Goal: Information Seeking & Learning: Learn about a topic

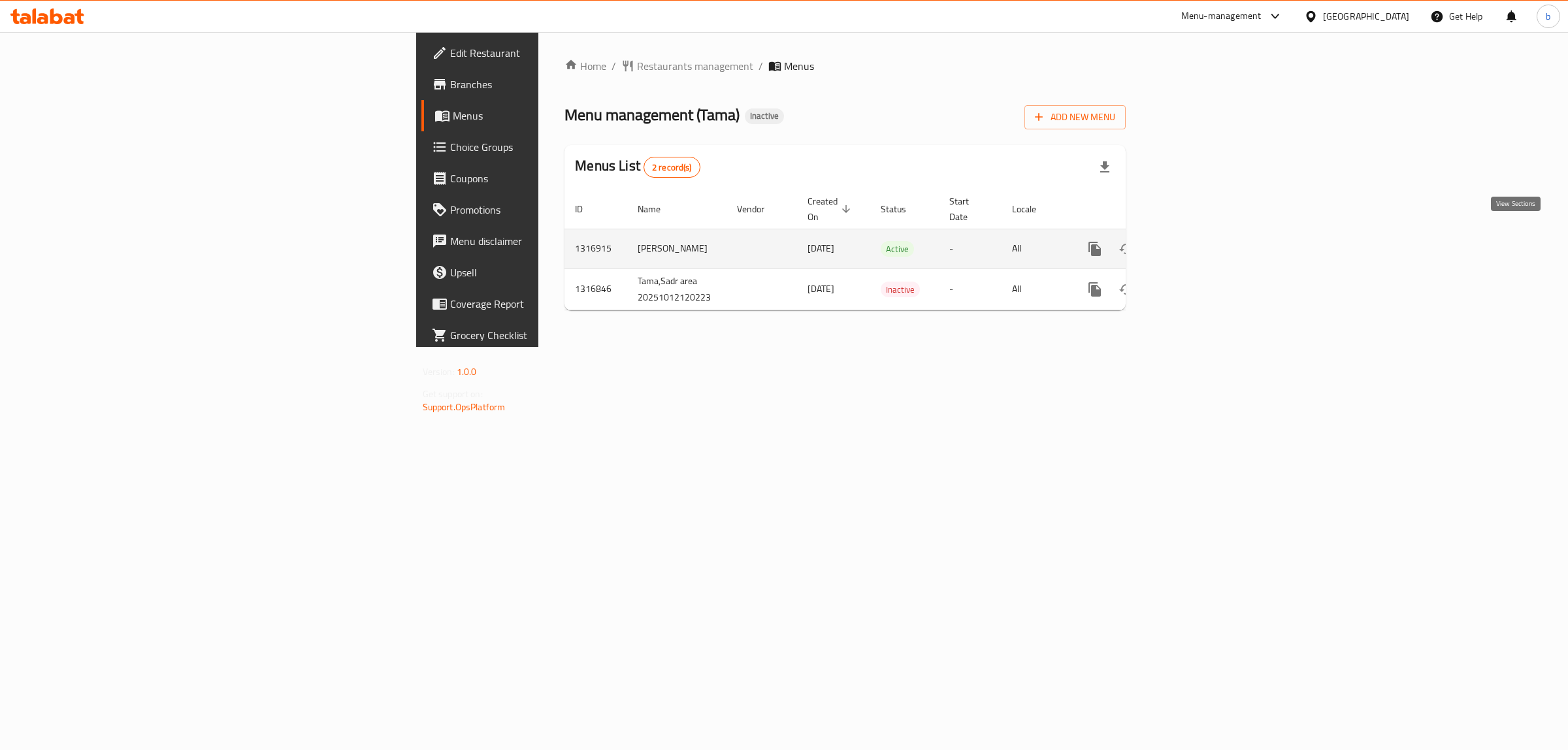
click at [1197, 241] on icon "enhanced table" at bounding box center [1189, 249] width 16 height 16
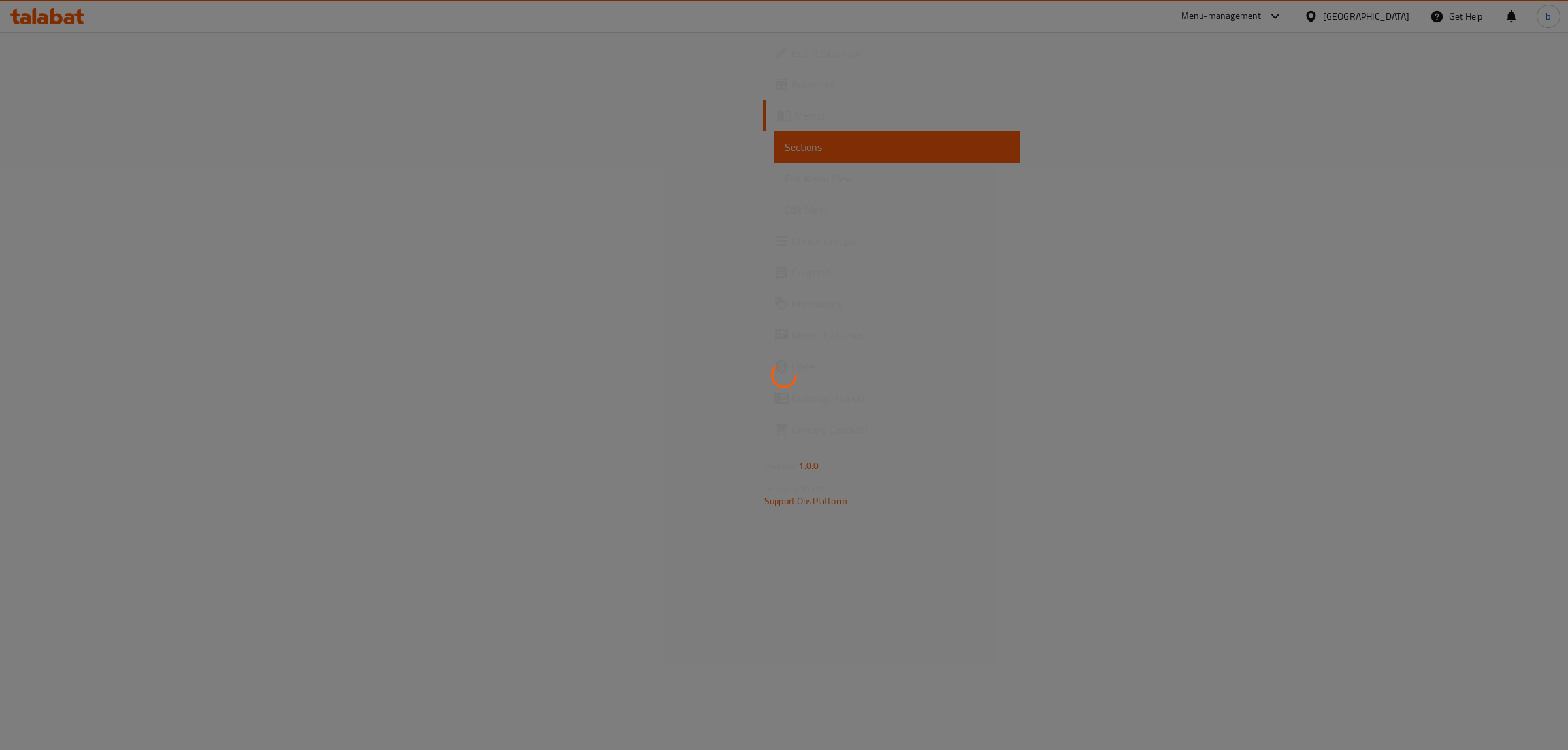
click at [61, 184] on div at bounding box center [784, 375] width 1568 height 750
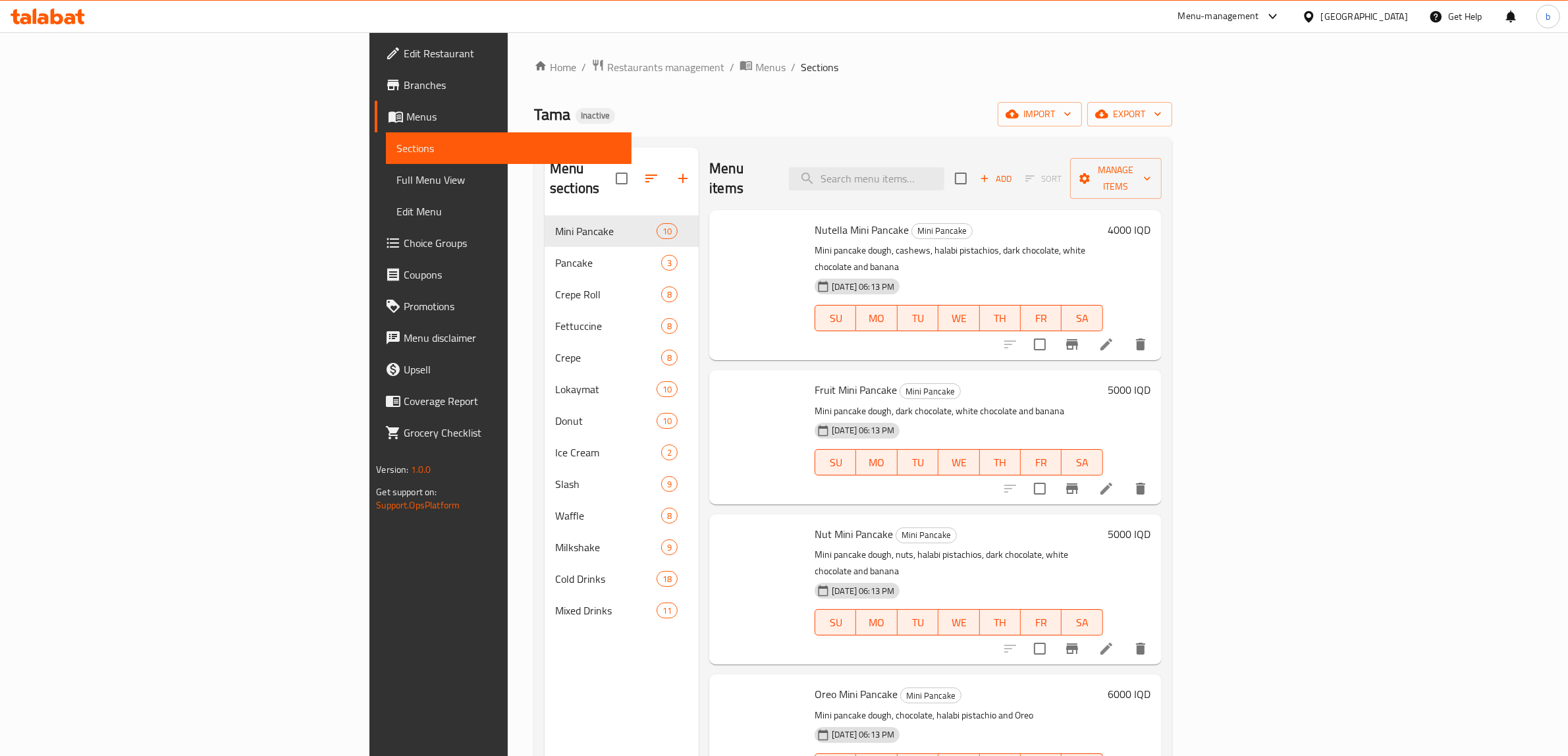
click at [396, 174] on span "Full Menu View" at bounding box center [509, 179] width 225 height 16
click at [396, 179] on span "Full Menu View" at bounding box center [509, 179] width 225 height 16
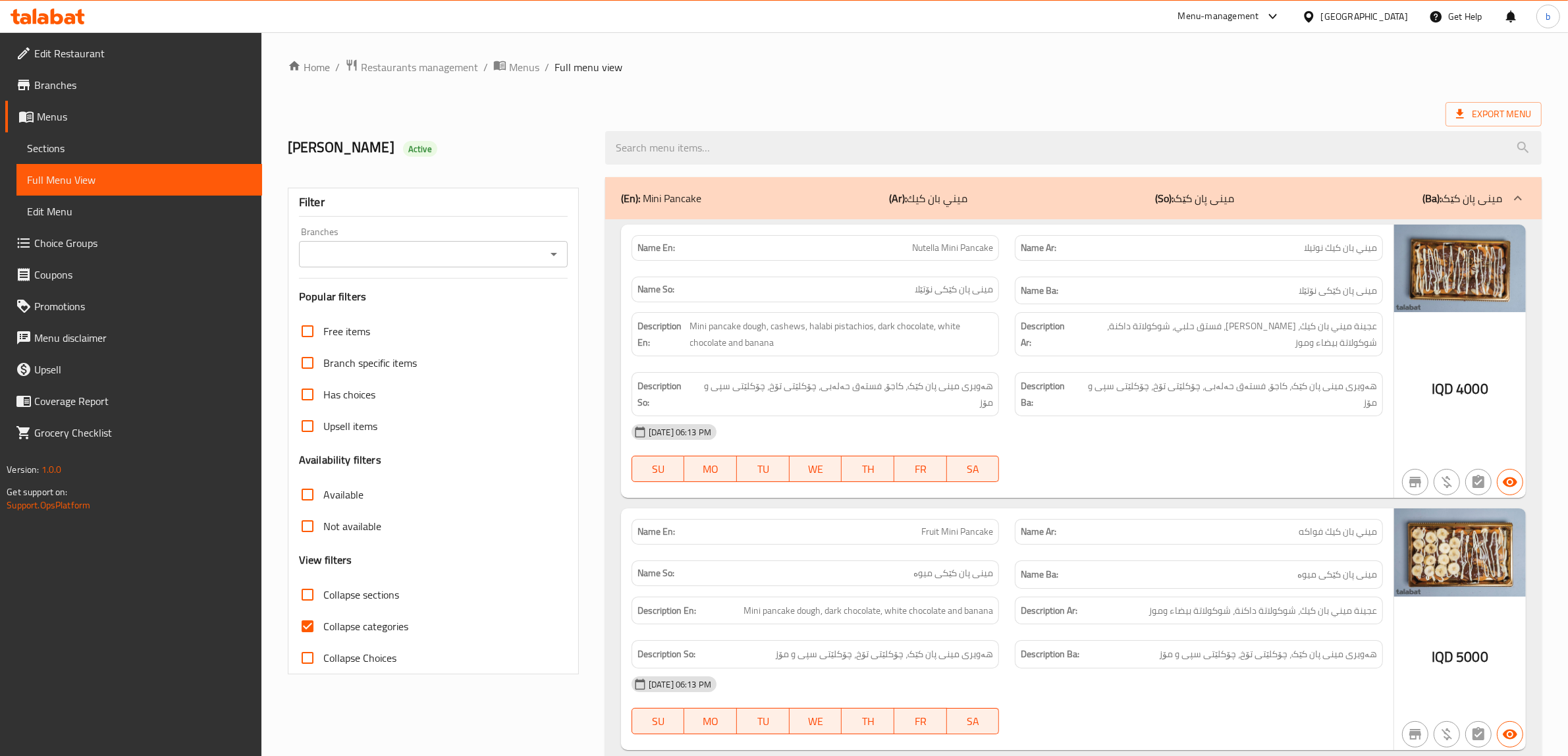
click at [396, 249] on div "Branches" at bounding box center [433, 254] width 269 height 26
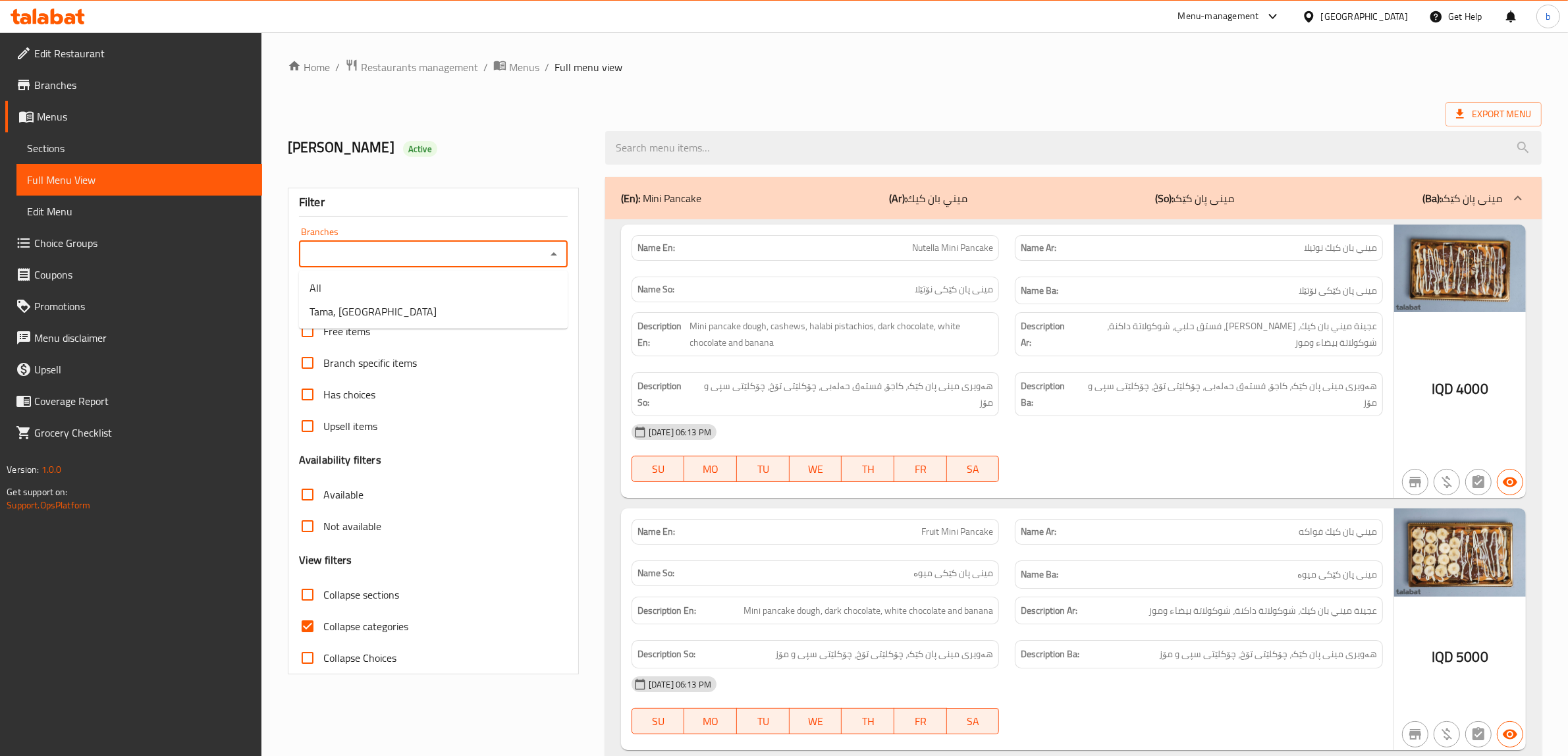
click at [391, 254] on input "Branches" at bounding box center [423, 254] width 239 height 19
click at [364, 310] on span "Tama, [GEOGRAPHIC_DATA]" at bounding box center [373, 312] width 127 height 16
type input "Tama, [GEOGRAPHIC_DATA]"
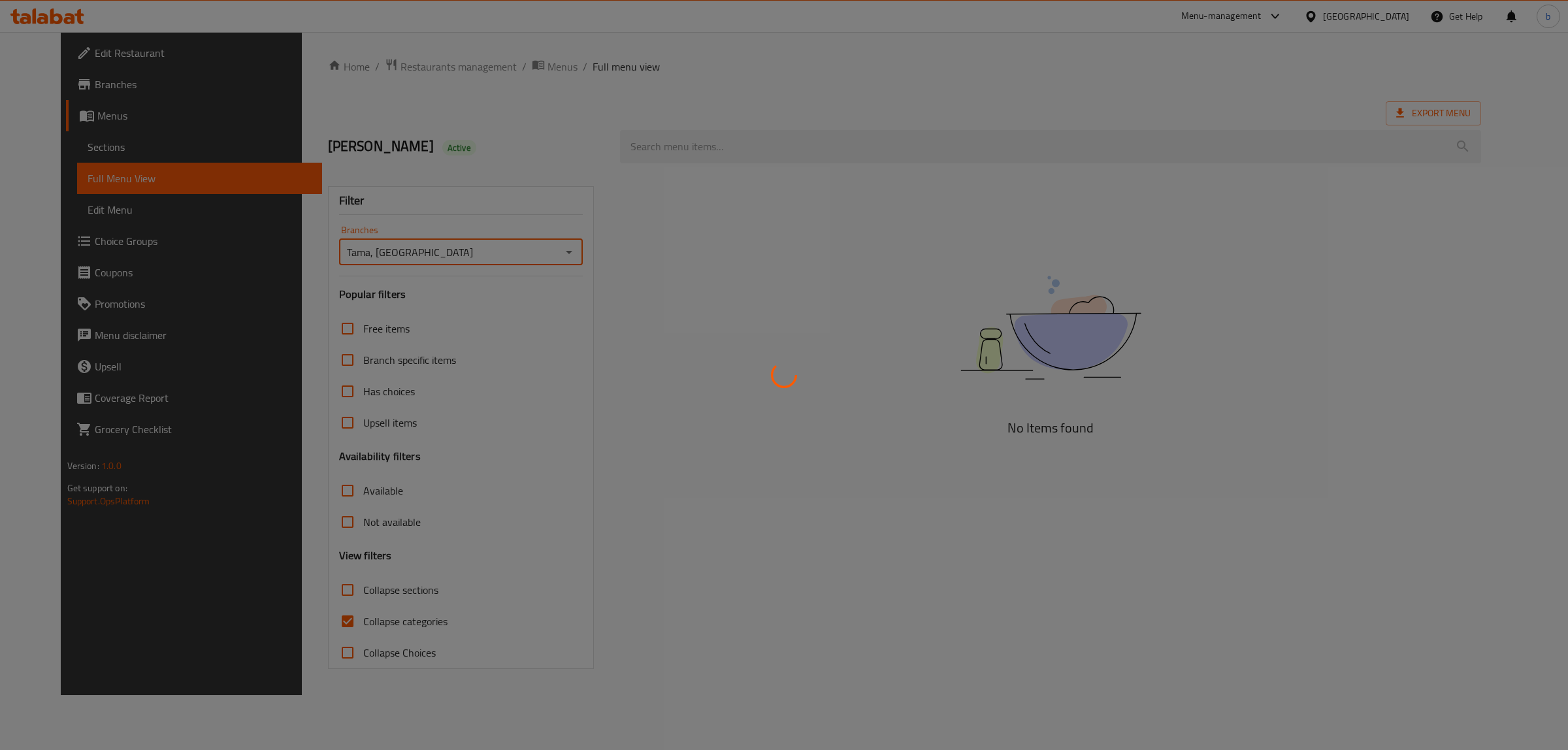
drag, startPoint x: 337, startPoint y: 624, endPoint x: 335, endPoint y: 617, distance: 7.3
click at [335, 623] on div at bounding box center [784, 375] width 1568 height 750
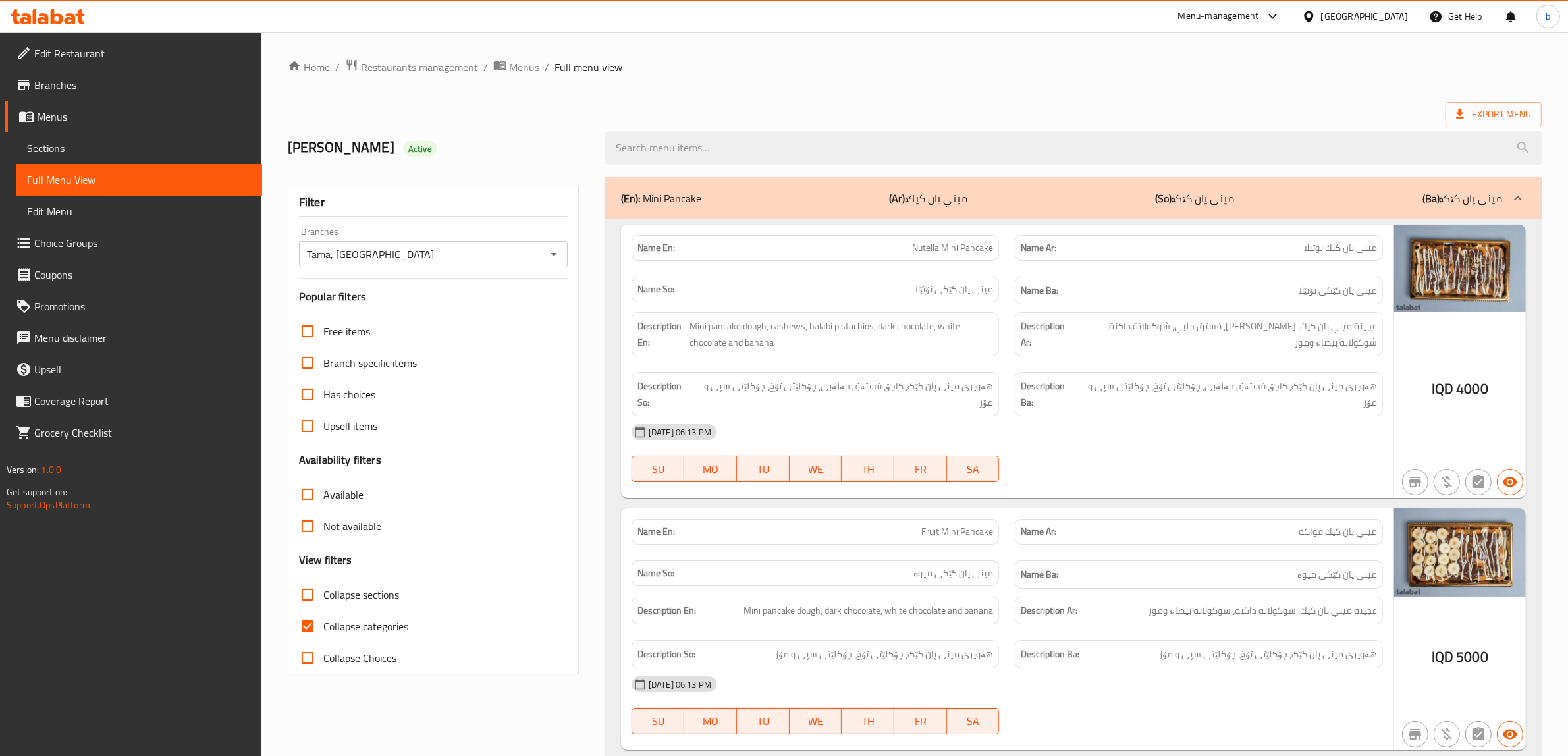
click at [318, 619] on input "Collapse categories" at bounding box center [307, 626] width 31 height 31
checkbox input "false"
click at [337, 602] on span "Collapse sections" at bounding box center [361, 594] width 75 height 16
click at [323, 602] on input "Collapse sections" at bounding box center [307, 594] width 31 height 31
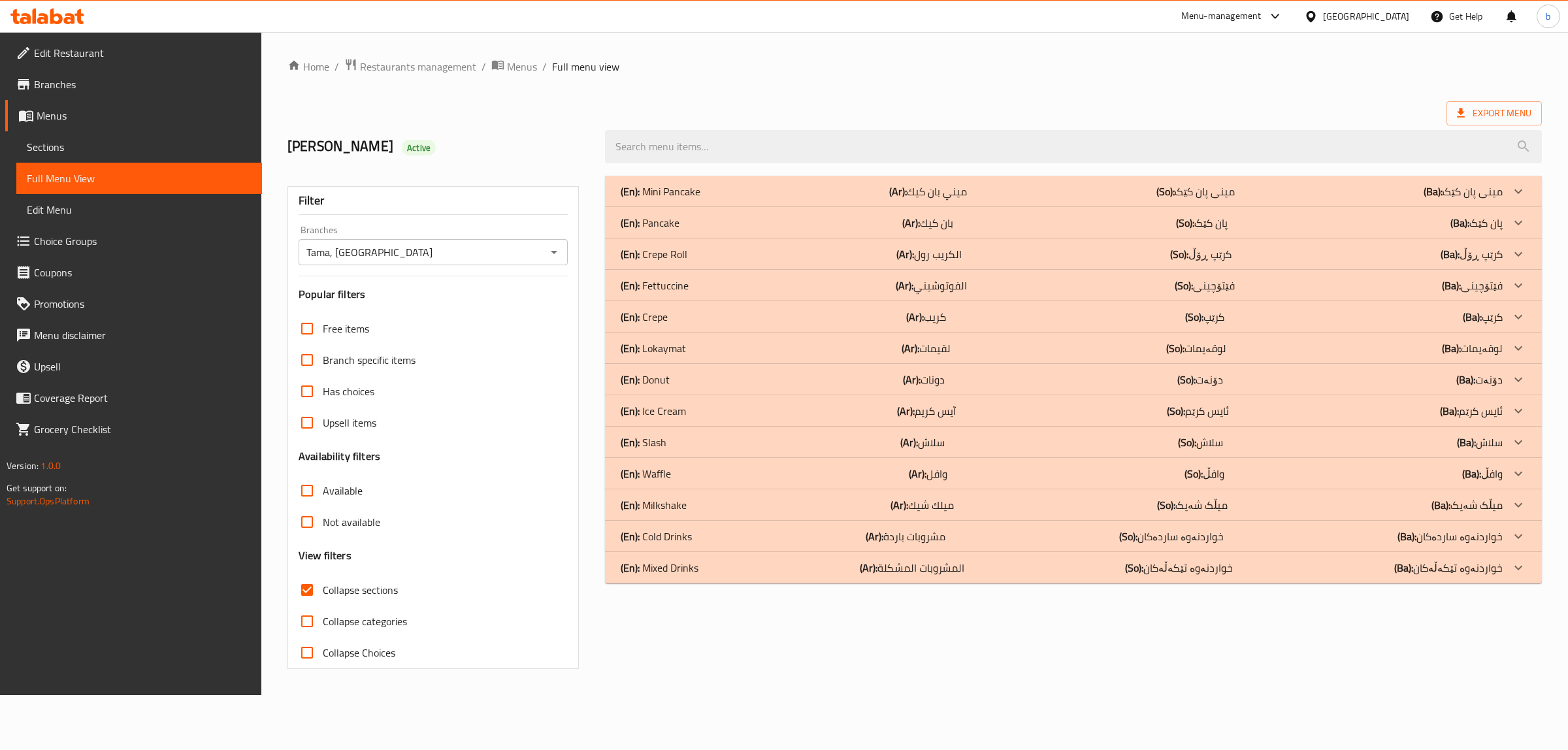
click at [350, 592] on span "Collapse sections" at bounding box center [360, 590] width 75 height 16
click at [323, 592] on input "Collapse sections" at bounding box center [307, 590] width 31 height 31
checkbox input "false"
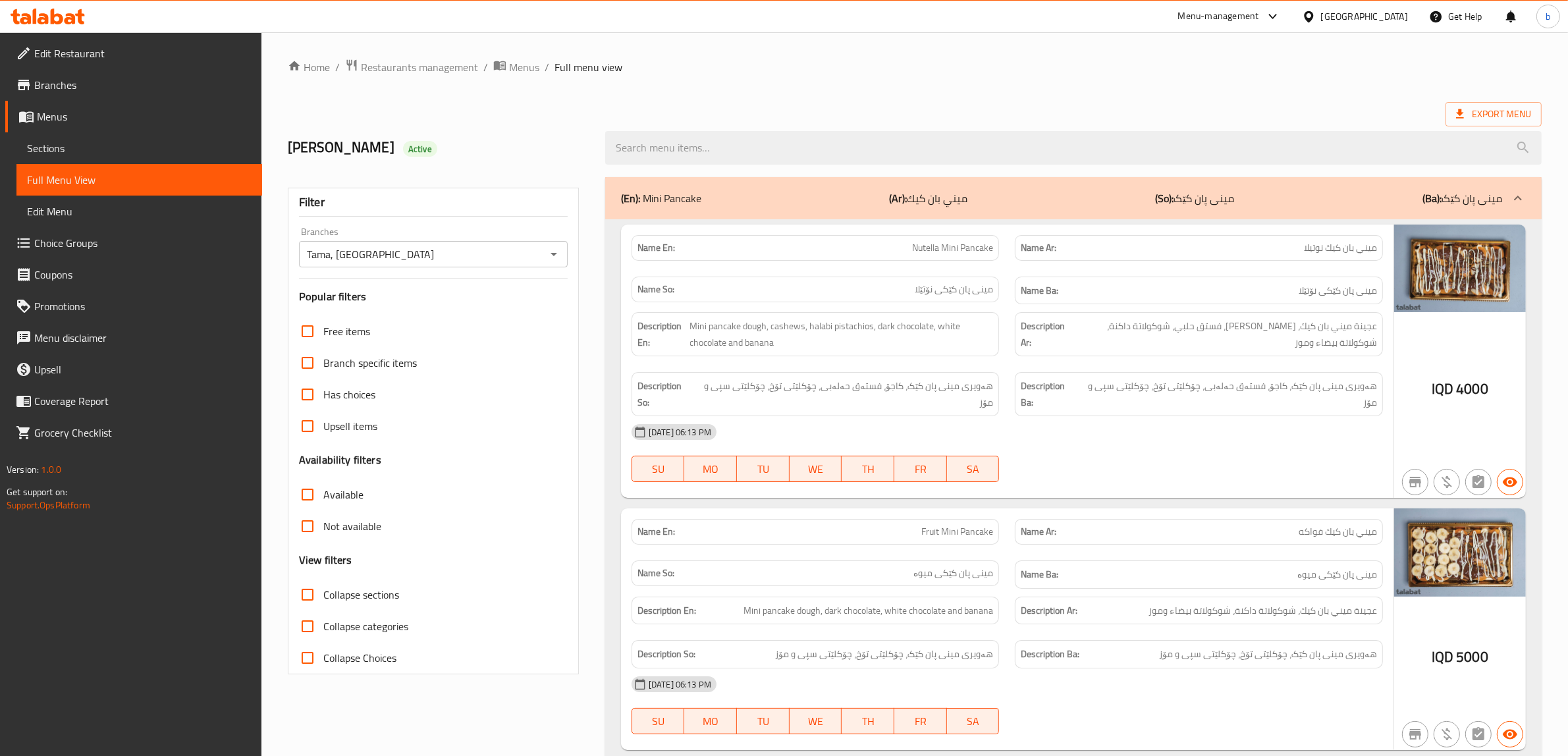
click at [744, 203] on div "(En): Mini Pancake (Ar): ميني بان كيك (So): مینی پان کێک (Ba): مینی پان کێک" at bounding box center [1062, 198] width 881 height 16
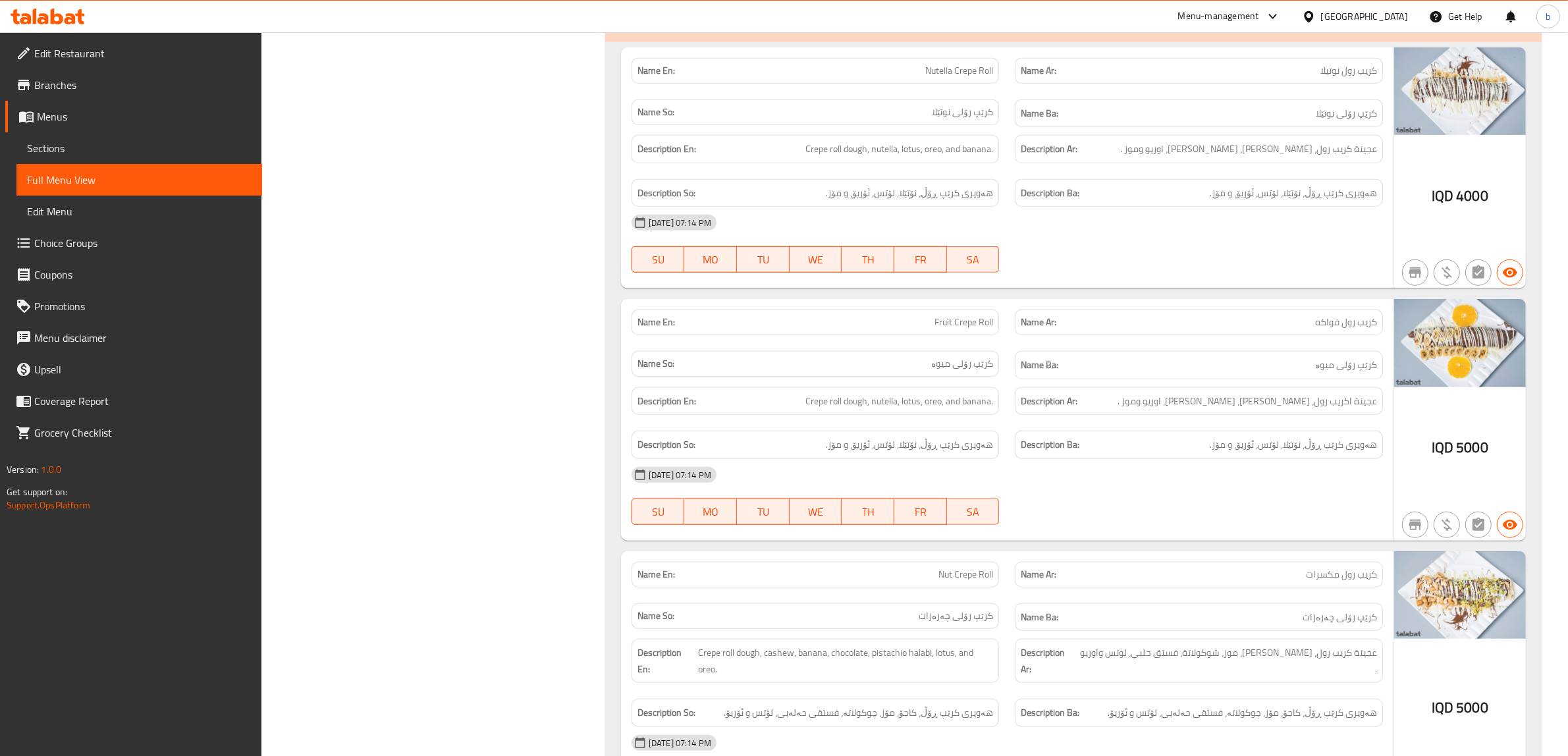
scroll to position [824, 0]
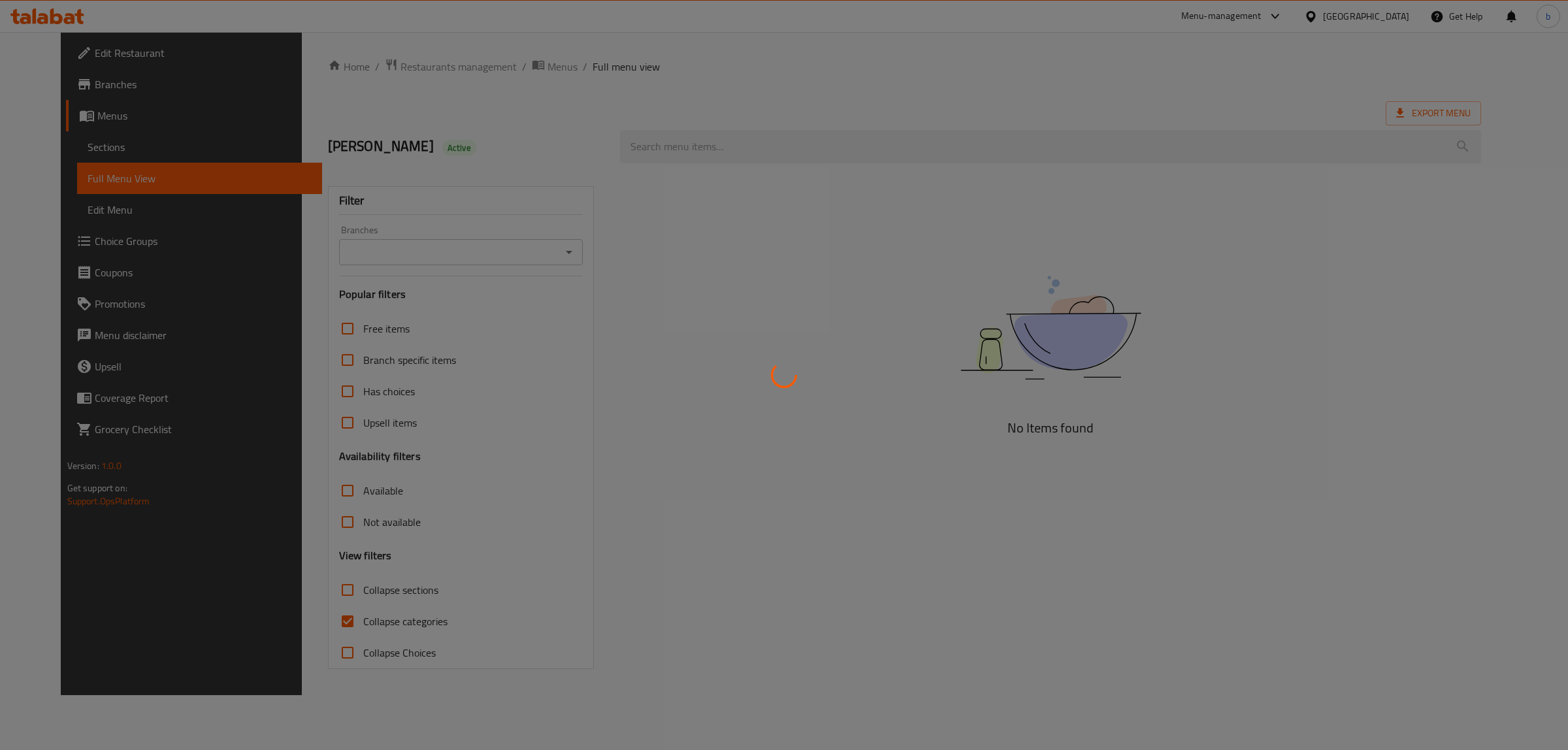
click at [506, 249] on div at bounding box center [784, 375] width 1568 height 750
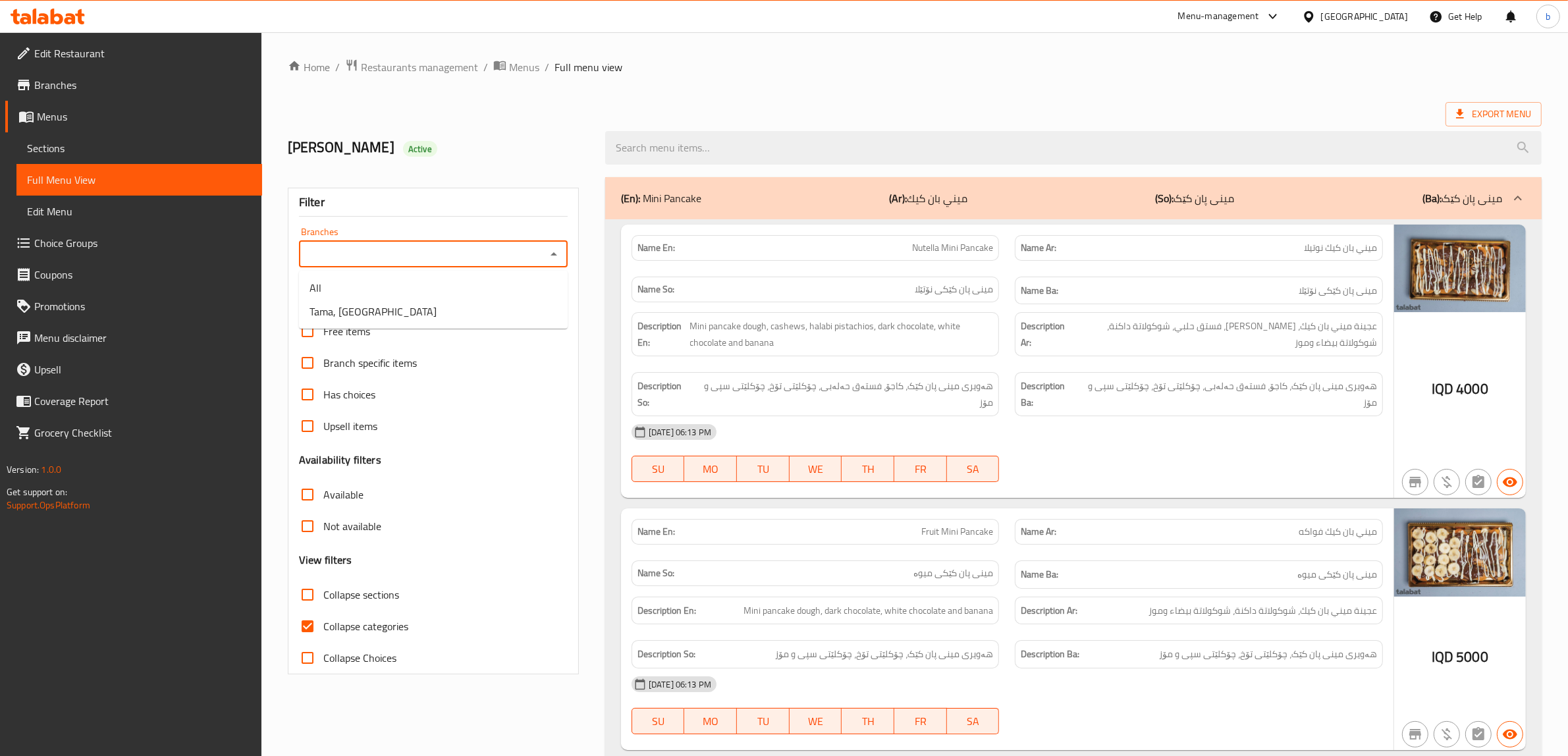
click at [509, 252] on input "Branches" at bounding box center [423, 254] width 239 height 19
click at [384, 311] on span "Tama, [GEOGRAPHIC_DATA]" at bounding box center [373, 312] width 127 height 16
type input "Tama, [GEOGRAPHIC_DATA]"
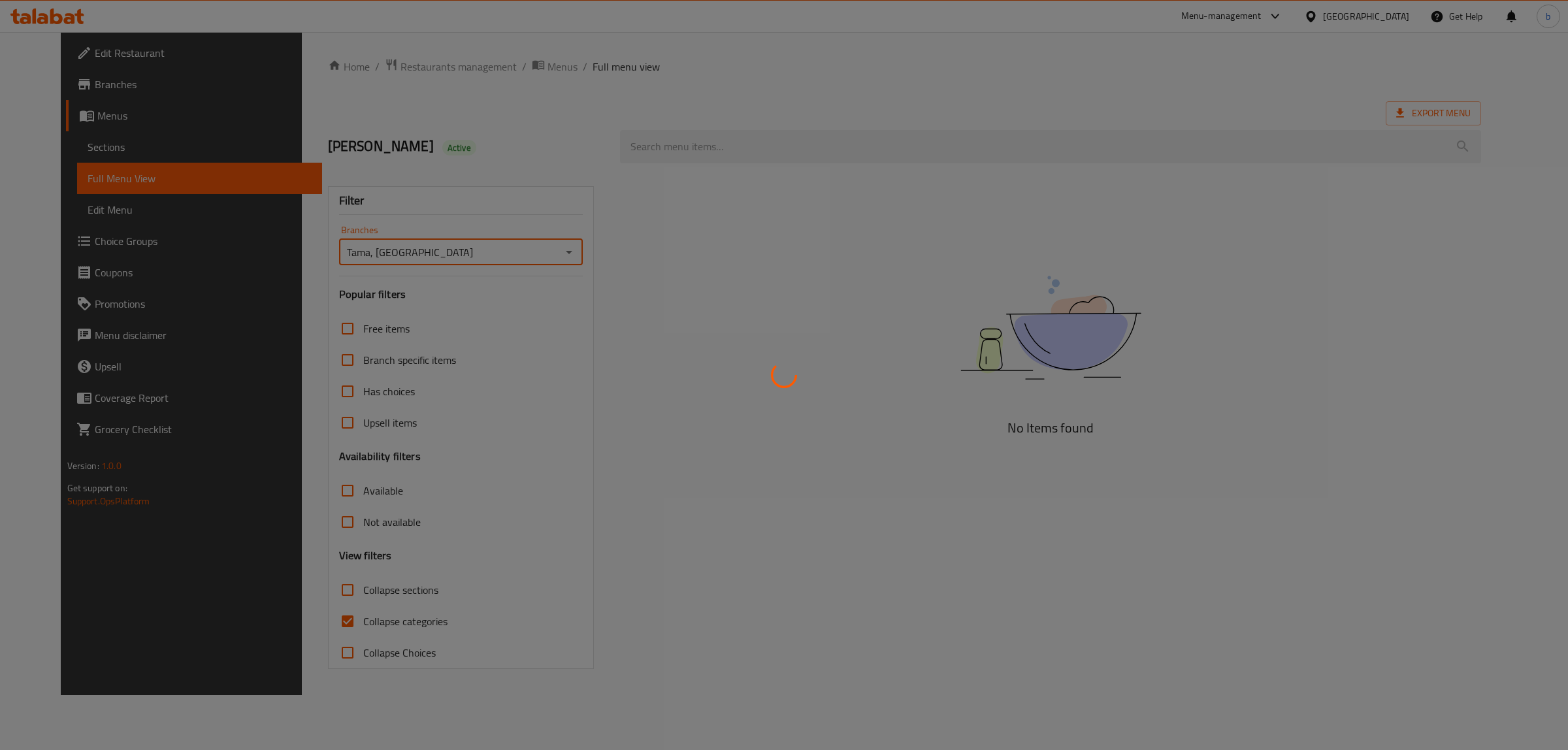
click at [344, 615] on div at bounding box center [784, 375] width 1568 height 750
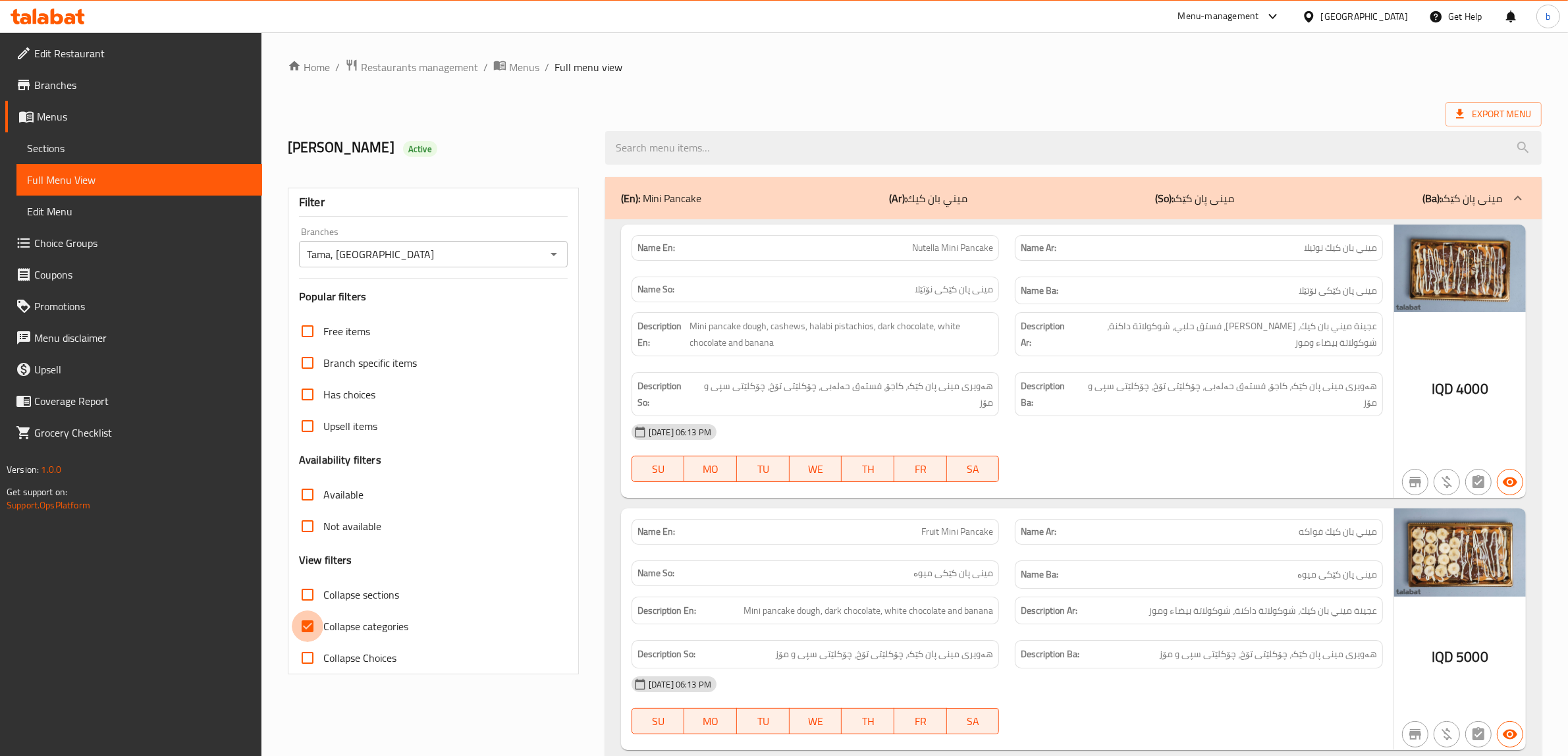
click at [320, 633] on input "Collapse categories" at bounding box center [307, 626] width 31 height 31
checkbox input "false"
click at [1177, 205] on p "(So): مینی پان کێک" at bounding box center [1195, 198] width 79 height 16
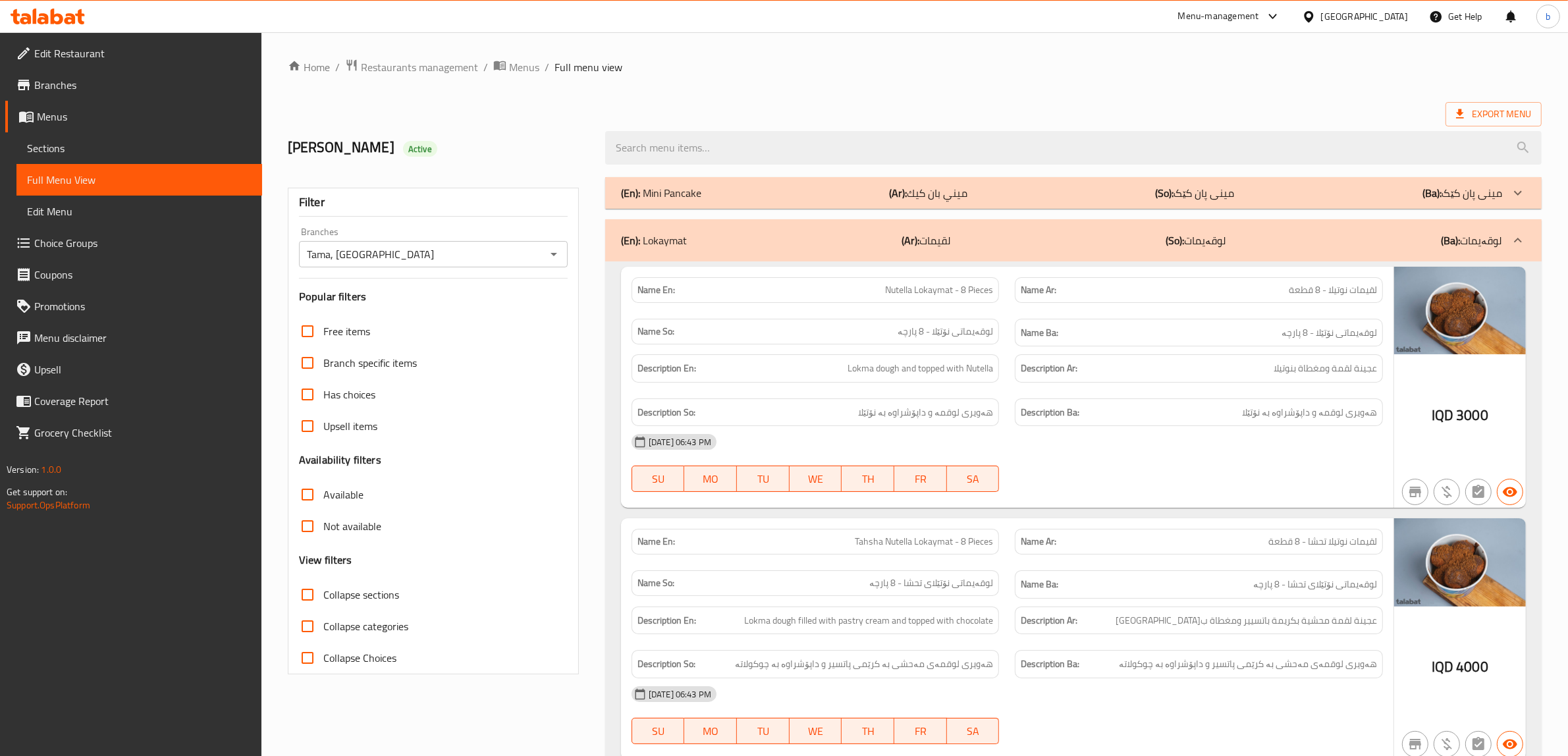
click at [1150, 231] on div "(En): Lokaymat (Ar): لقيمات (So): لوقەیمات (Ba): لوقەیمات" at bounding box center [1073, 240] width 937 height 42
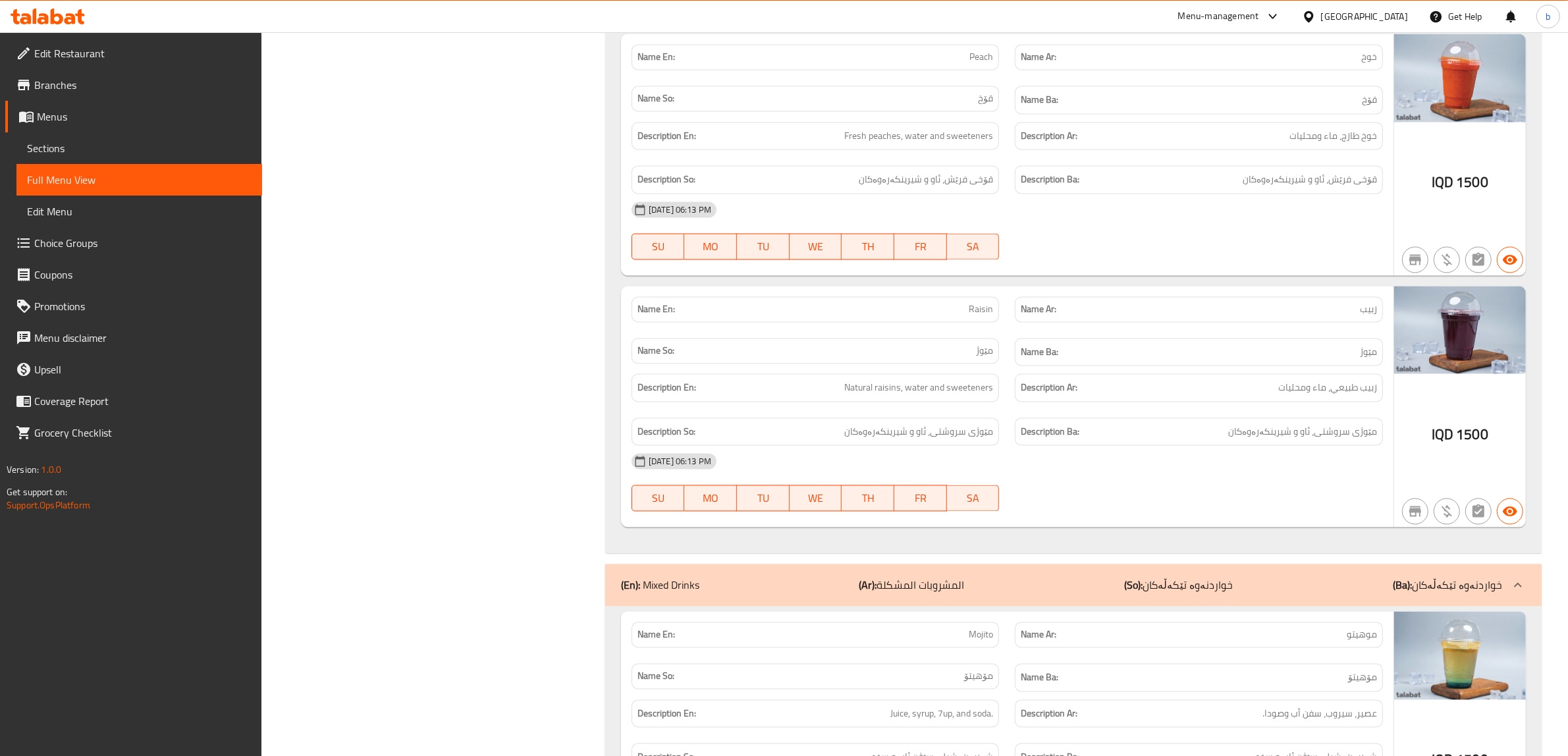
scroll to position [21903, 0]
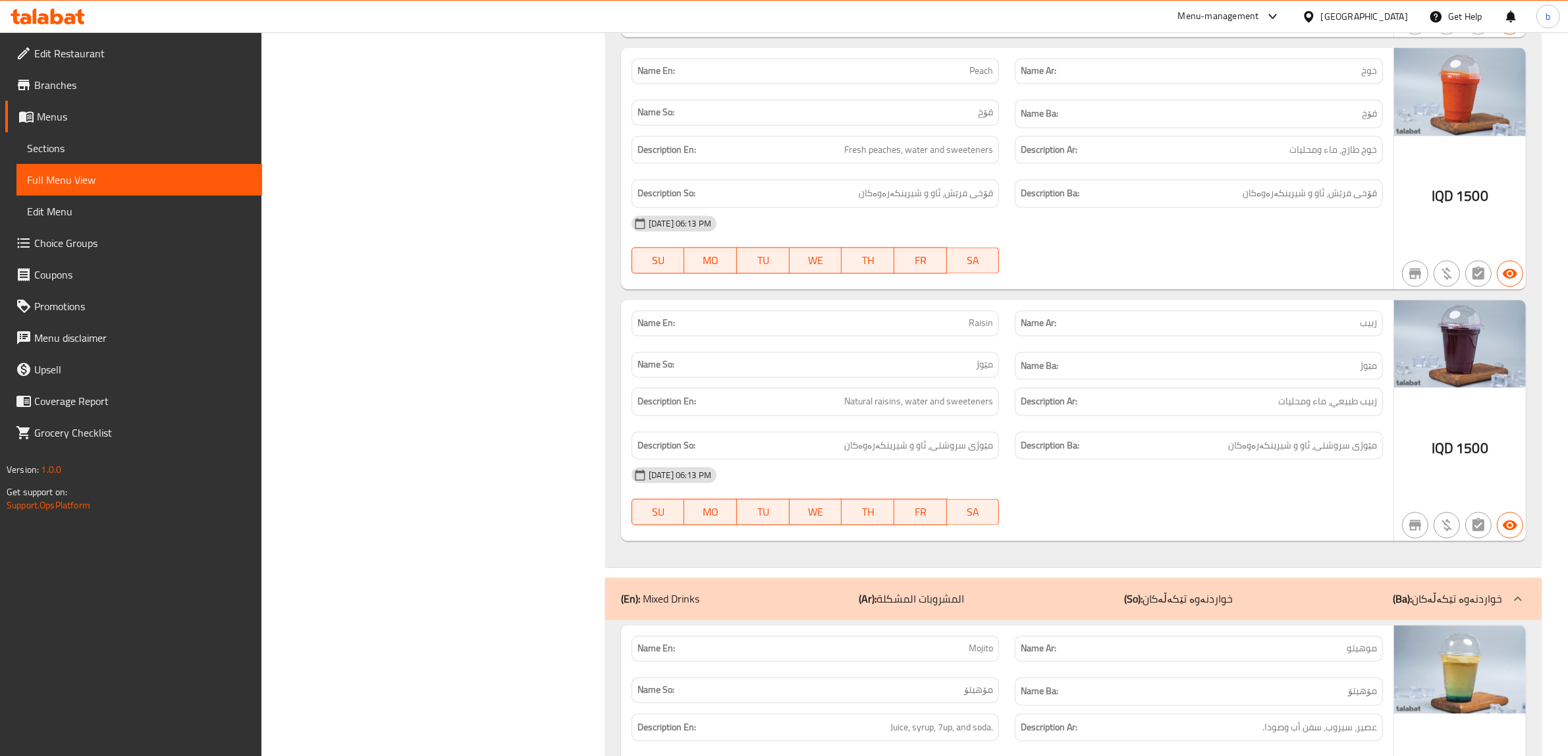
click at [1097, 621] on div "(En): Mixed Drinks (Ar): المشروبات المشكلة (So): خواردنەوە تێکەڵەکان (Ba): خوار…" at bounding box center [1073, 599] width 937 height 42
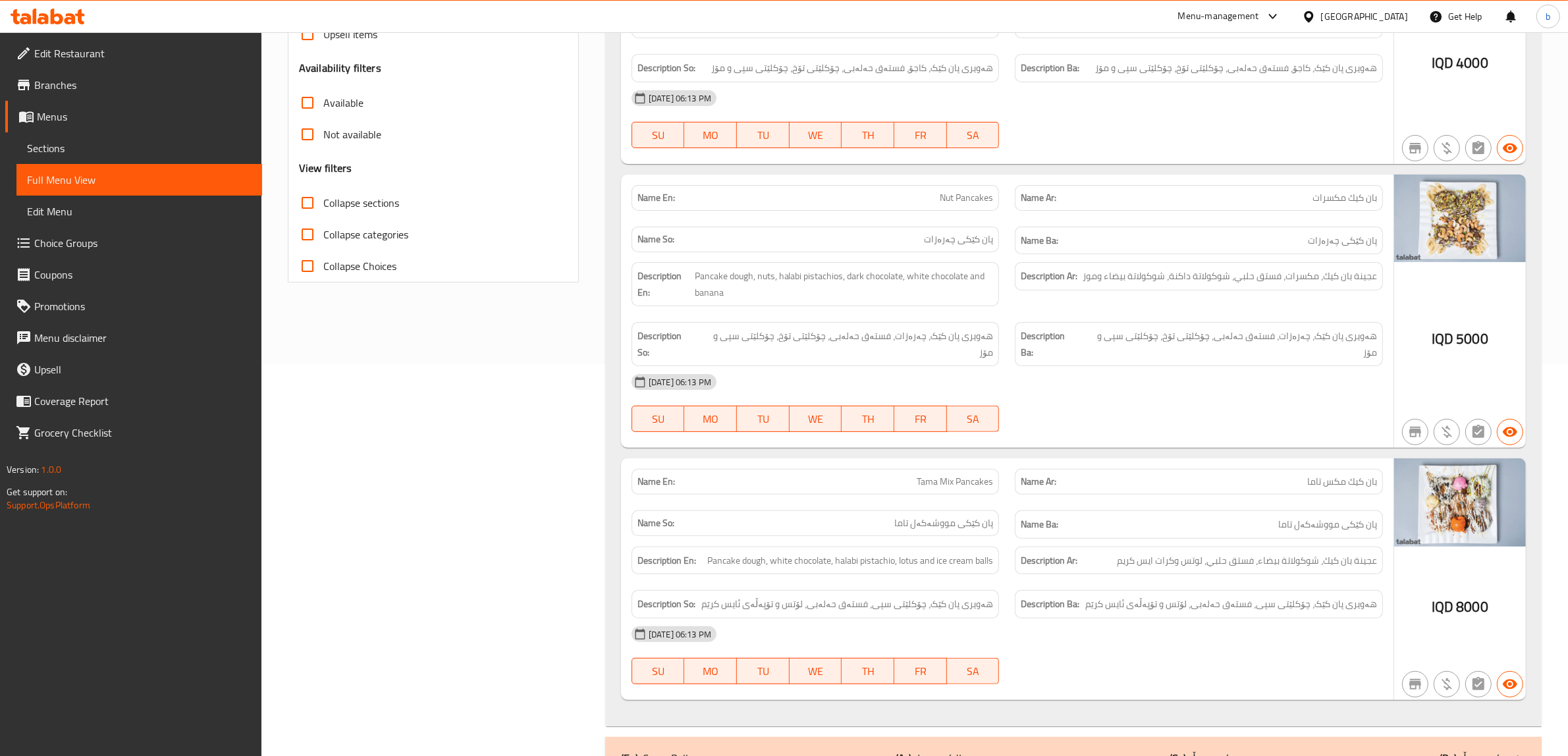
scroll to position [0, 0]
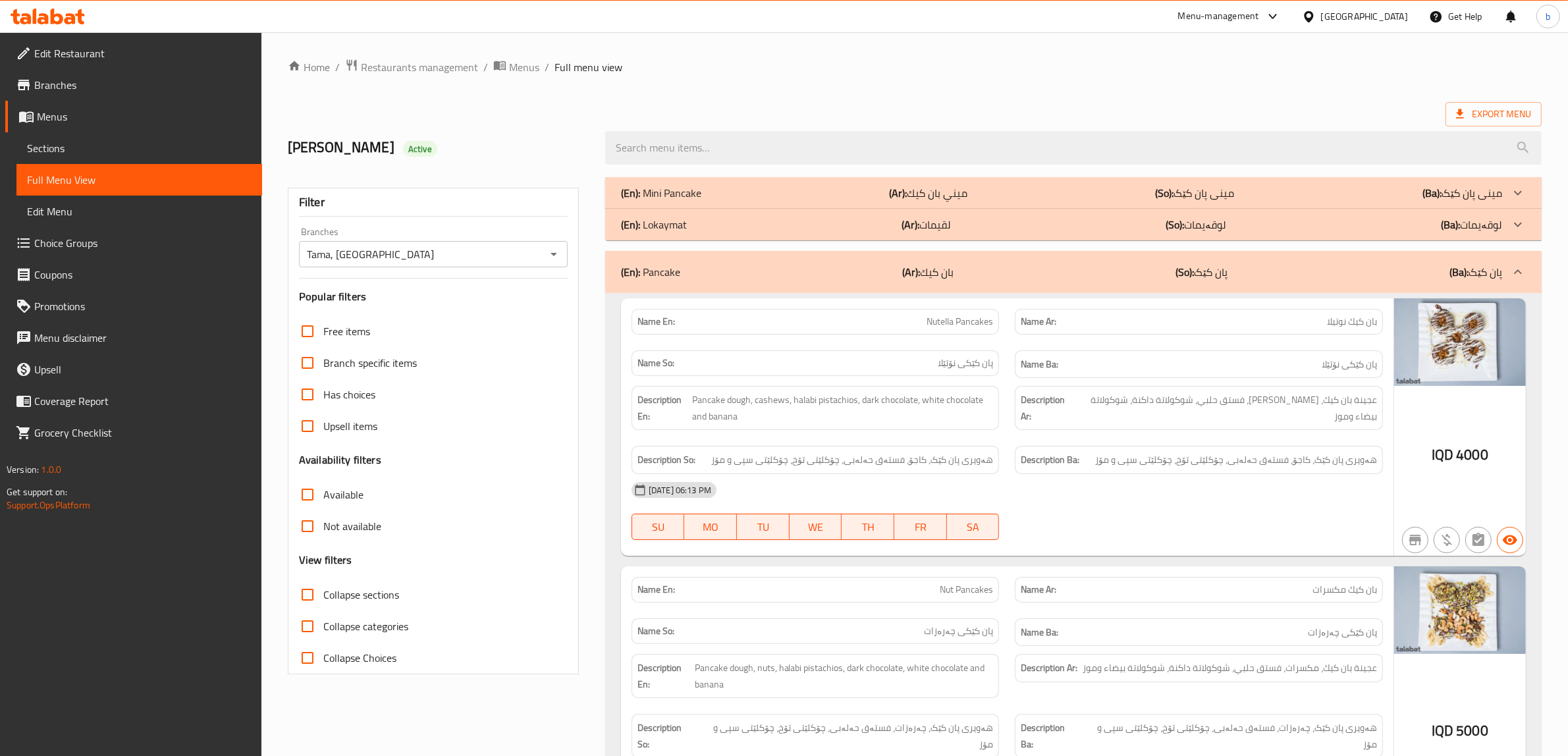
click at [97, 148] on span "Sections" at bounding box center [140, 148] width 225 height 16
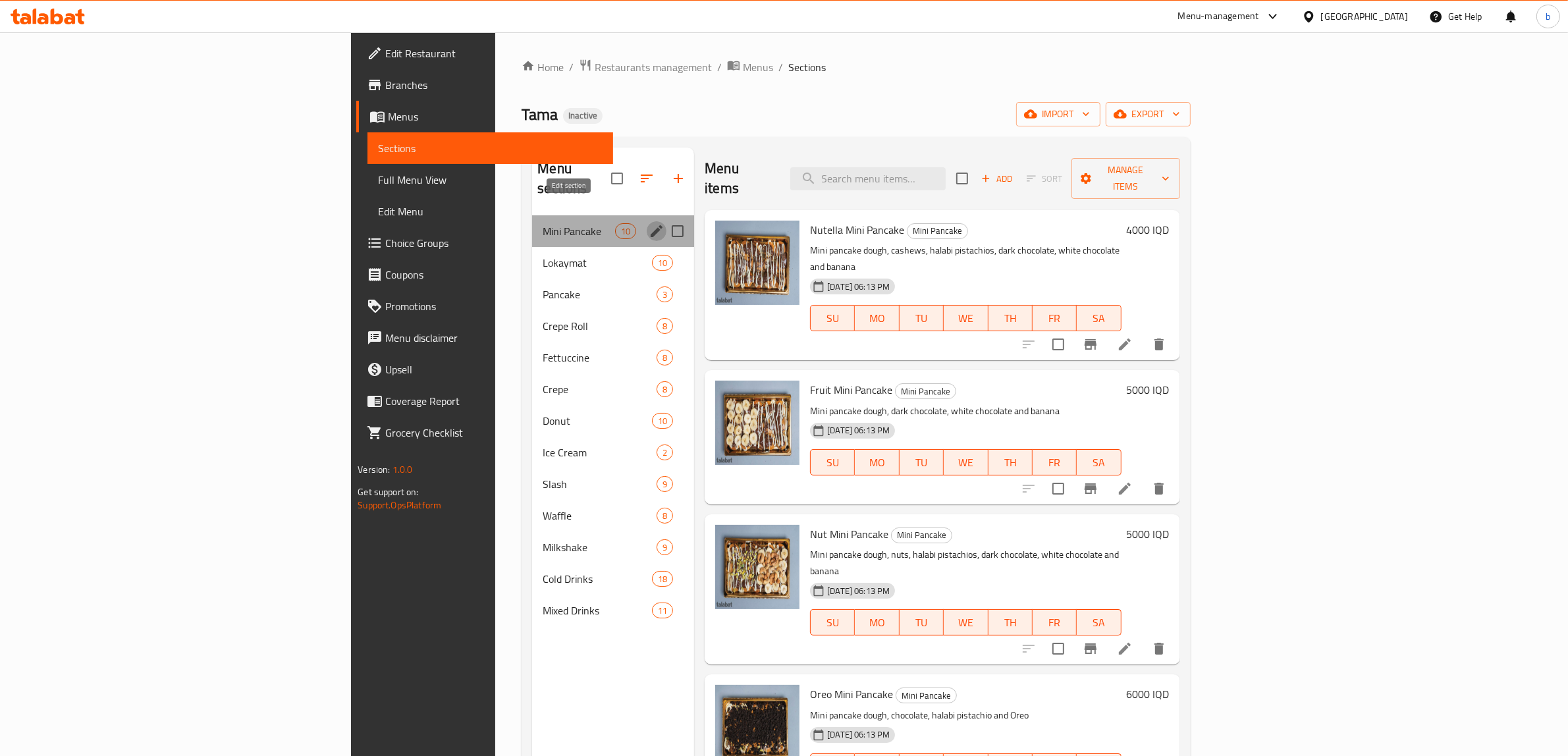
click at [648, 224] on icon "edit" at bounding box center [656, 231] width 16 height 16
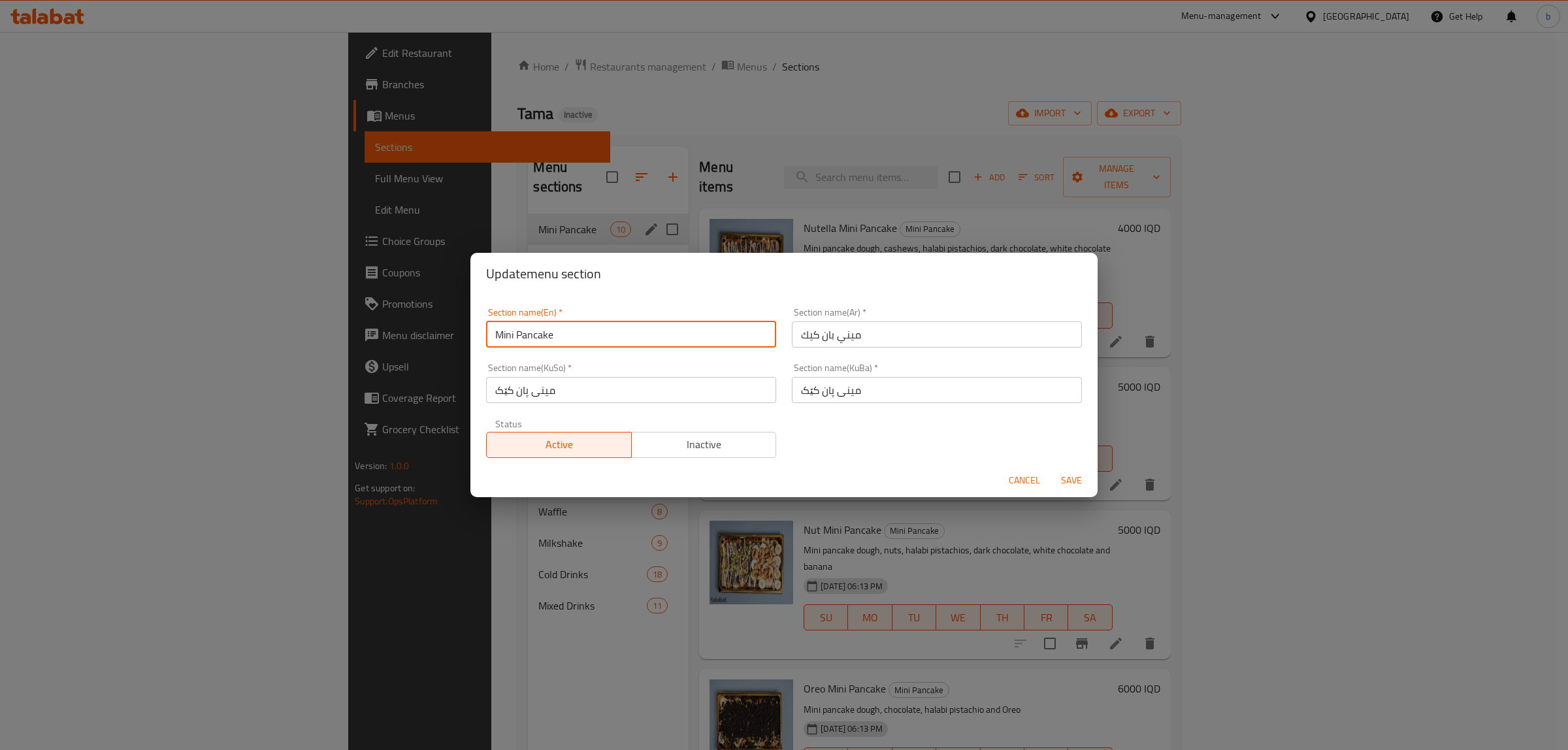
drag, startPoint x: 604, startPoint y: 338, endPoint x: 471, endPoint y: 327, distance: 133.5
click at [471, 327] on div "Section name(En)   * Mini Pancake Section name(En) * Section name(Ar)   * ميني …" at bounding box center [784, 379] width 627 height 169
click at [1026, 477] on span "Cancel" at bounding box center [1024, 480] width 31 height 16
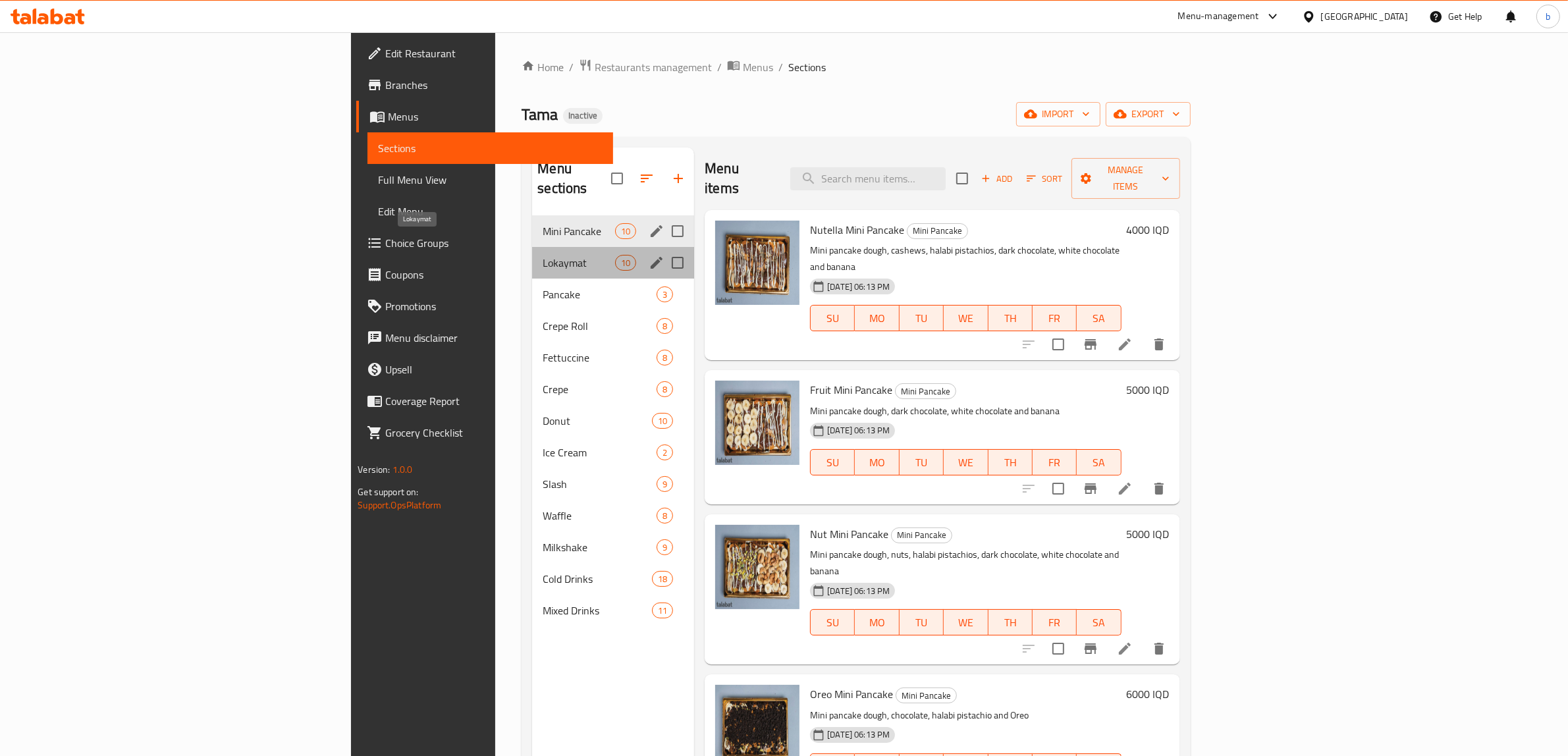
click at [542, 255] on span "Lokaymat" at bounding box center [579, 263] width 73 height 16
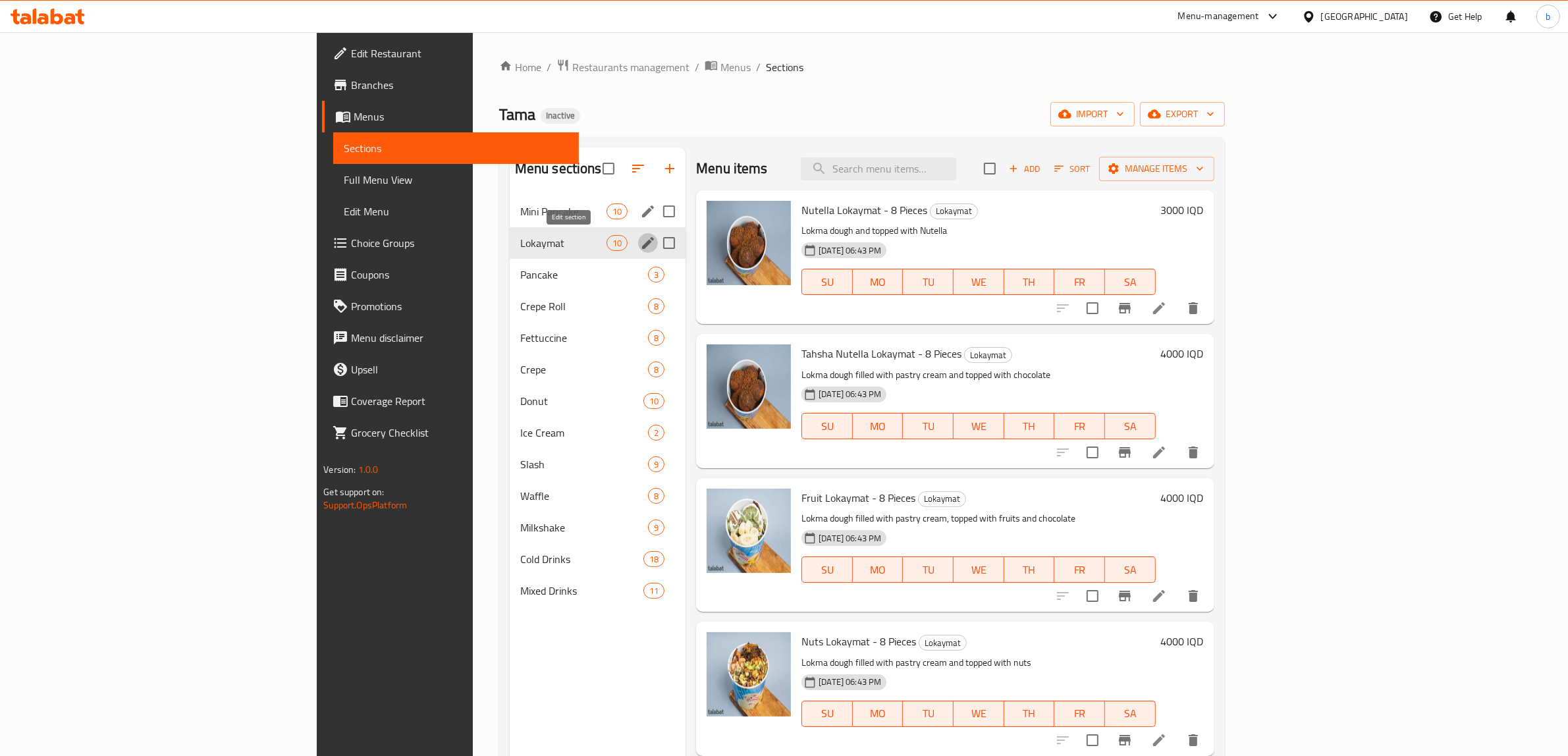
click at [642, 245] on icon "edit" at bounding box center [648, 243] width 12 height 12
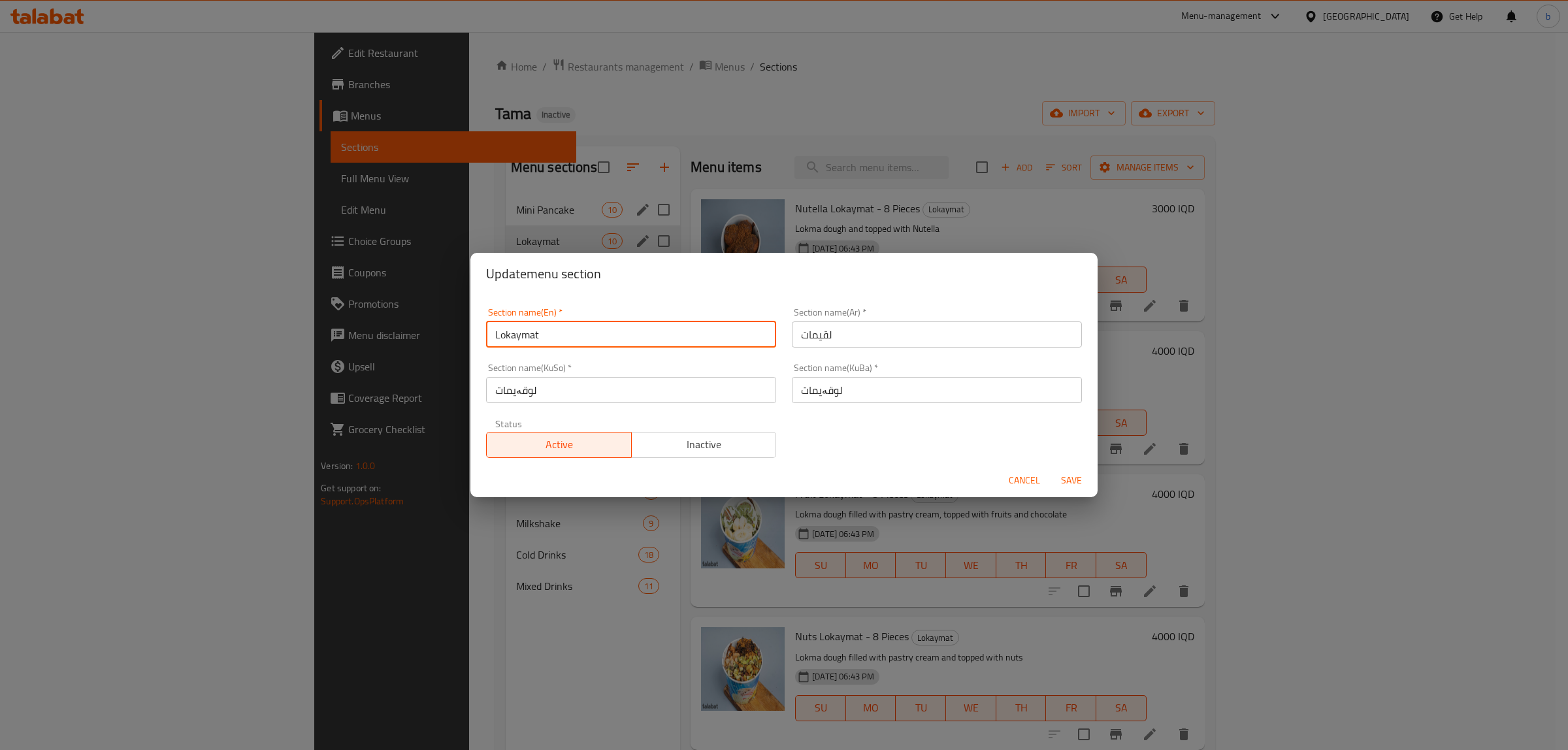
drag, startPoint x: 635, startPoint y: 328, endPoint x: 582, endPoint y: 350, distance: 57.4
click at [433, 328] on div "Update menu section Section name(En)   * Lokaymat Section name(En) * Section na…" at bounding box center [784, 375] width 1568 height 750
click at [1001, 482] on div "Cancel Save" at bounding box center [784, 480] width 627 height 35
click at [1004, 482] on button "Cancel" at bounding box center [1024, 480] width 42 height 24
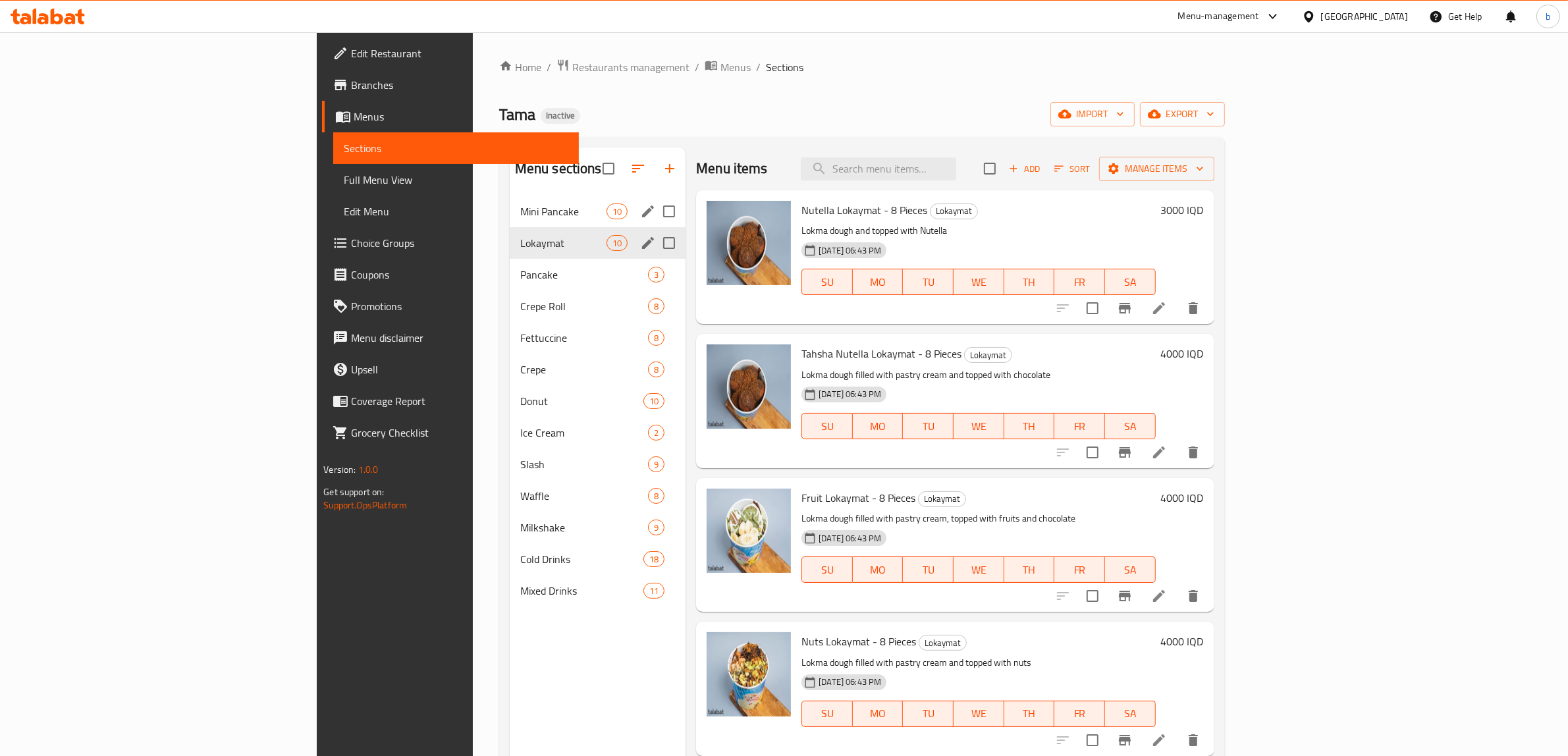
click at [1019, 485] on div "Fruit Lokaymat - 8 Pieces Lokaymat Lokma dough filled with pastry cream, topped…" at bounding box center [979, 545] width 364 height 123
click at [555, 590] on div "Mixed Drinks 11" at bounding box center [597, 591] width 176 height 31
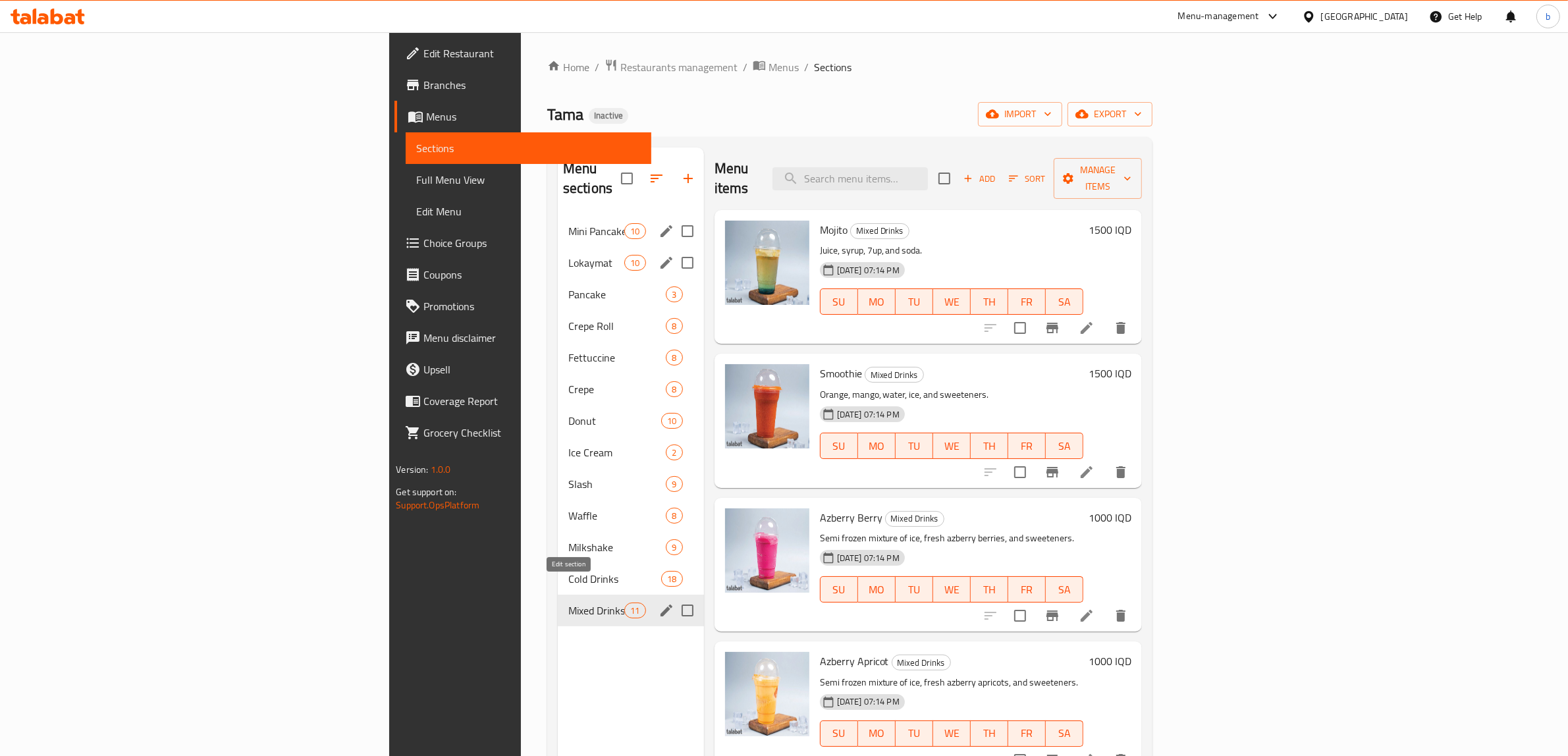
click at [658, 603] on icon "edit" at bounding box center [666, 611] width 16 height 16
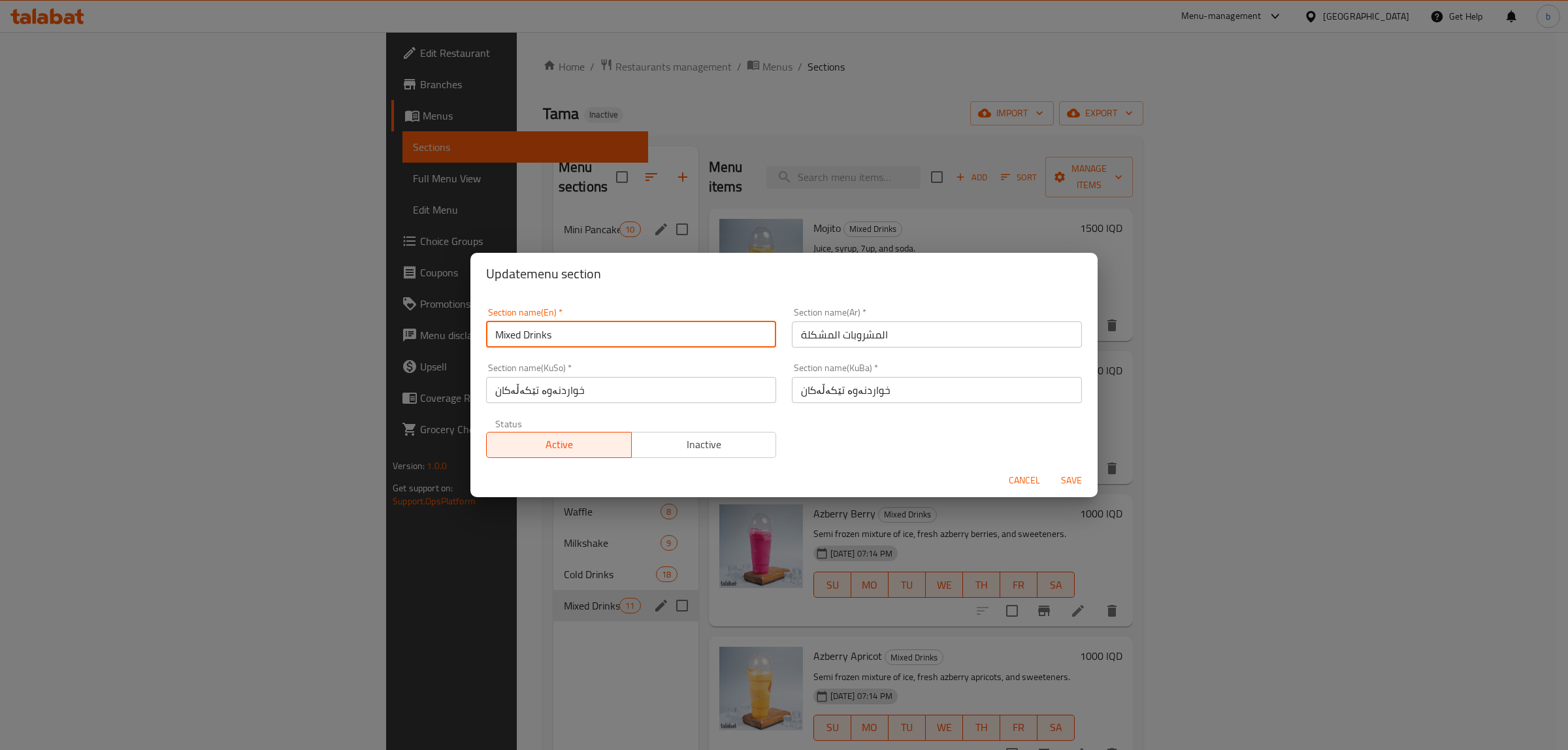
drag, startPoint x: 608, startPoint y: 342, endPoint x: 442, endPoint y: 330, distance: 166.4
click at [442, 330] on div "Update menu section Section name(En)   * Mixed Drinks Section name(En) * Sectio…" at bounding box center [784, 375] width 1568 height 750
click at [1029, 484] on span "Cancel" at bounding box center [1024, 480] width 31 height 16
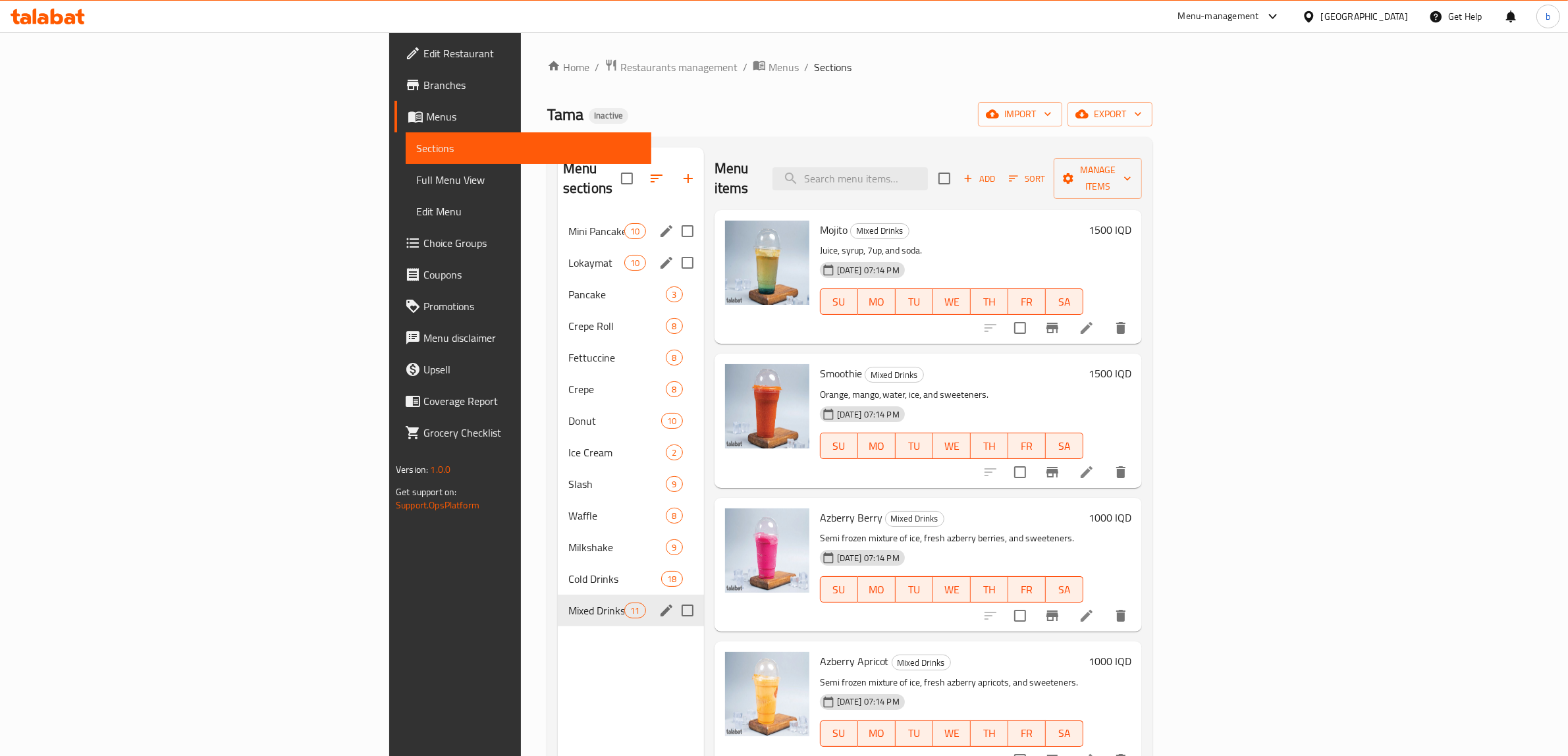
click at [69, 21] on icon at bounding box center [48, 16] width 75 height 16
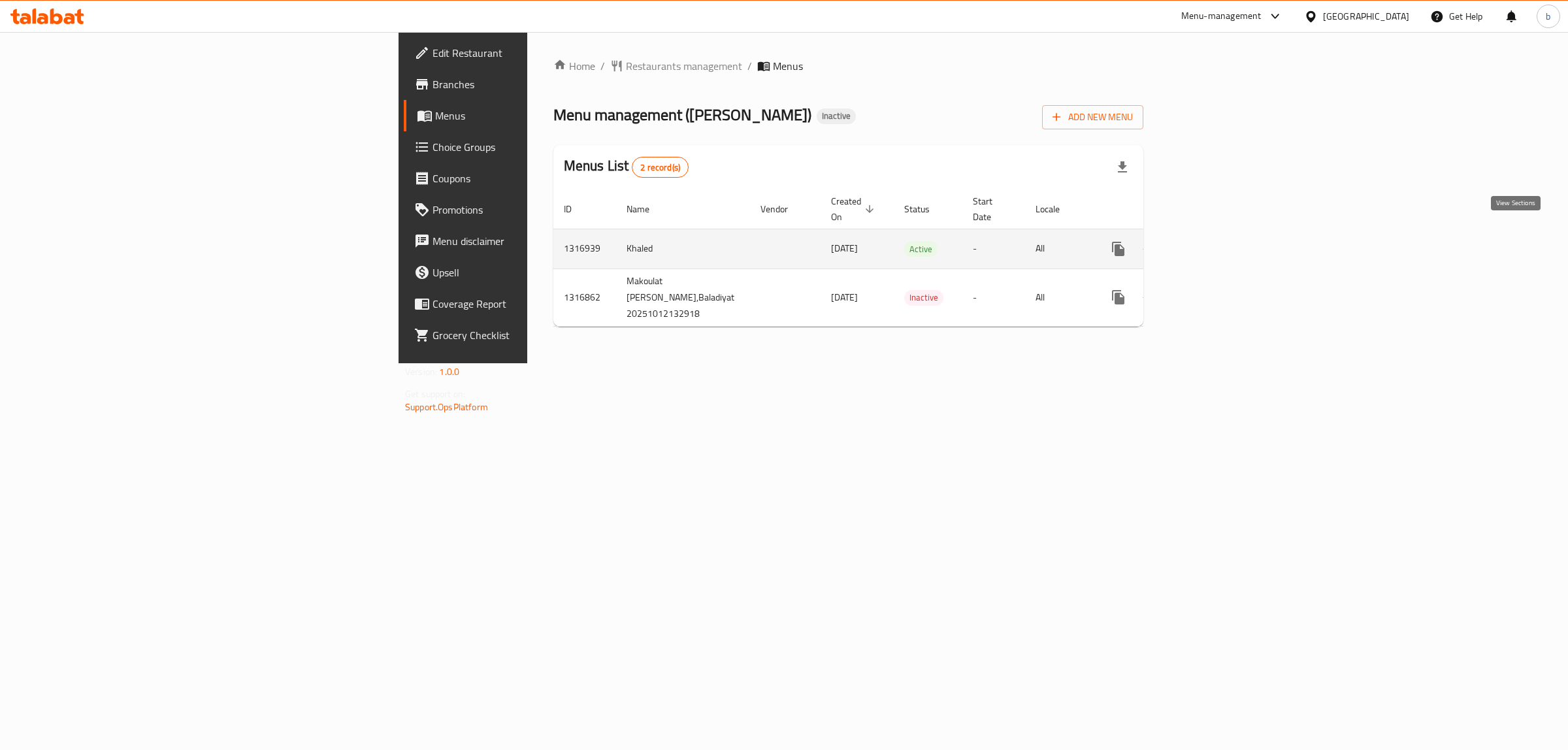
click at [1220, 241] on icon "enhanced table" at bounding box center [1212, 249] width 16 height 16
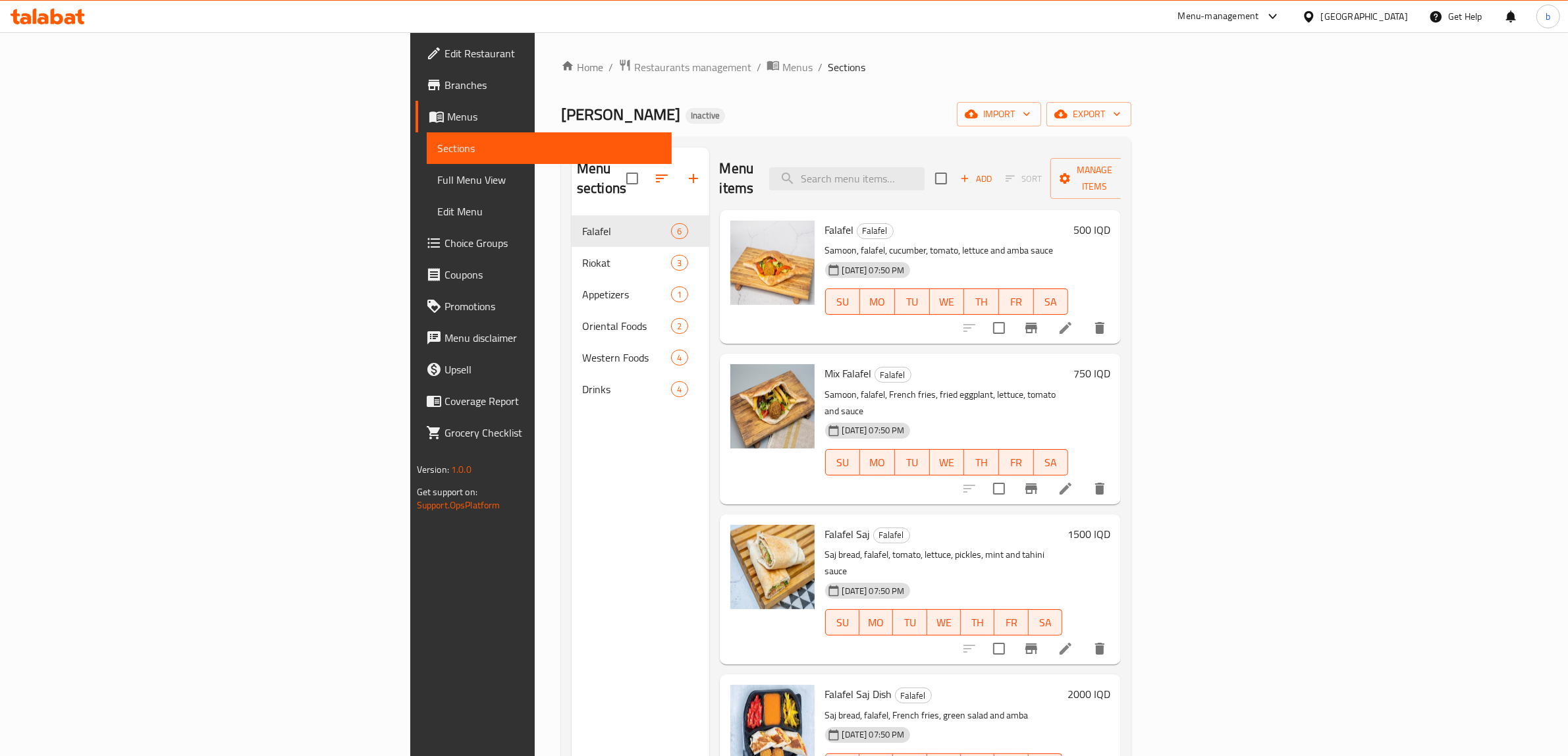
click at [437, 178] on span "Full Menu View" at bounding box center [549, 179] width 225 height 16
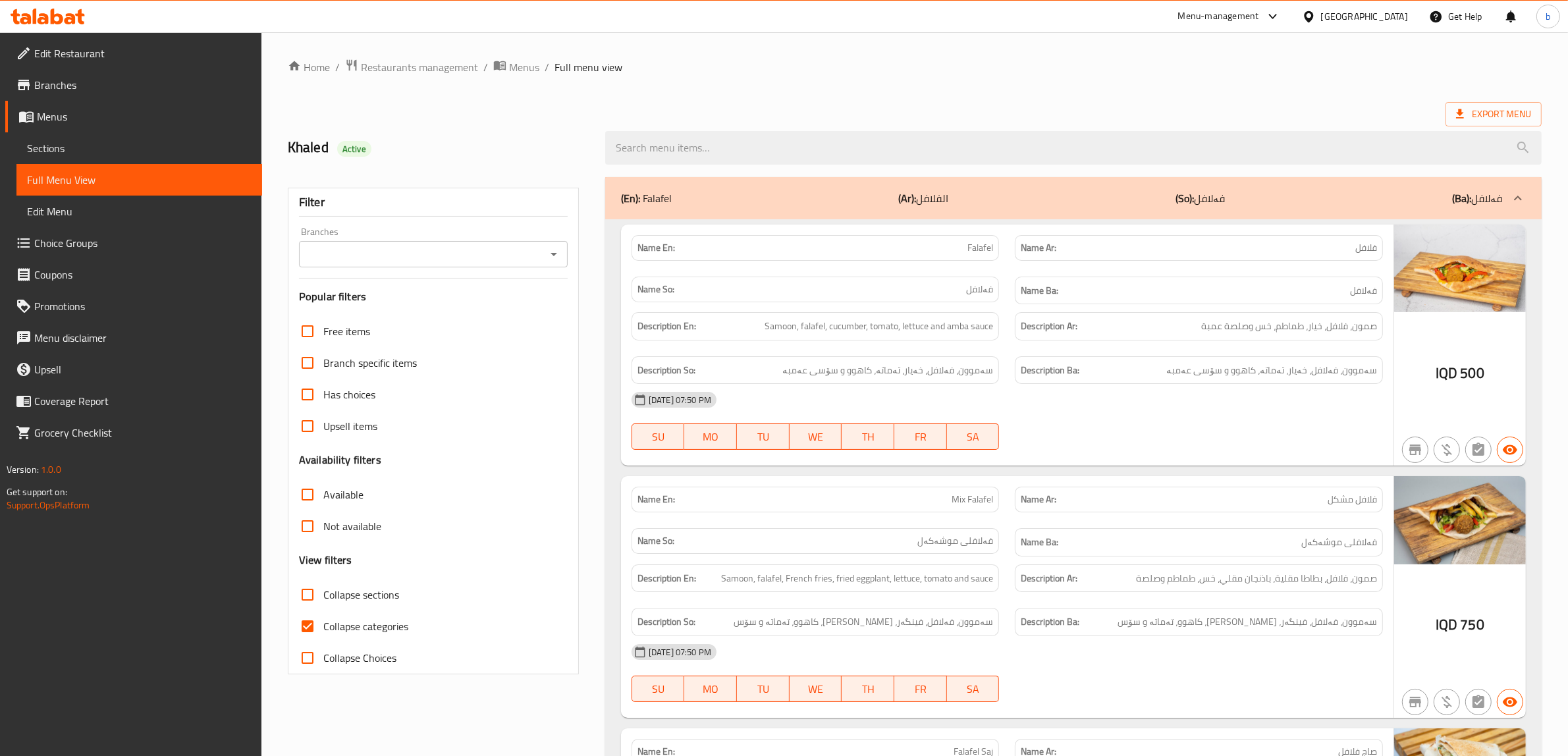
click at [498, 261] on input "Branches" at bounding box center [423, 254] width 239 height 19
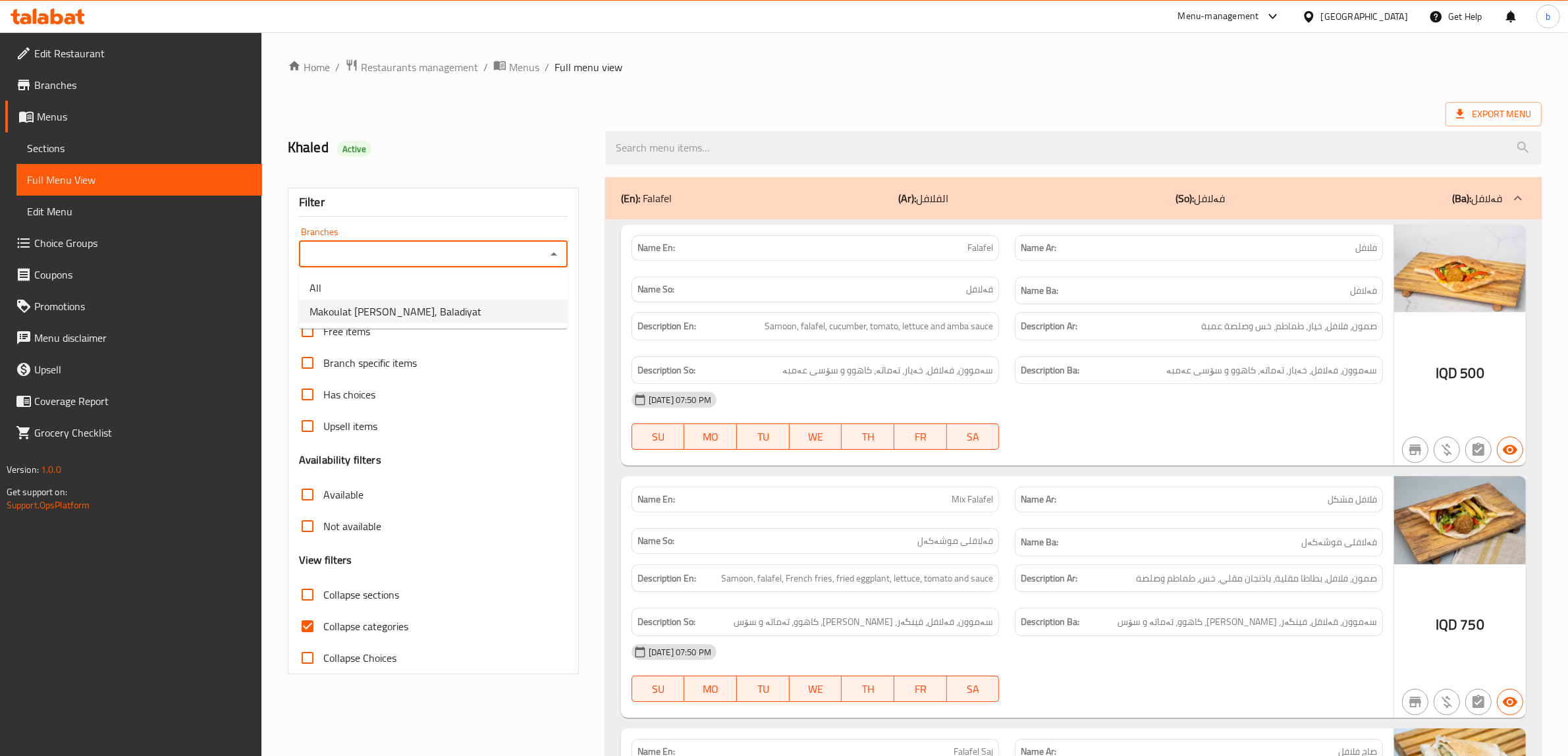
click at [416, 308] on span "Makoulat Abo Jwan, Baladiyat" at bounding box center [395, 312] width 172 height 16
type input "Makoulat Abo Jwan, Baladiyat"
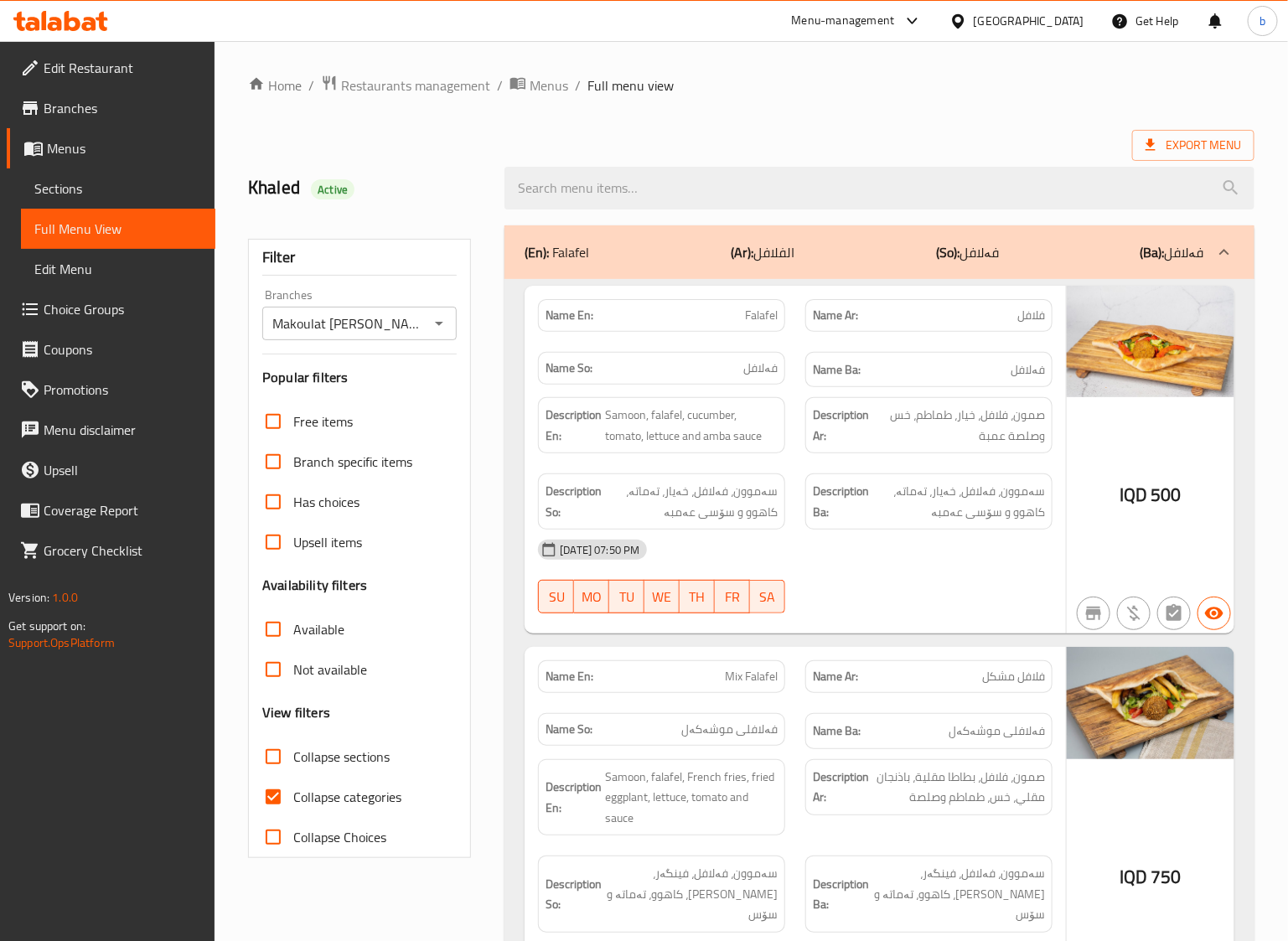
click at [716, 463] on div "Description En: Samoon, falafel, cucumber, tomato, lettuce and amba sauce" at bounding box center [661, 425] width 267 height 76
click at [363, 780] on label "Collapse categories" at bounding box center [327, 797] width 149 height 40
click at [293, 780] on input "Collapse categories" at bounding box center [273, 797] width 40 height 40
checkbox input "false"
click at [345, 758] on span "Collapse sections" at bounding box center [341, 756] width 96 height 20
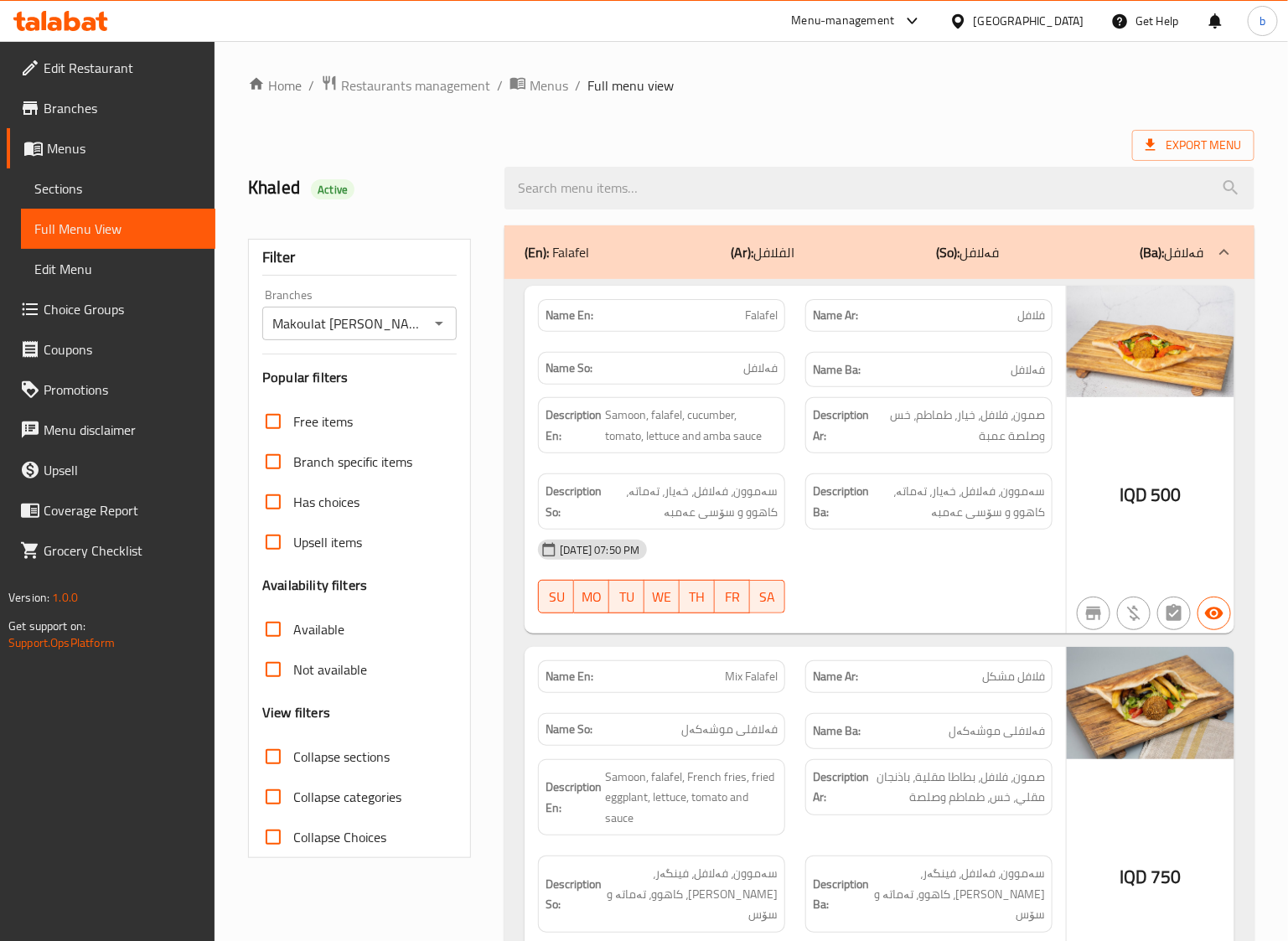
click at [293, 758] on input "Collapse sections" at bounding box center [273, 756] width 40 height 40
checkbox input "true"
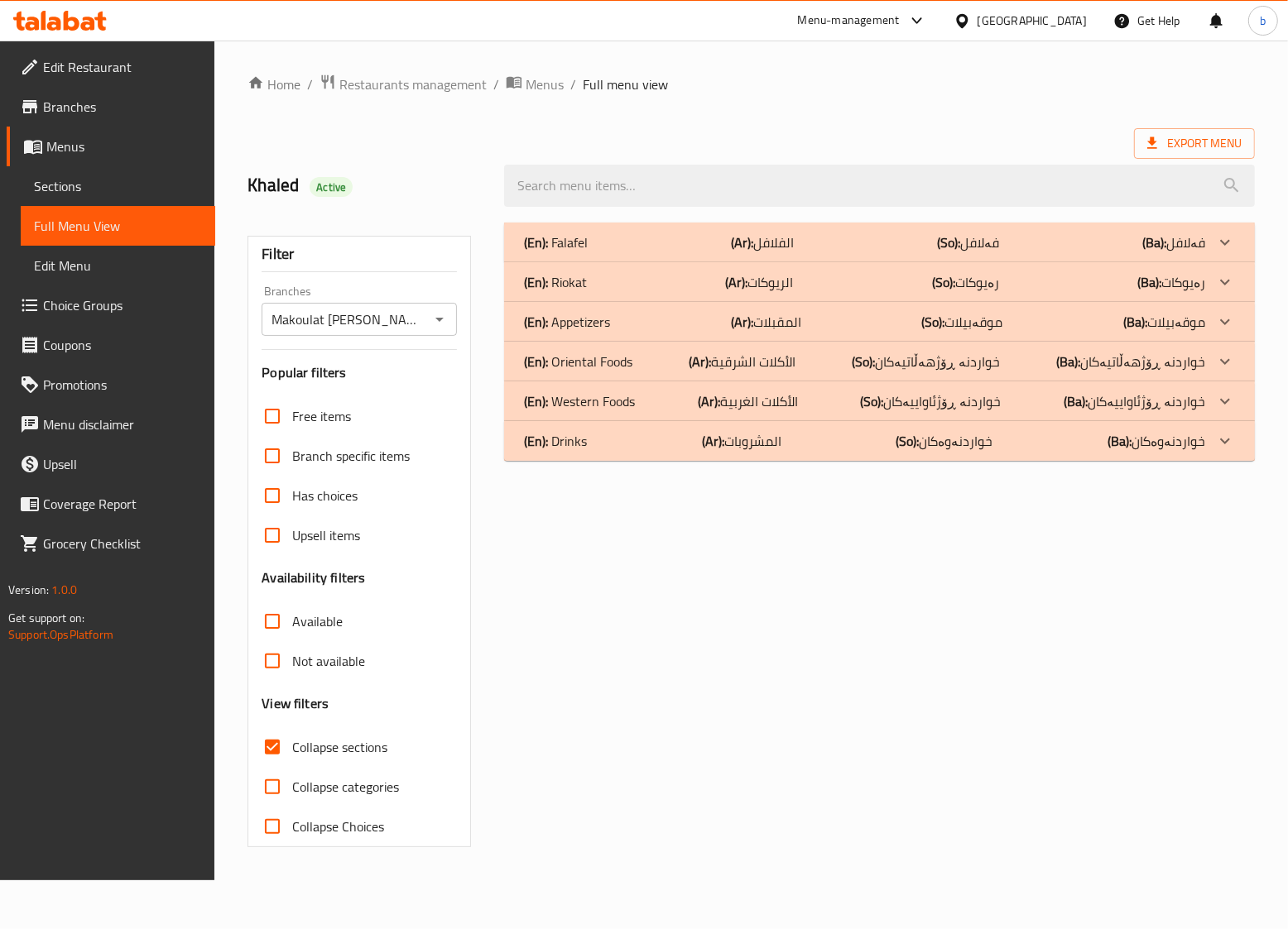
click at [623, 238] on div "(En): Falafel (Ar): الفلافل (So): فەلافل (Ba): فەلافل" at bounding box center [864, 242] width 681 height 20
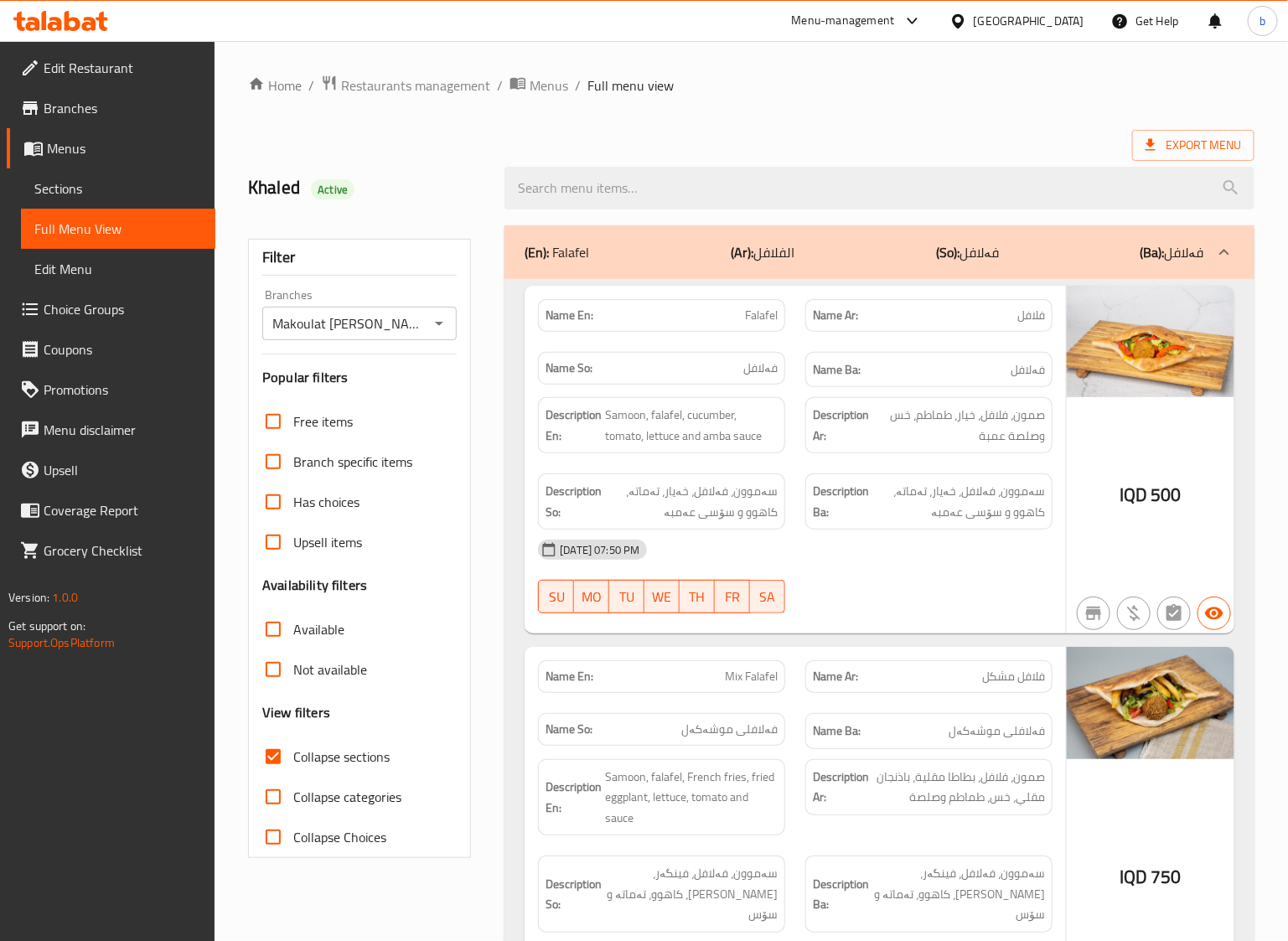
click at [760, 524] on div "Description So: سەموون، فەلافل، خەیار، تەماتە، کاهوو و سۆسی عەمبە" at bounding box center [661, 502] width 247 height 56
click at [893, 576] on div "12-10-2025 07:50 PM SU MO TU WE TH FR SA" at bounding box center [795, 577] width 534 height 94
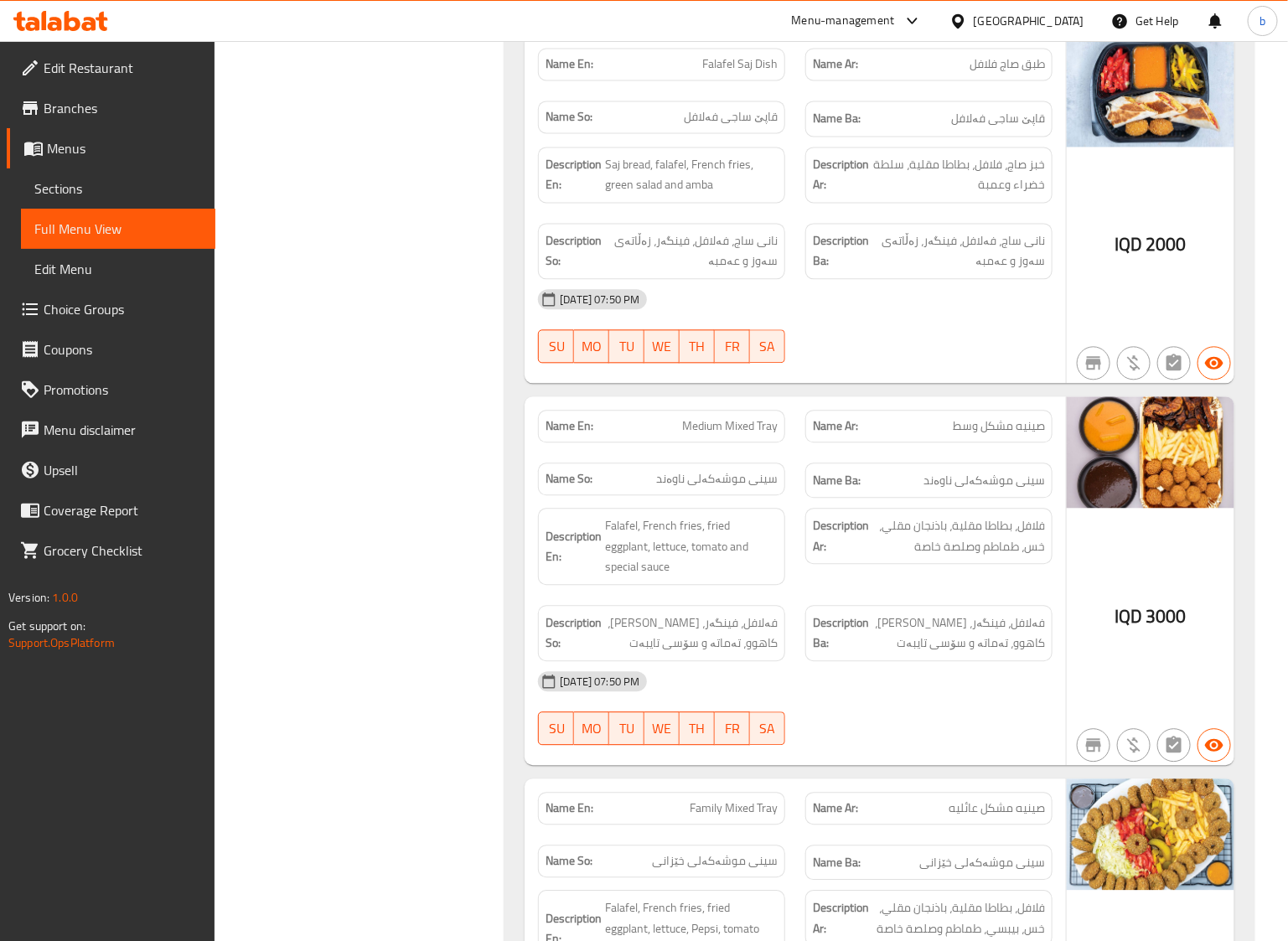
scroll to position [1397, 0]
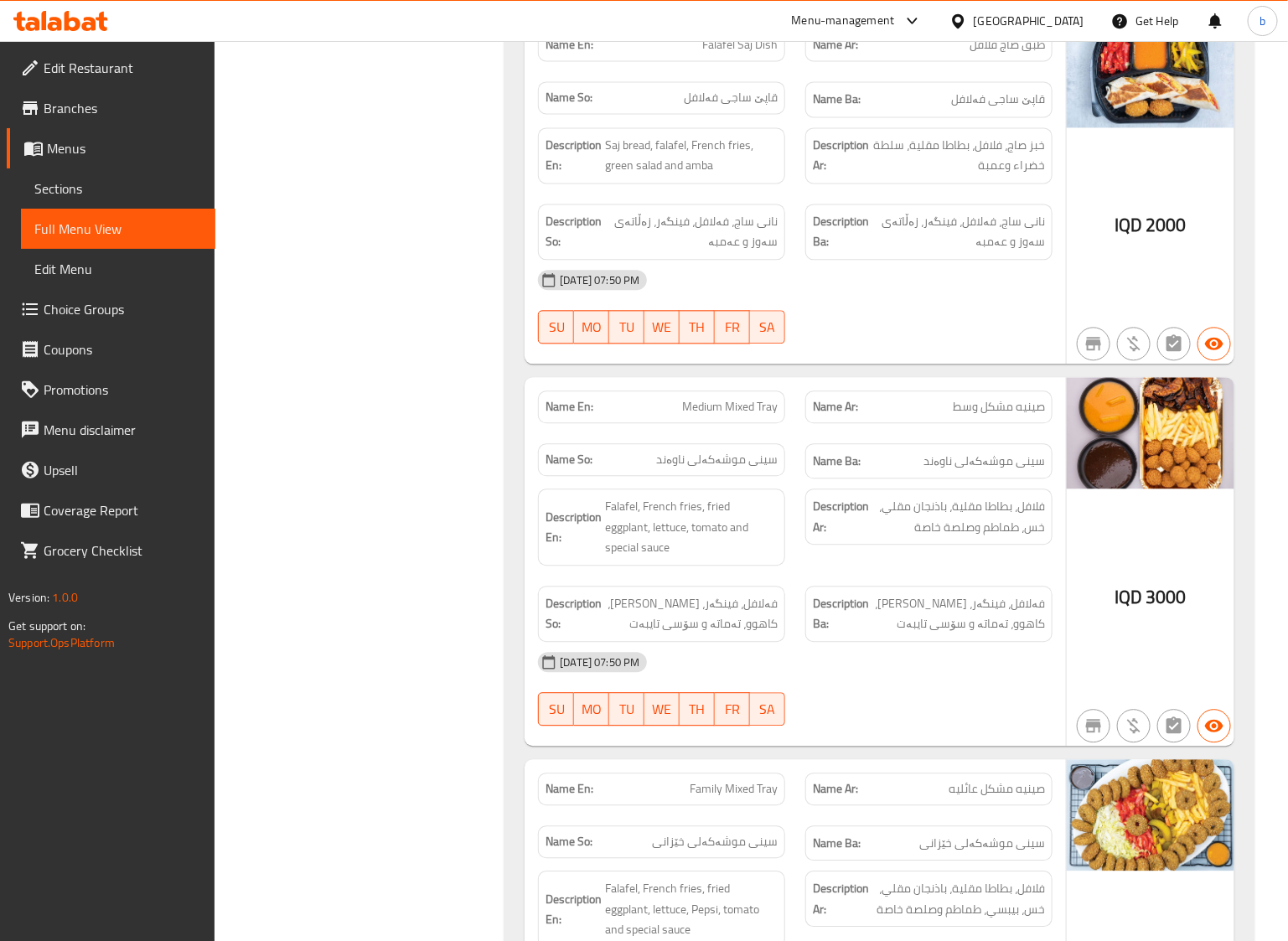
click at [901, 672] on div "12-10-2025 07:50 PM SU MO TU WE TH FR SA" at bounding box center [795, 689] width 534 height 94
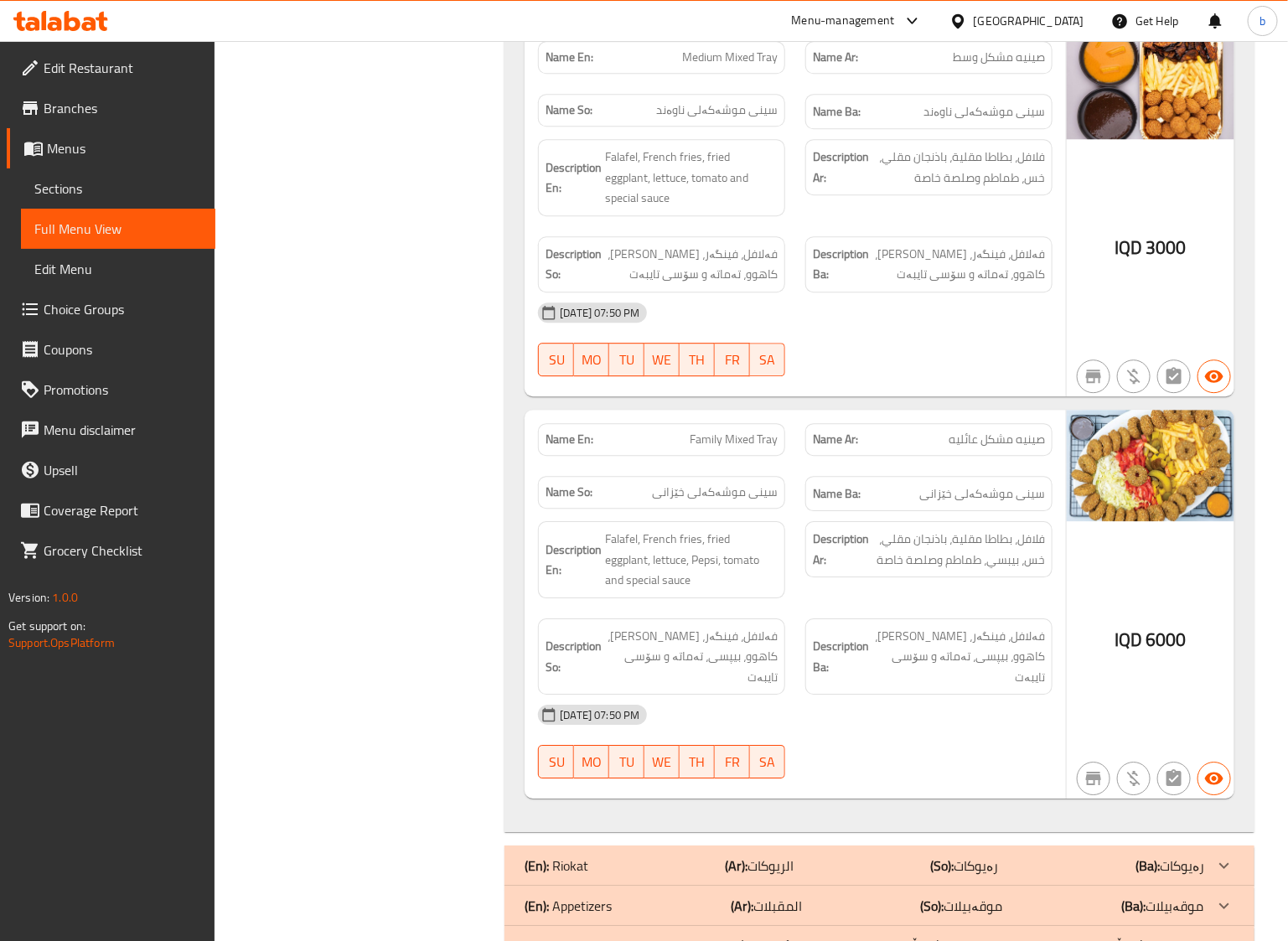
click at [947, 554] on div "Description Ar: فلافل، بطاطا مقلية، باذنجان مقلي، خس، بيبسي، طماطم وصلصة خاصة" at bounding box center [928, 559] width 267 height 97
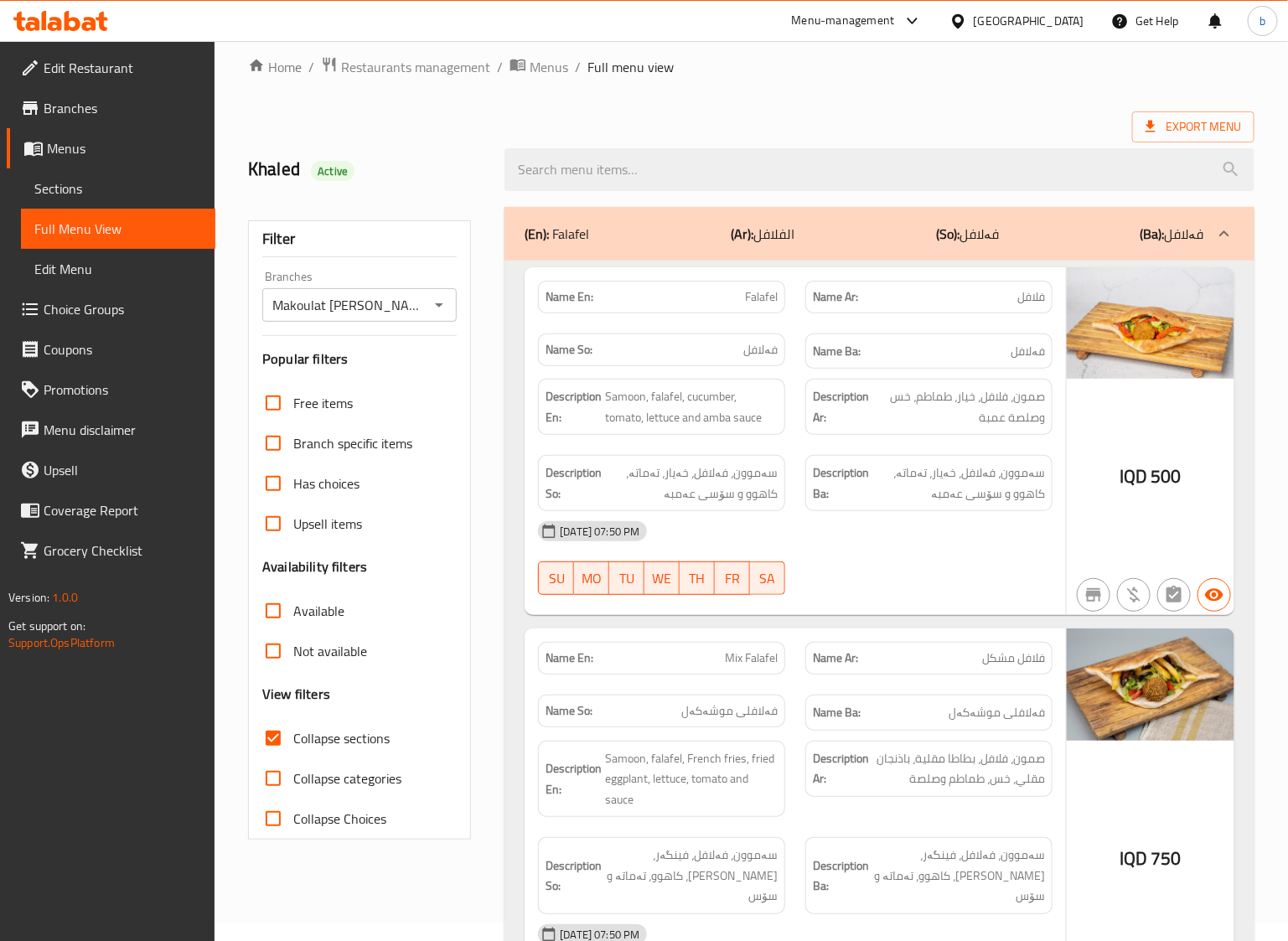
scroll to position [0, 0]
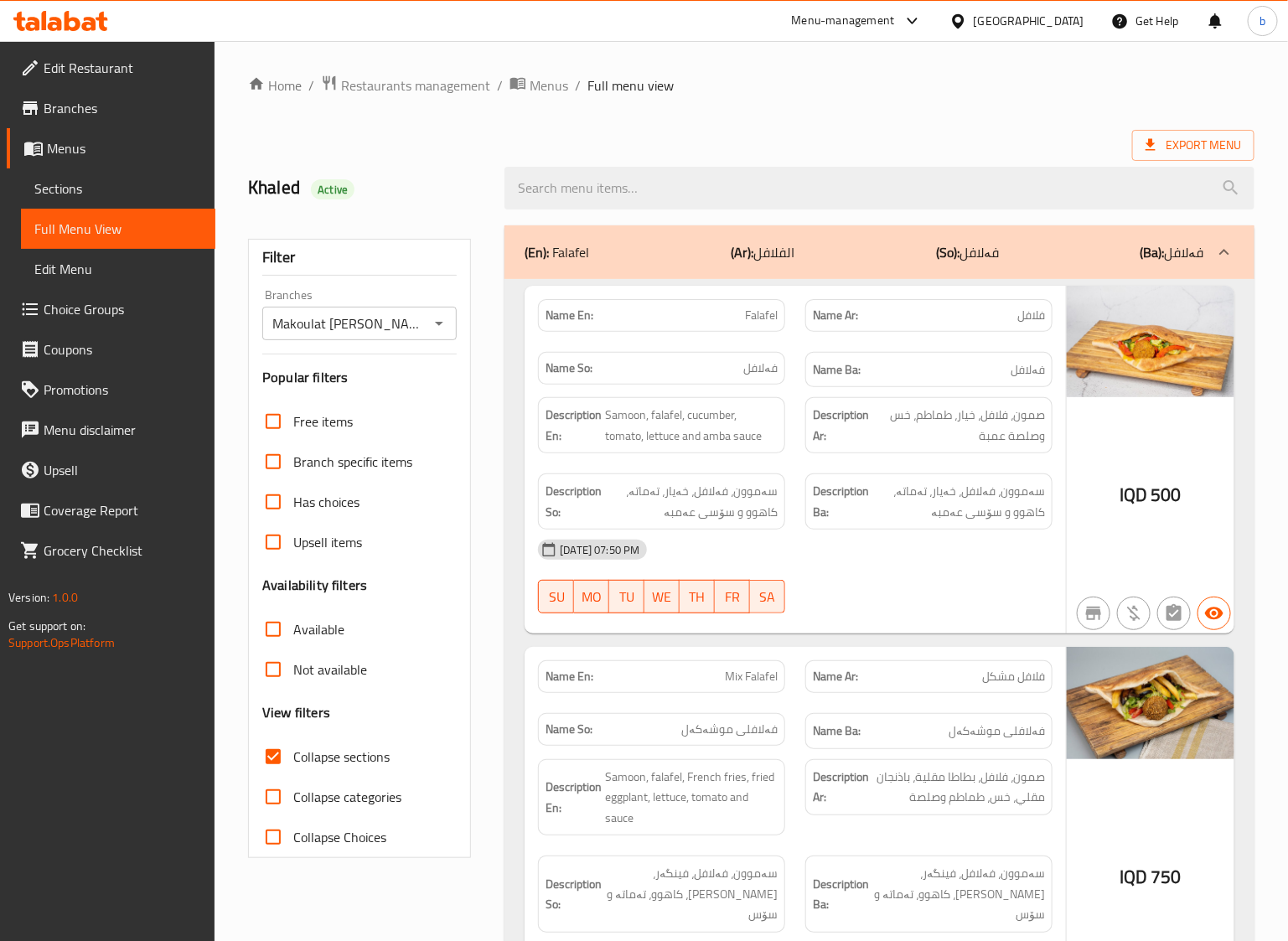
click at [970, 274] on div "(En): Falafel (Ar): الفلافل (So): فەلافل (Ba): فەلافل" at bounding box center [879, 252] width 750 height 53
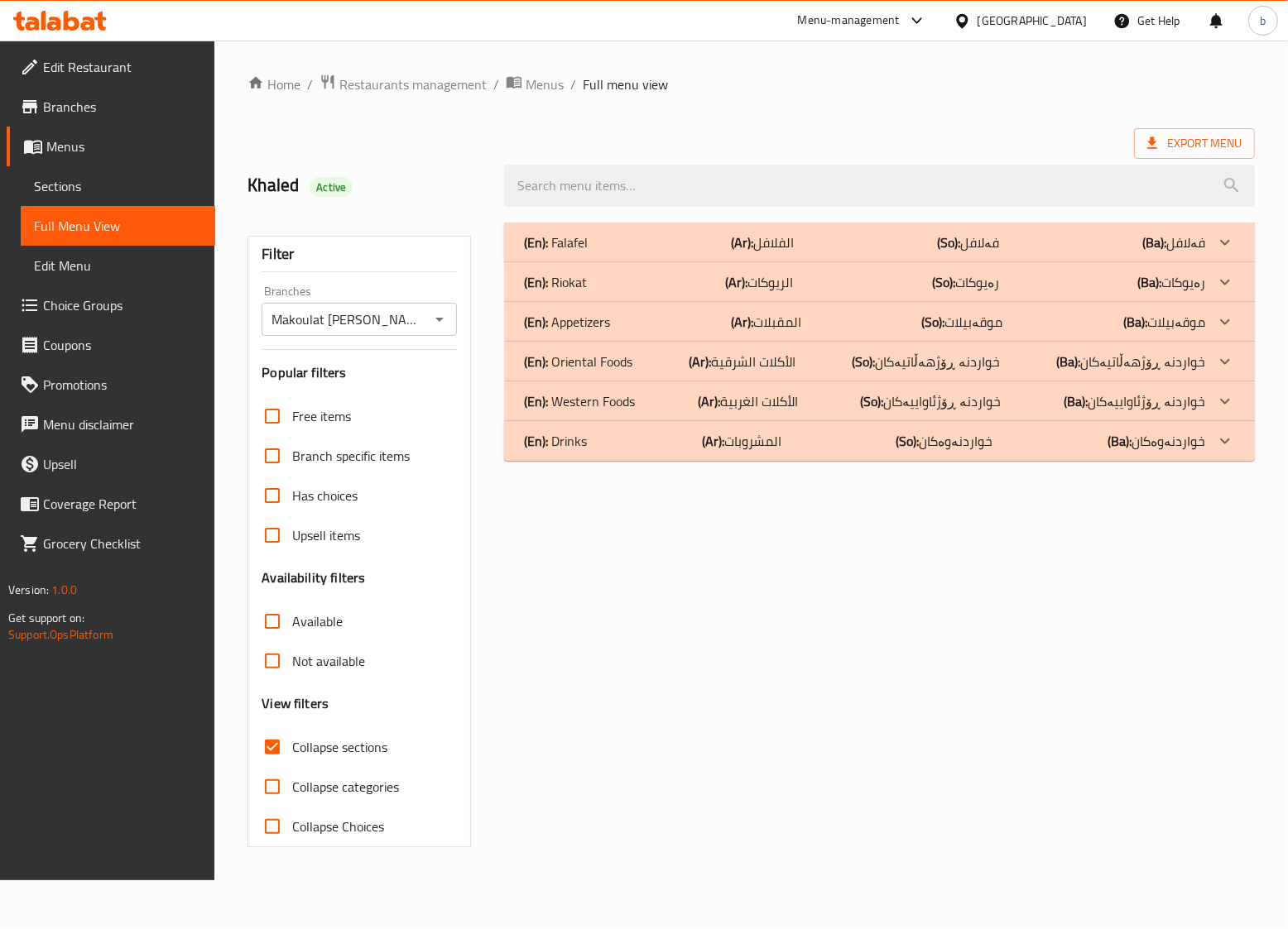
click at [758, 277] on p "(Ar): الريوكات" at bounding box center [759, 282] width 68 height 20
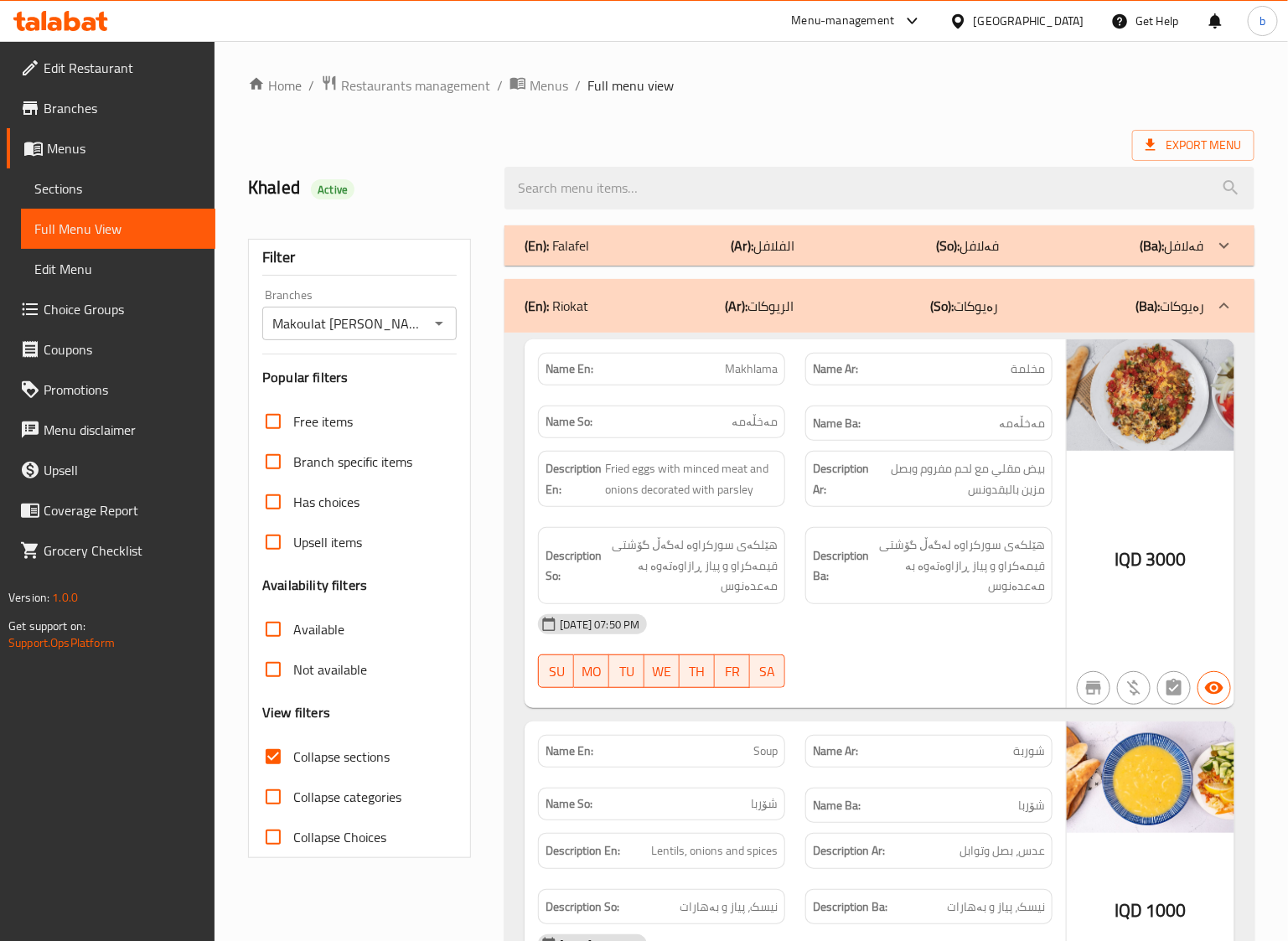
click at [899, 512] on div "Description Ar: بيض مقلي مع لحم مفروم وبصل مزين بالبقدونس" at bounding box center [928, 479] width 267 height 76
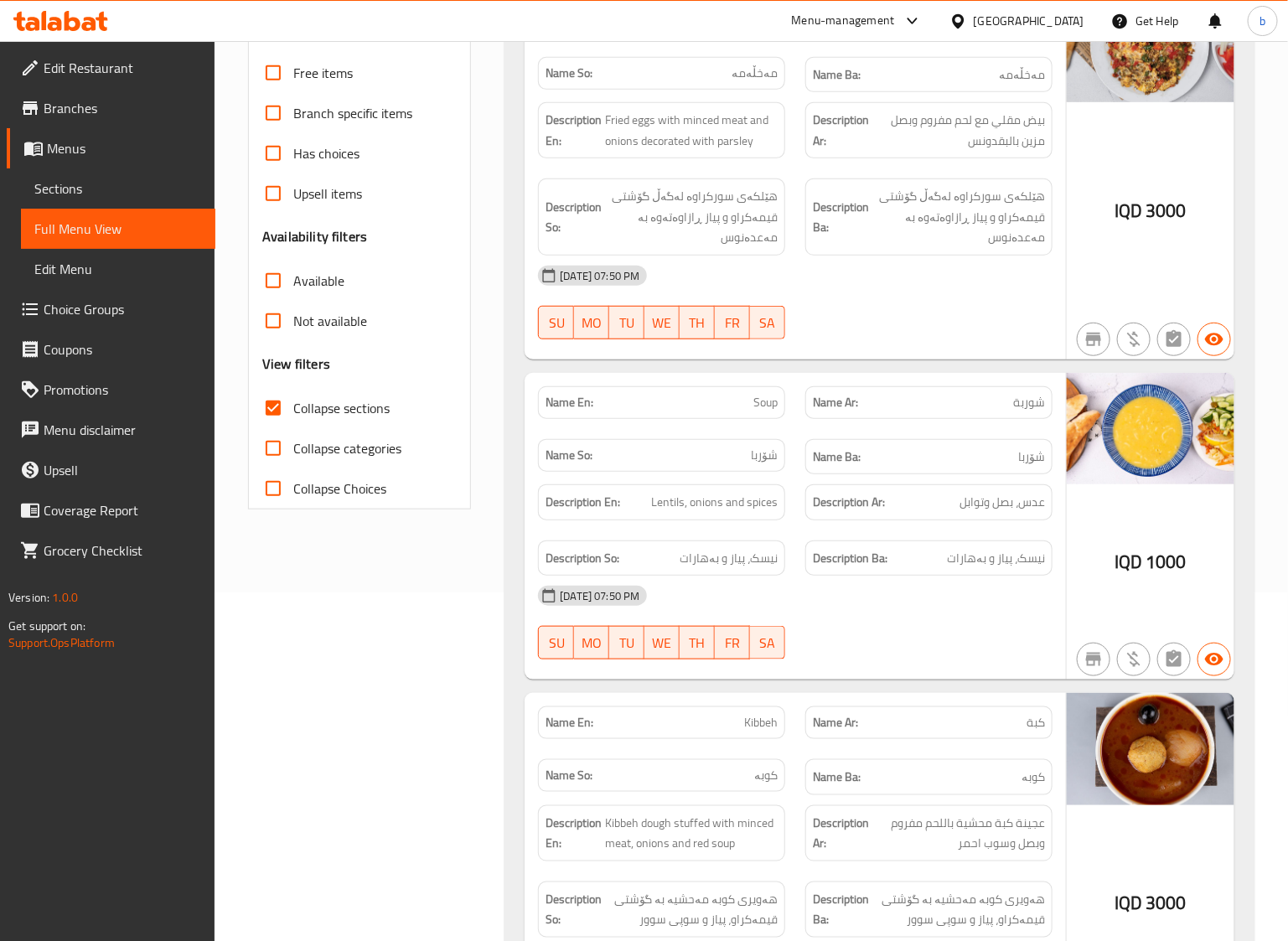
click at [914, 631] on div "12-10-2025 07:50 PM SU MO TU WE TH FR SA" at bounding box center [795, 623] width 534 height 94
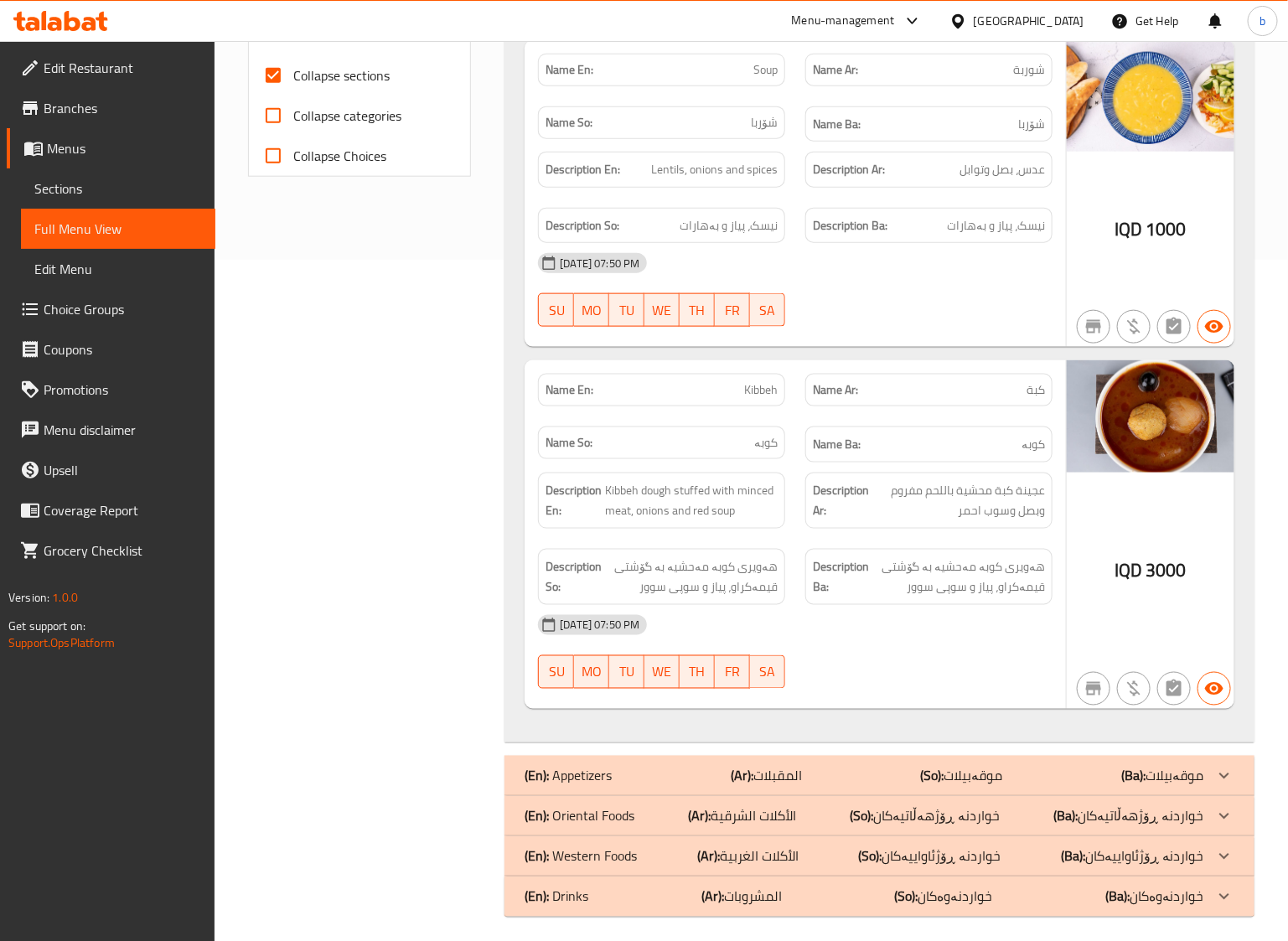
scroll to position [694, 0]
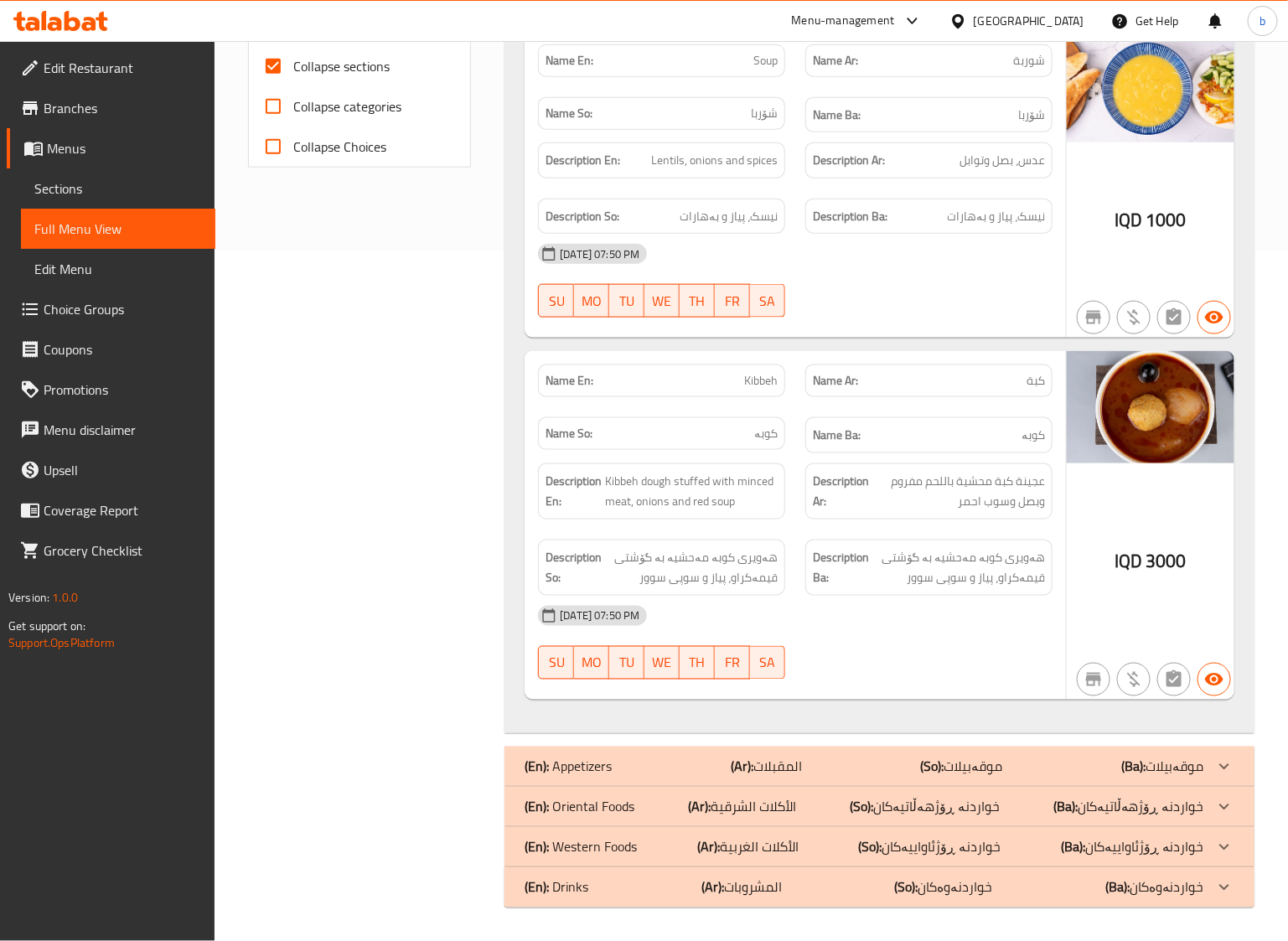
click at [906, 768] on div "(En): Appetizers (Ar): المقبلات (So): موقەبیلات (Ba): موقەبیلات" at bounding box center [864, 767] width 679 height 20
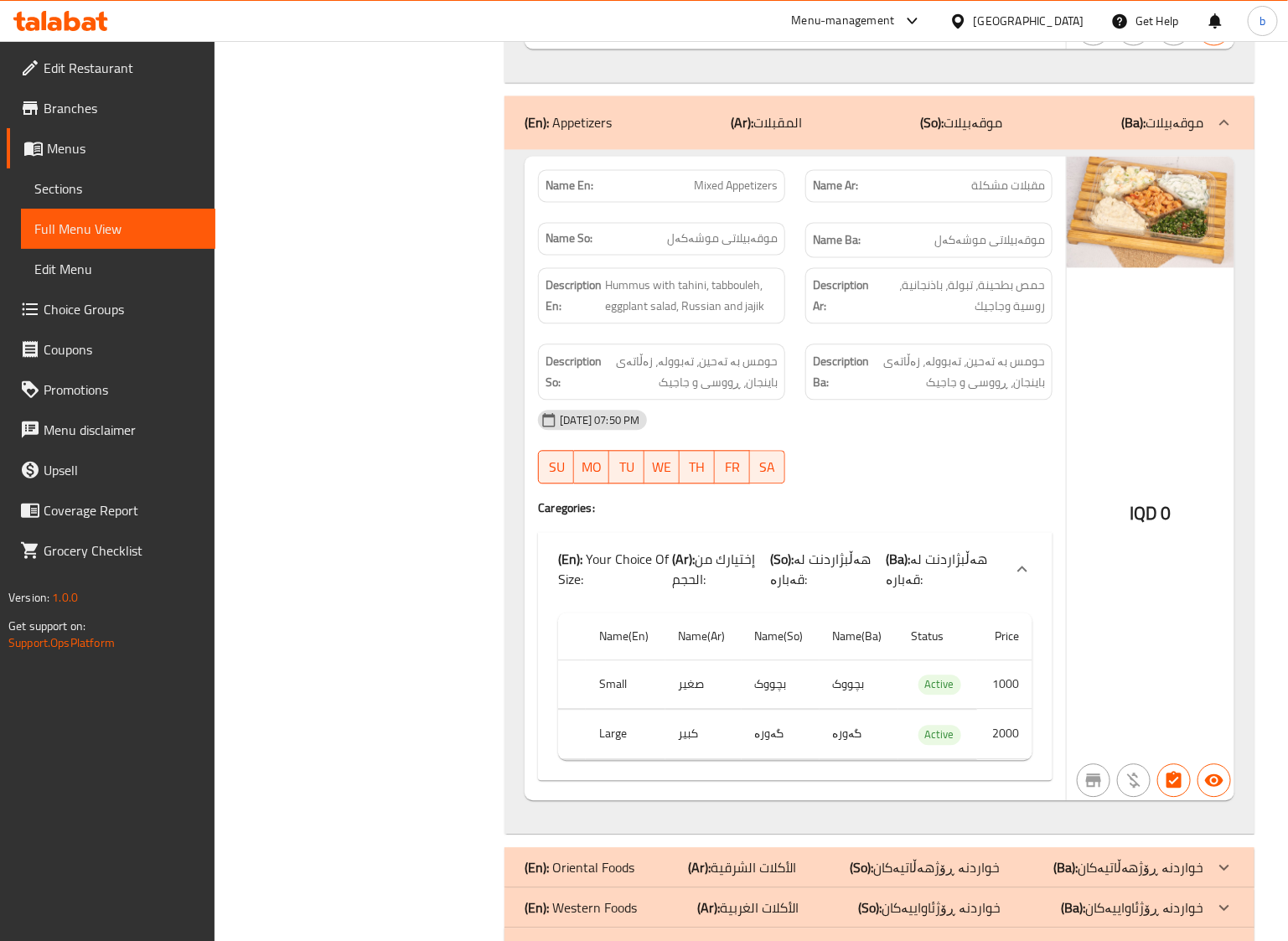
scroll to position [1393, 0]
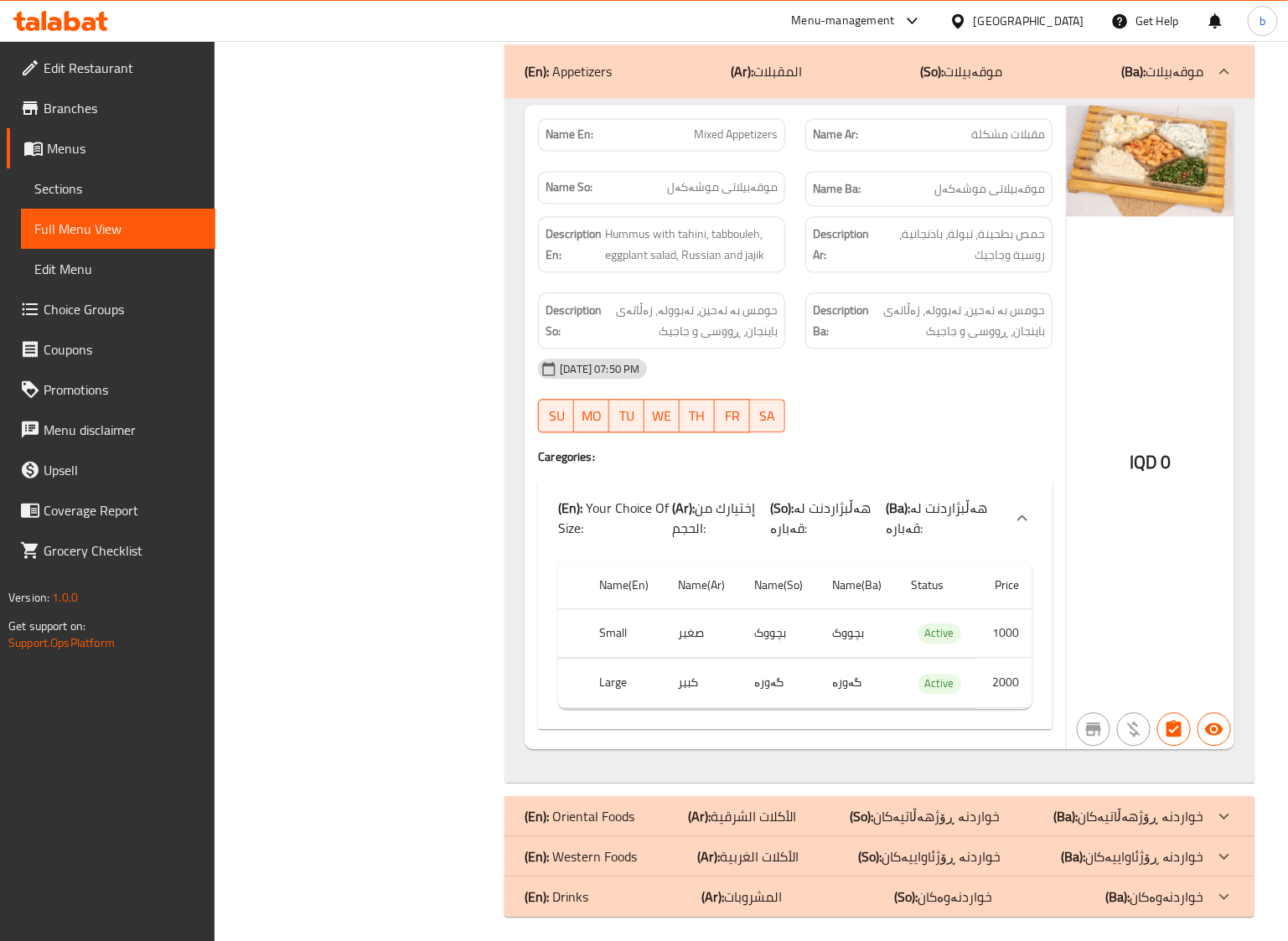
click at [901, 386] on div "12-10-2025 07:50 PM" at bounding box center [795, 369] width 534 height 40
click at [925, 397] on div "12-10-2025 07:50 PM SU MO TU WE TH FR SA" at bounding box center [795, 396] width 534 height 94
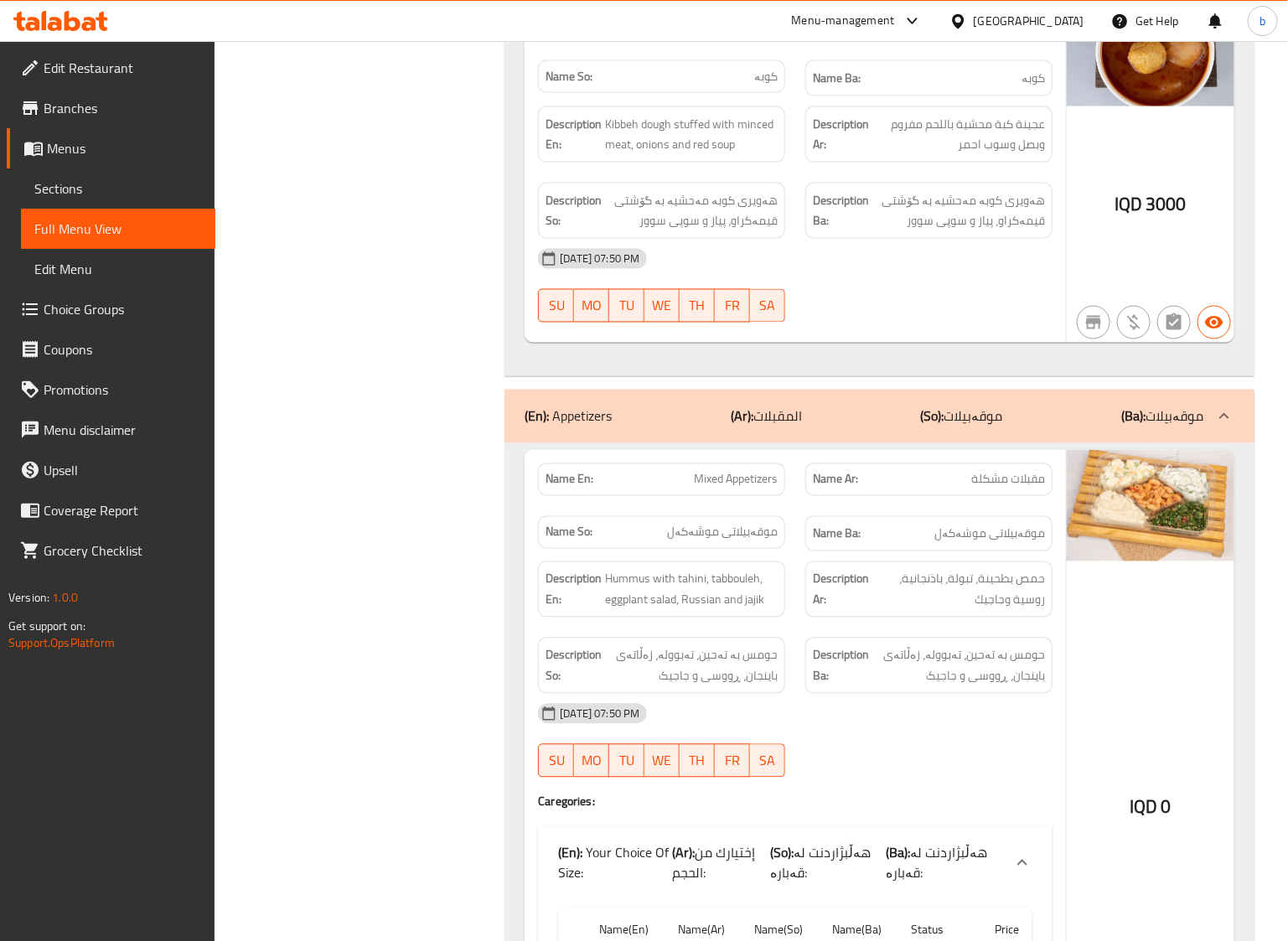
scroll to position [1409, 0]
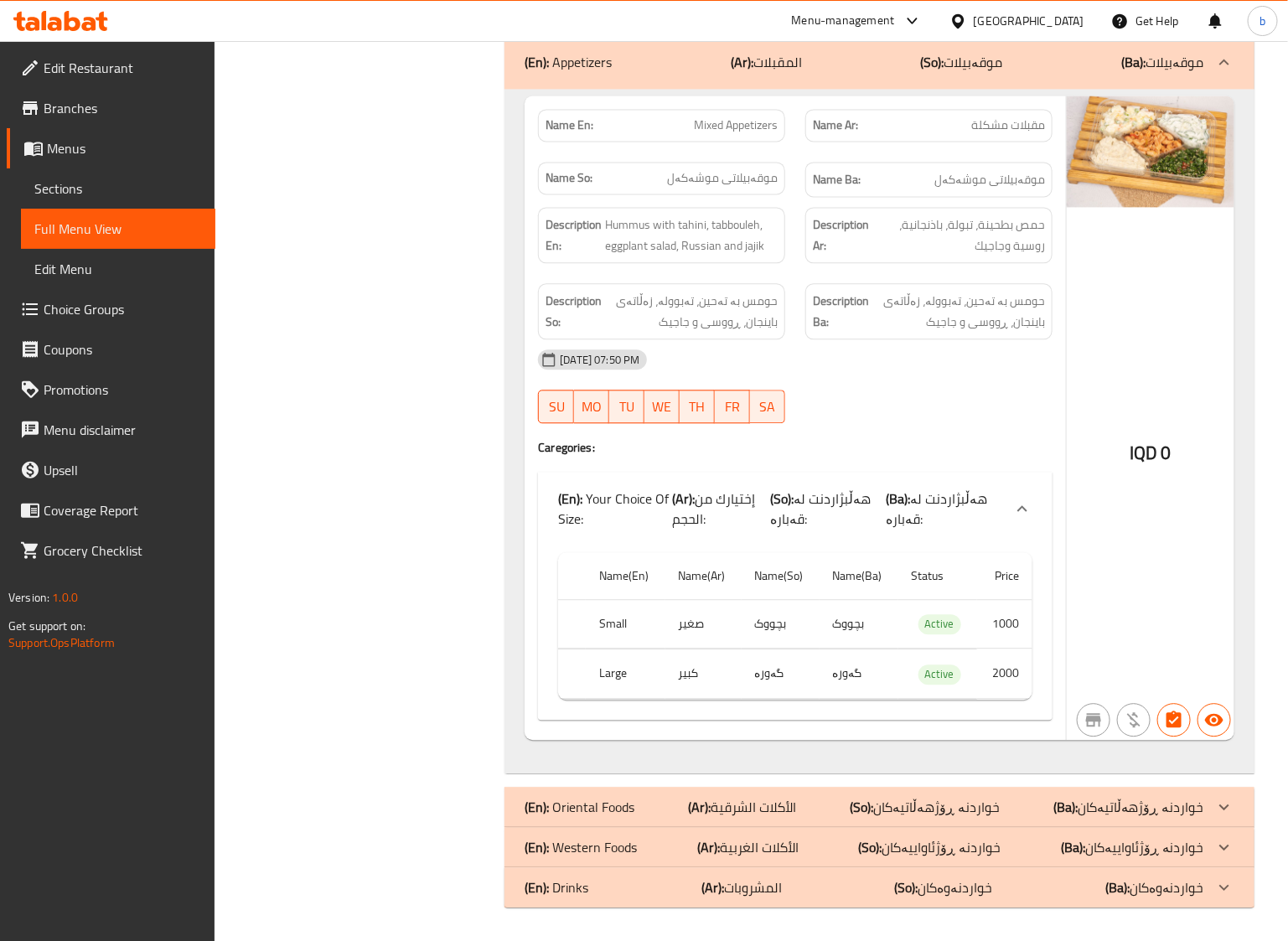
click at [918, 797] on p "(So): خواردنە ڕۆژهەڵاتیەکان" at bounding box center [925, 807] width 150 height 20
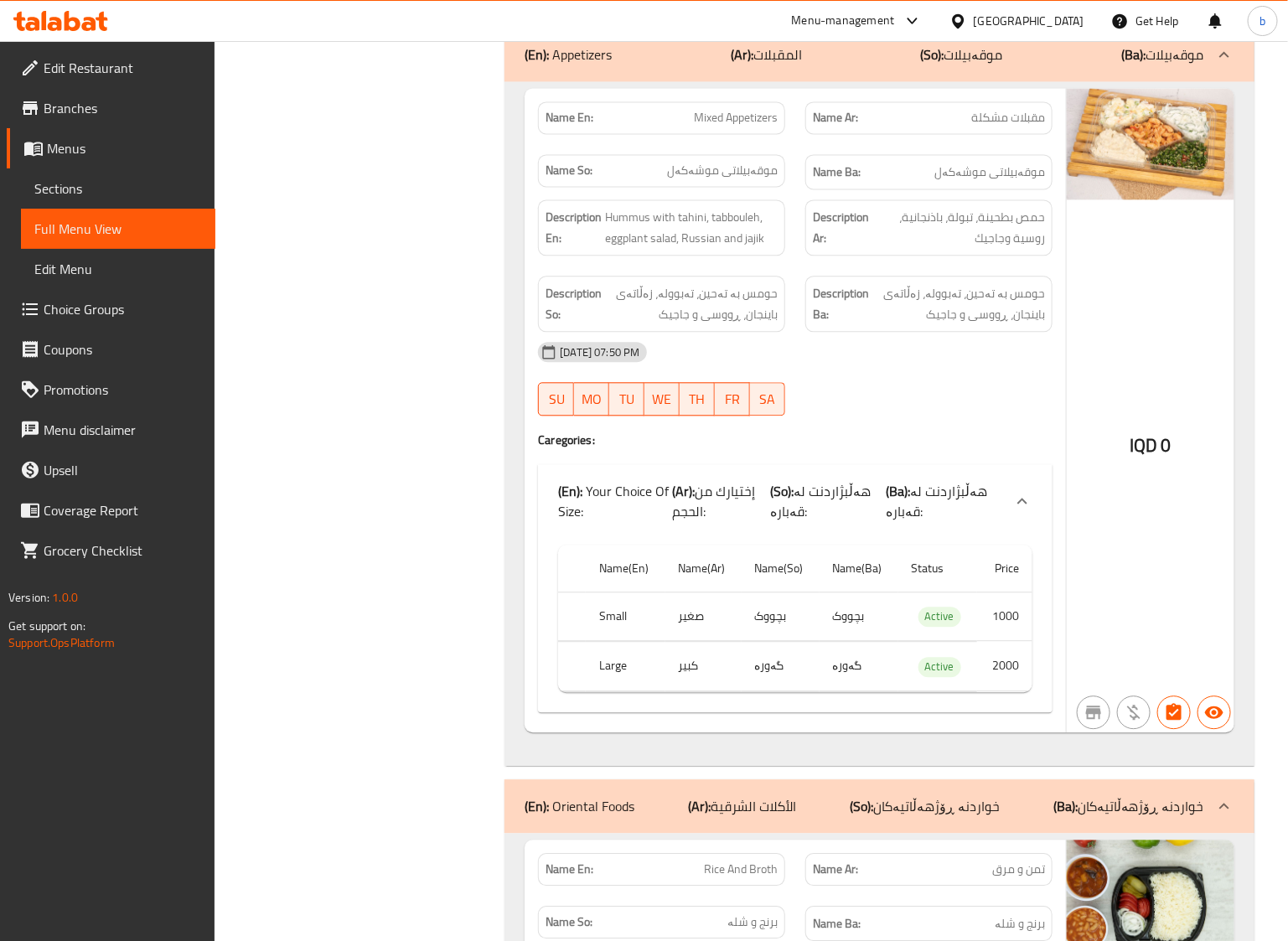
scroll to position [2108, 0]
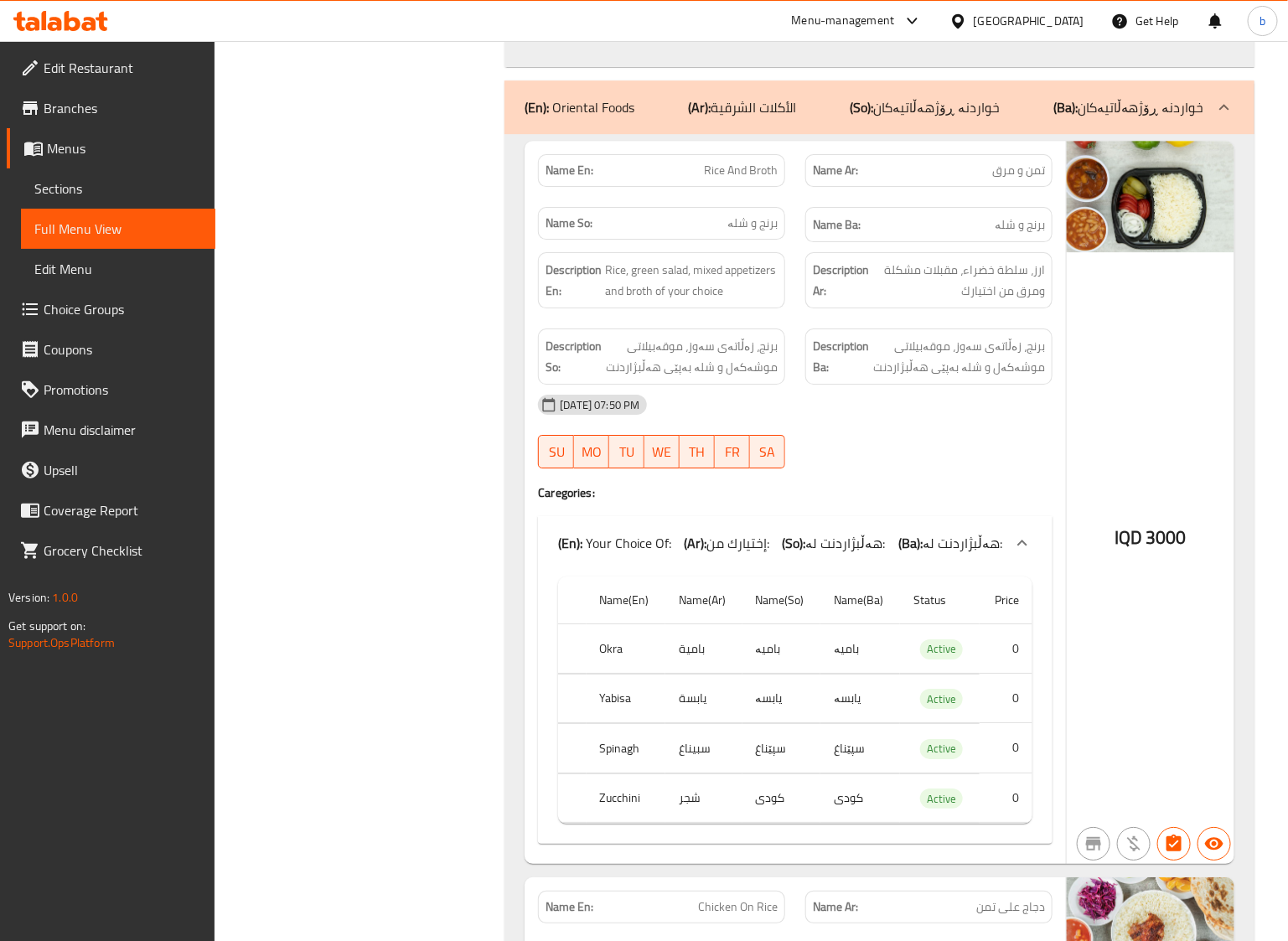
click at [793, 353] on div "Description So: برنج، زەڵاتەی سەوز، موقەبیلاتی موشەکەل و شلە بەپێی هەڵبژاردنت" at bounding box center [661, 357] width 267 height 76
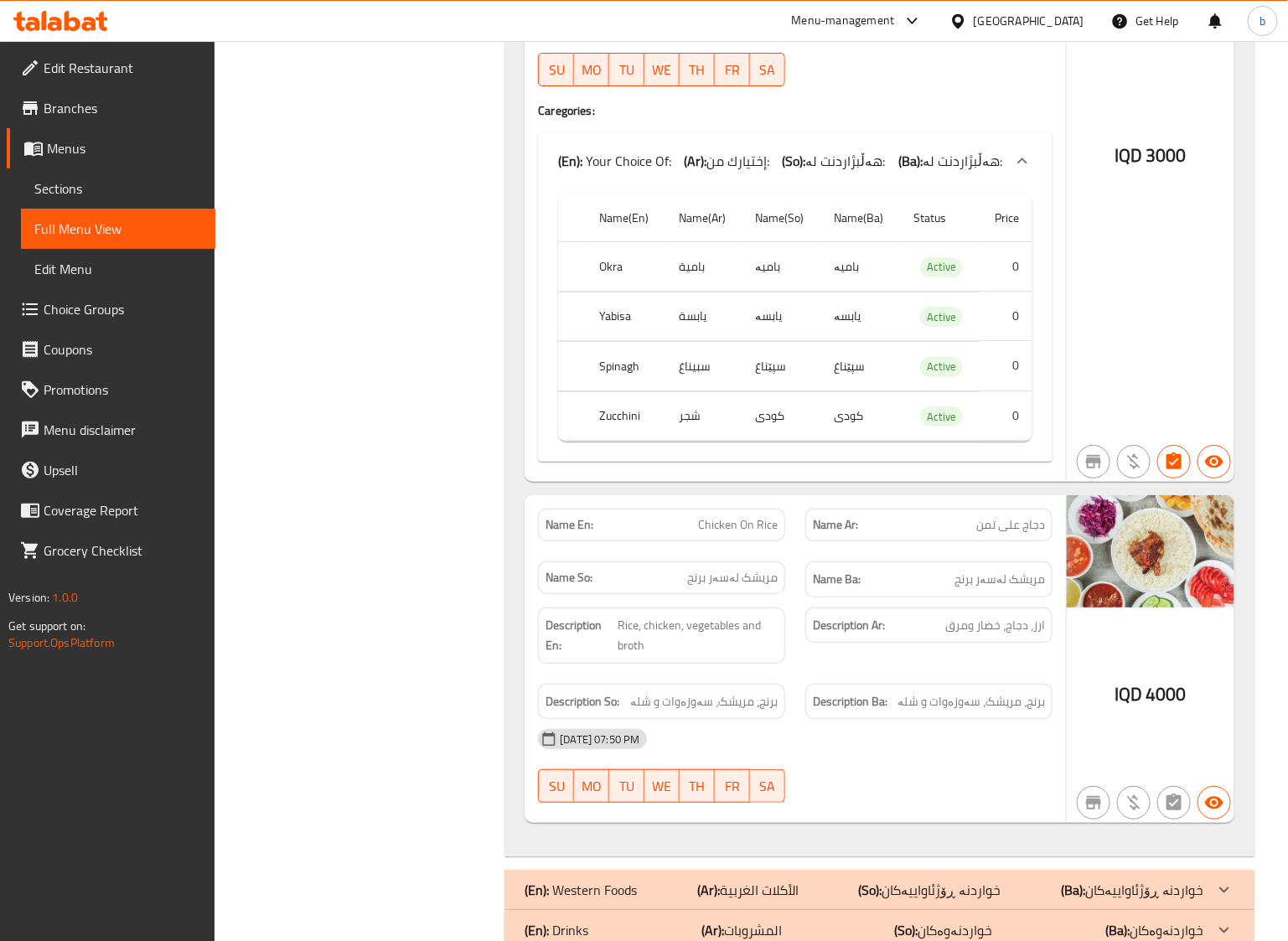
scroll to position [2548, 0]
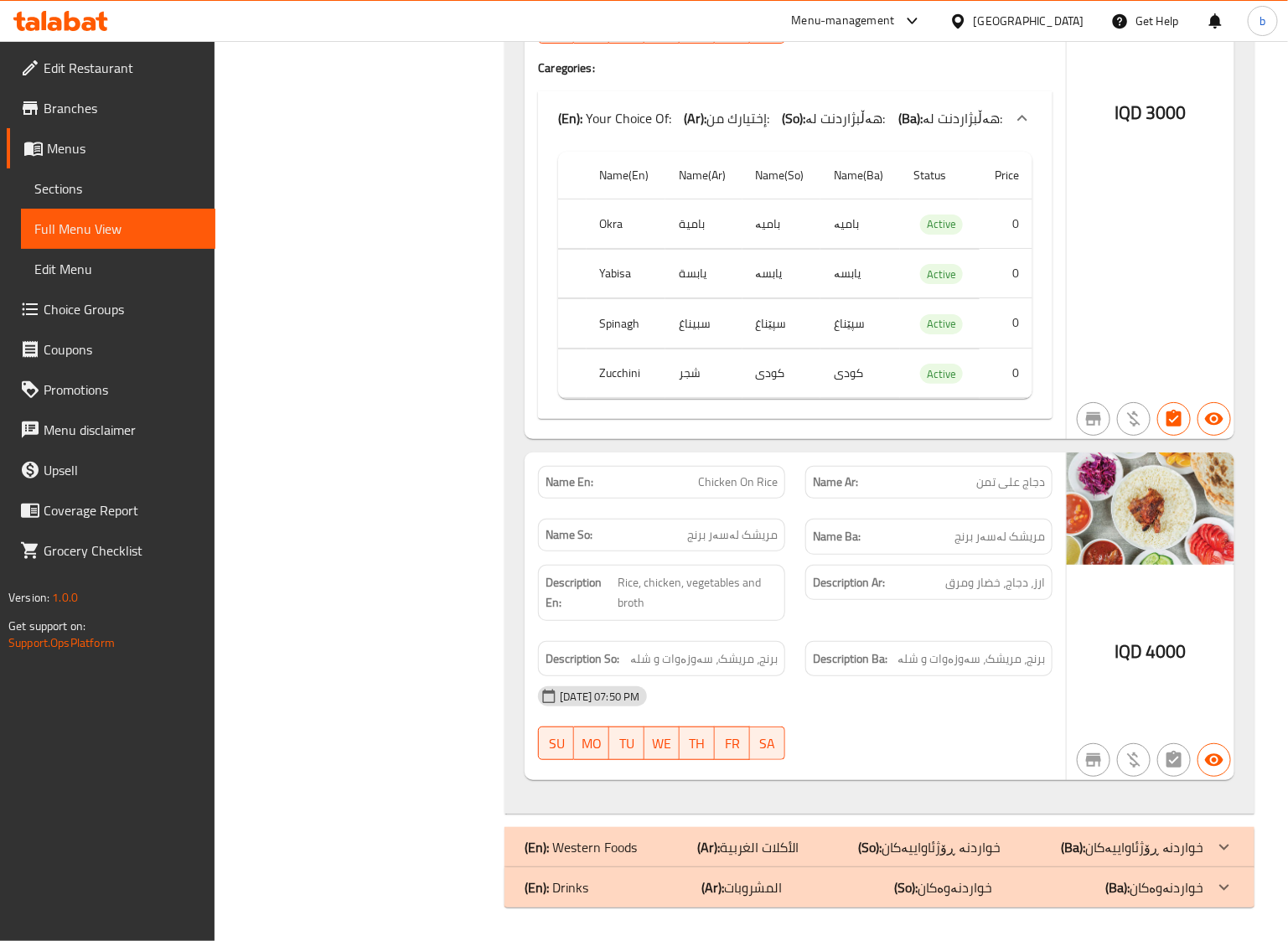
click at [813, 572] on strong "Description Ar:" at bounding box center [850, 582] width 72 height 21
click at [881, 849] on b "(So):" at bounding box center [870, 848] width 24 height 25
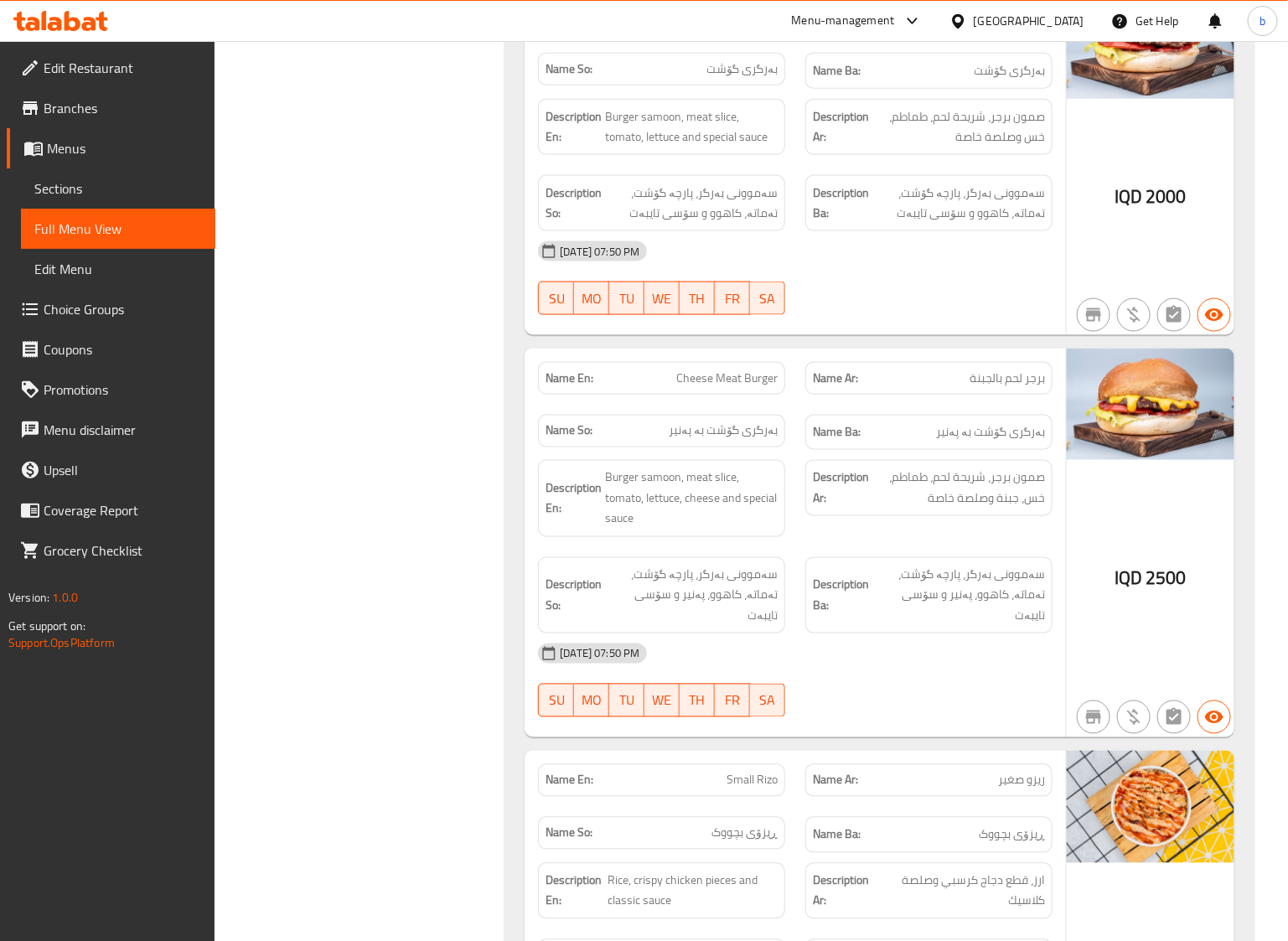
scroll to position [3246, 0]
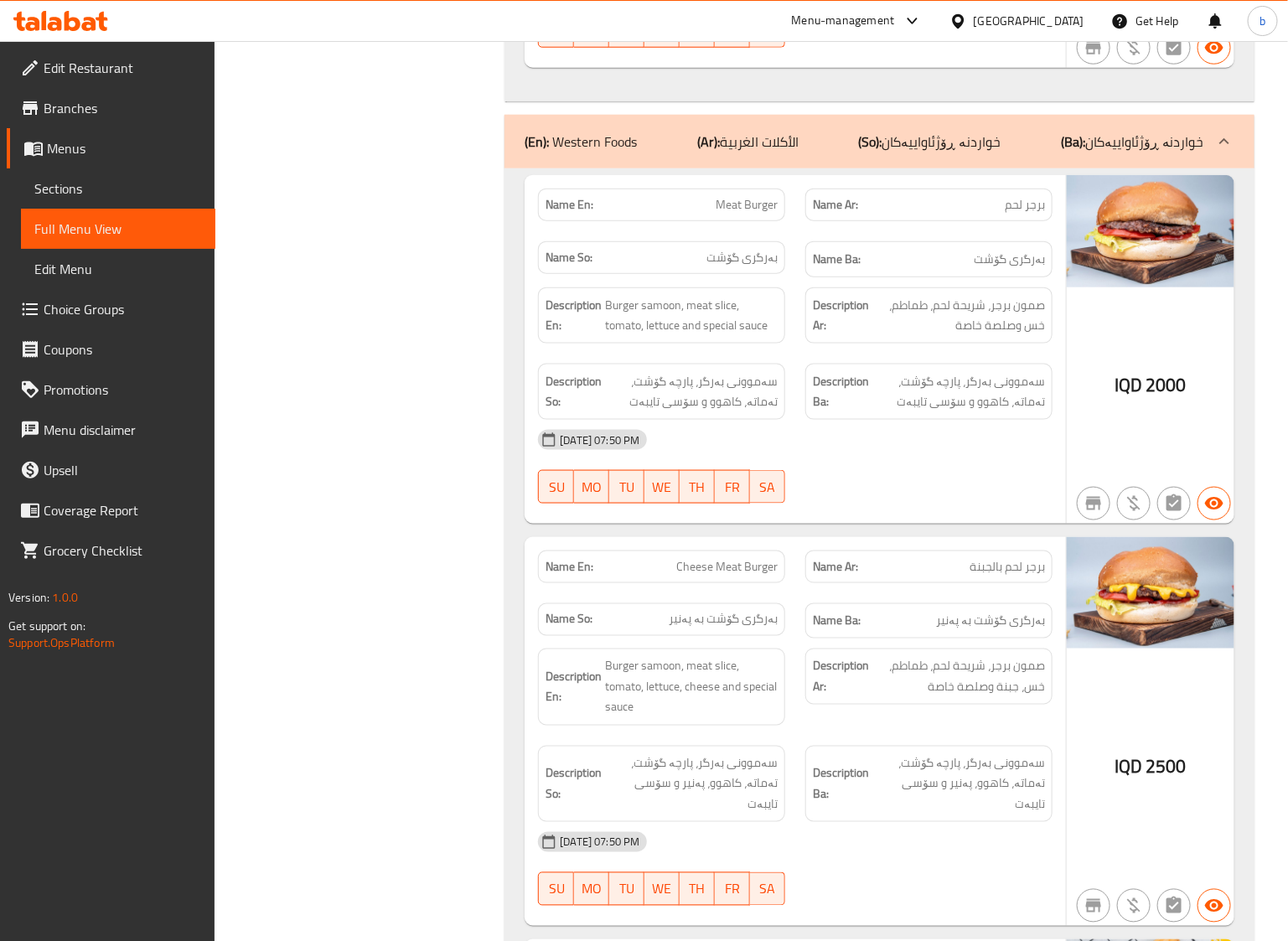
click at [891, 488] on div "12-10-2025 07:50 PM SU MO TU WE TH FR SA" at bounding box center [795, 467] width 534 height 94
click at [891, 500] on div "12-10-2025 07:50 PM SU MO TU WE TH FR SA" at bounding box center [795, 467] width 534 height 94
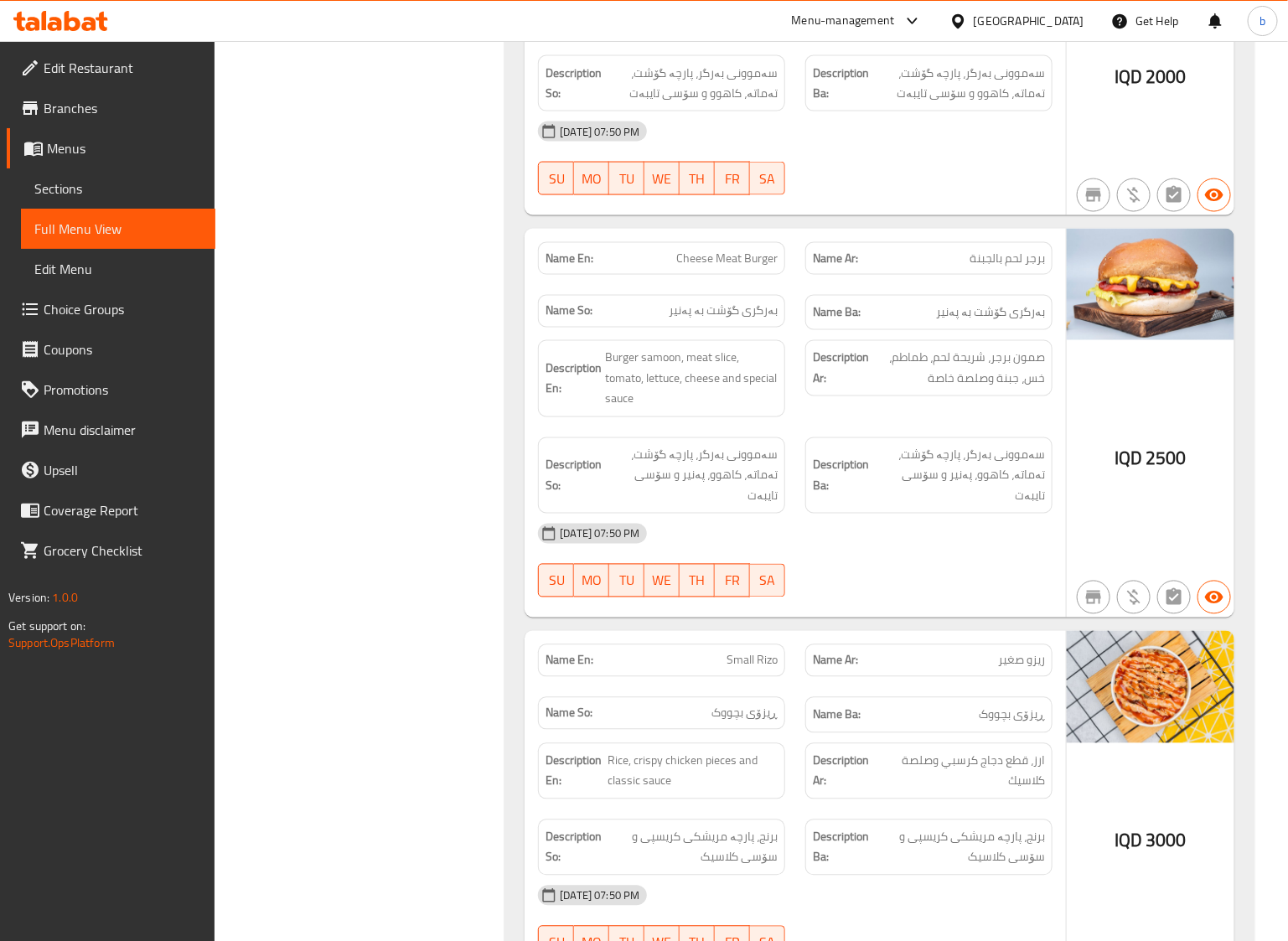
scroll to position [3595, 0]
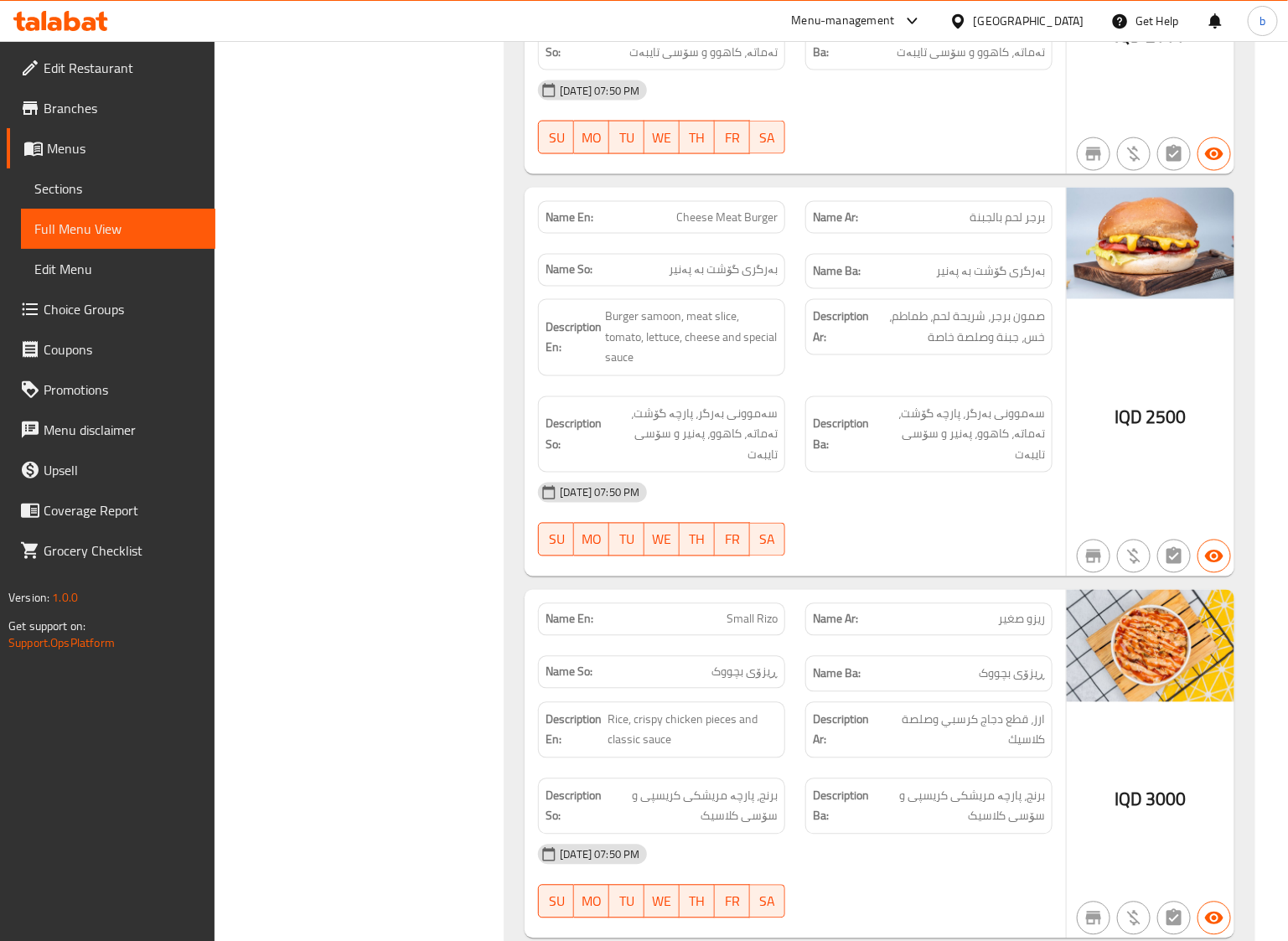
click at [891, 546] on div at bounding box center [928, 556] width 267 height 20
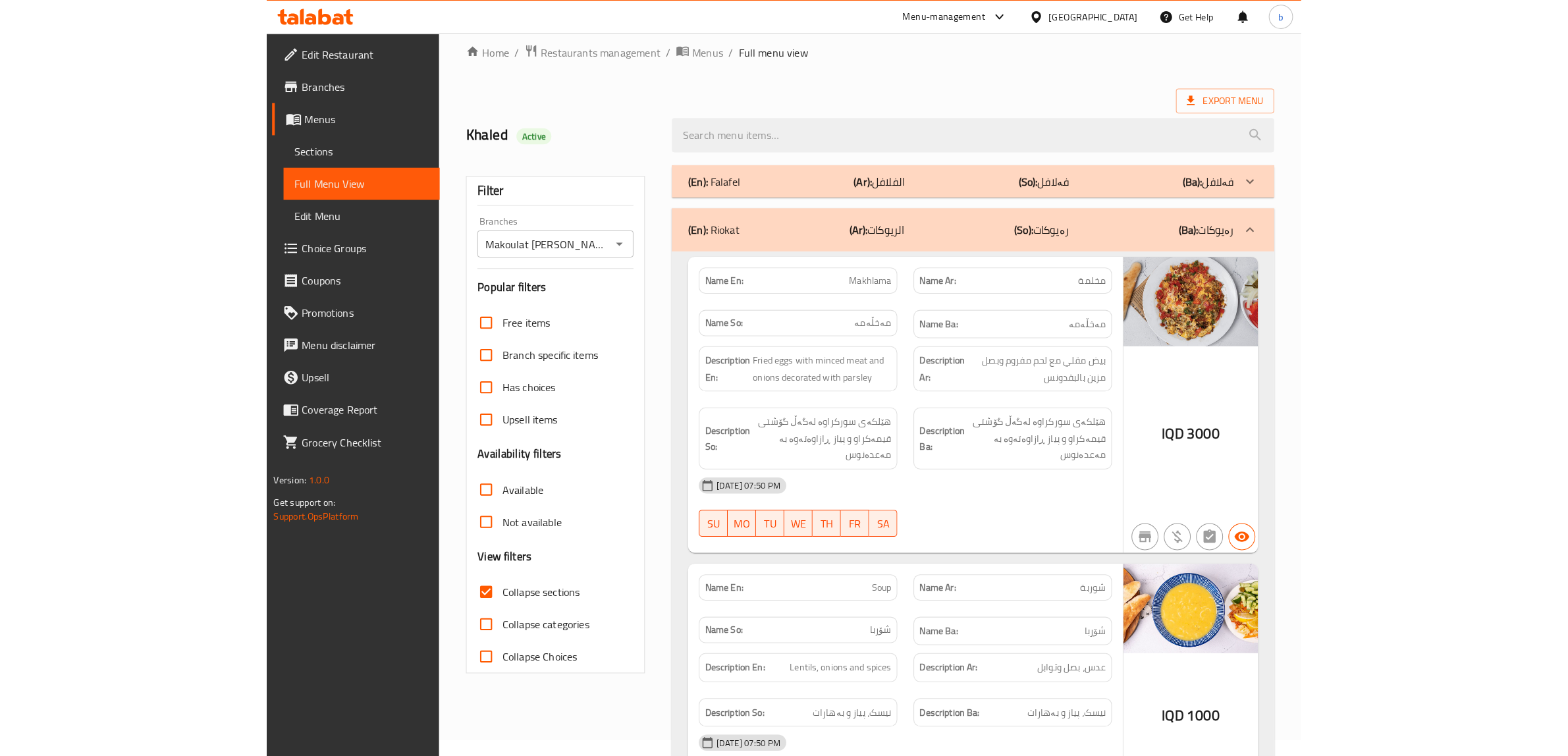
scroll to position [0, 0]
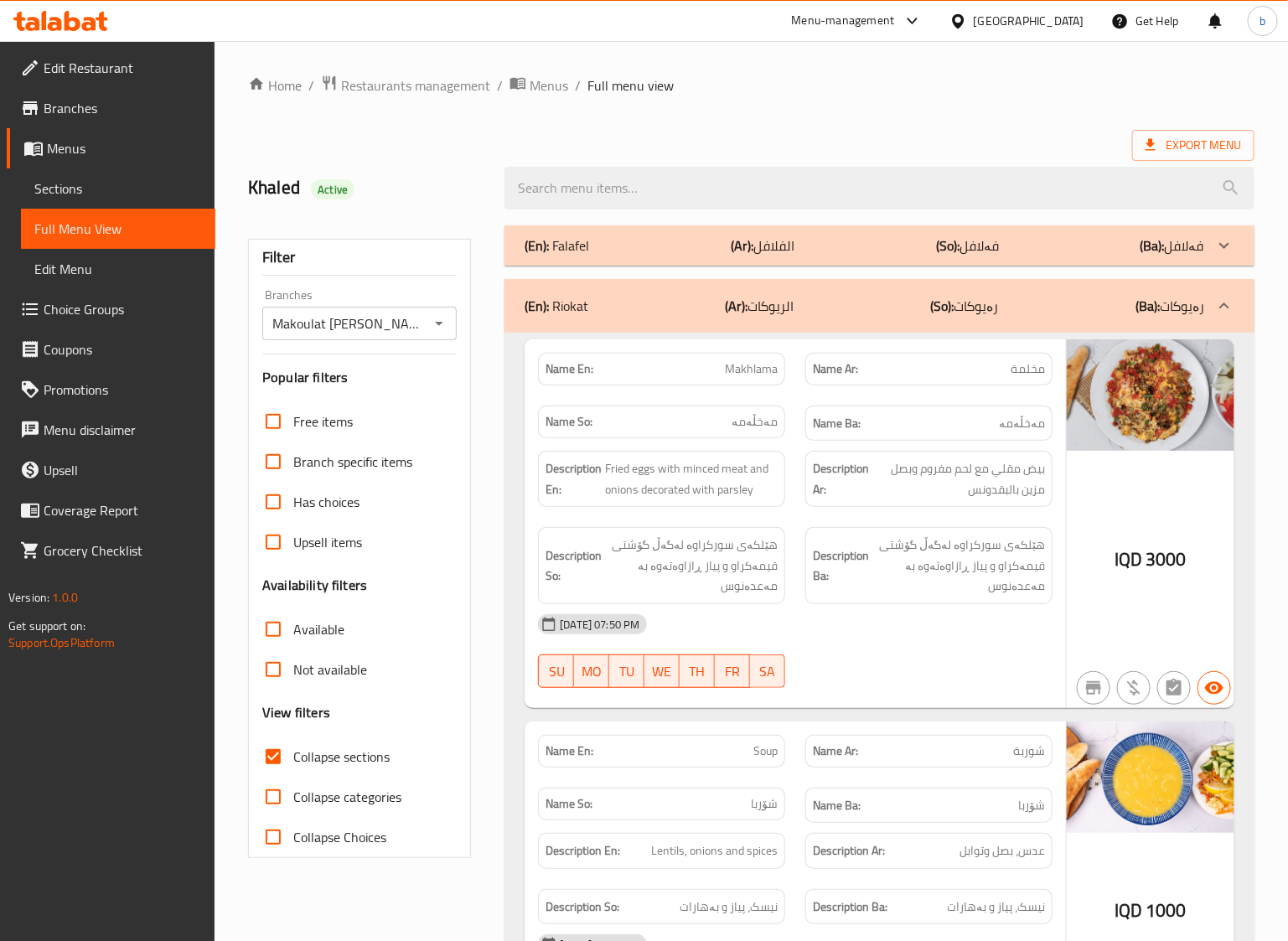
click at [1006, 239] on div "(En): Falafel (Ar): الفلافل (So): فەلافل (Ba): فەلافل" at bounding box center [864, 245] width 679 height 20
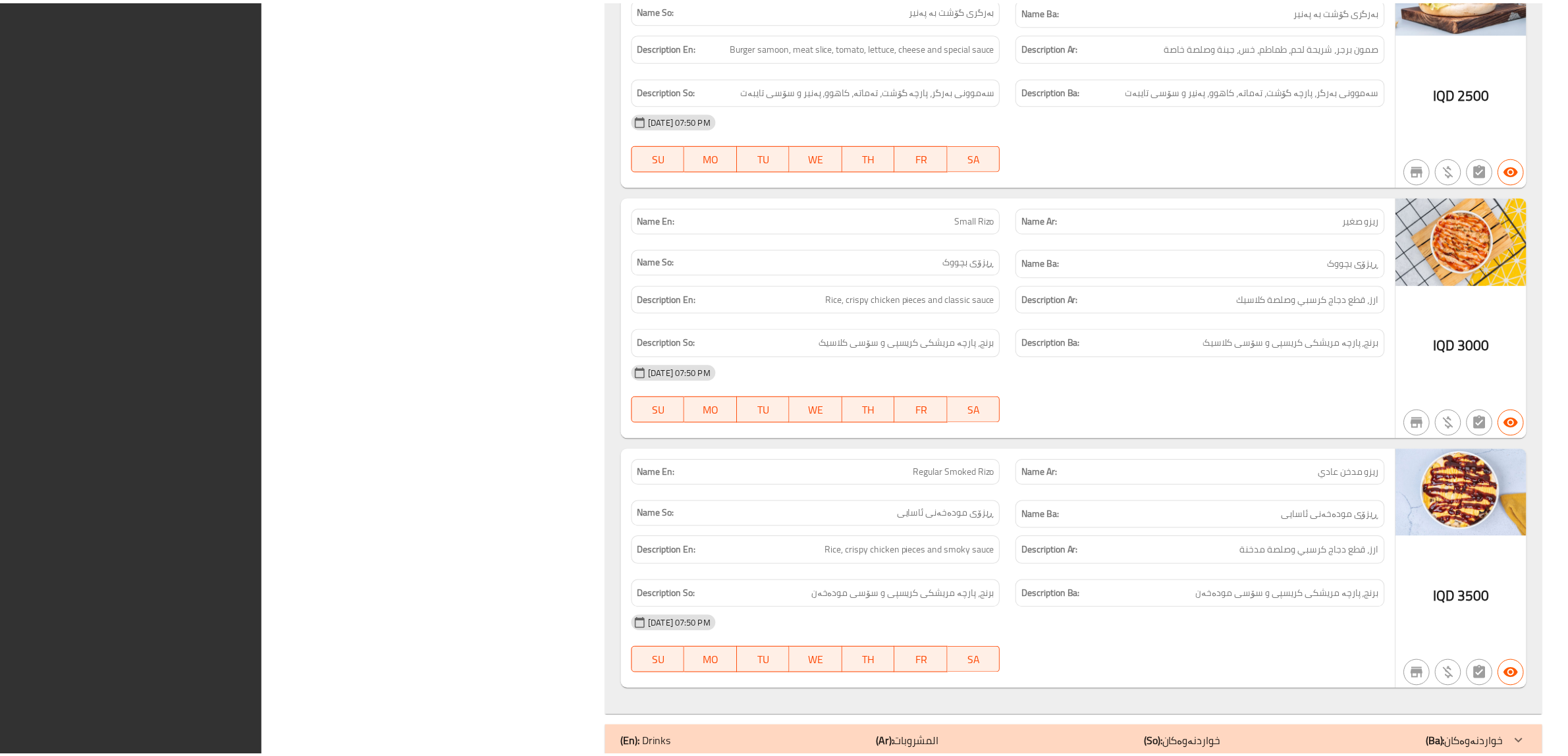
scroll to position [4414, 0]
